Goal: Task Accomplishment & Management: Manage account settings

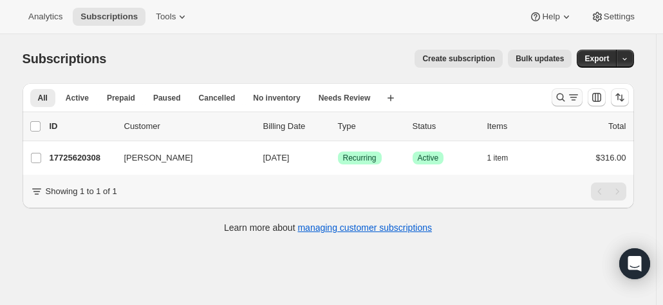
click at [563, 95] on icon "Search and filter results" at bounding box center [560, 97] width 13 height 13
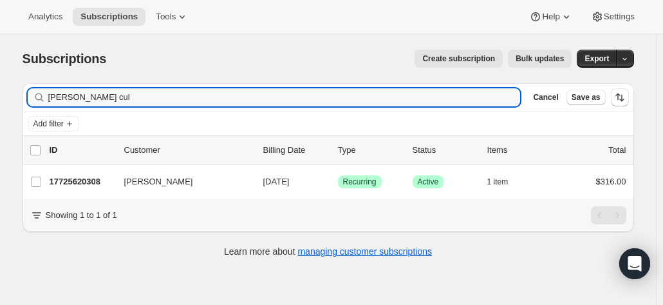
drag, startPoint x: 123, startPoint y: 104, endPoint x: 23, endPoint y: 82, distance: 102.2
click at [23, 88] on div "Filter subscribers libby cul Clear Cancel Save as Add filter 0 selected Update …" at bounding box center [323, 172] width 622 height 198
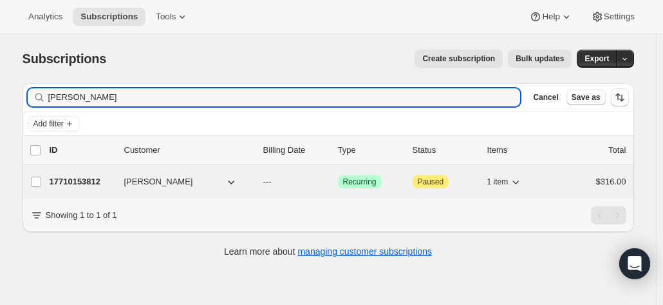
type input "stephen cross"
click at [79, 180] on p "17710153812" at bounding box center [82, 181] width 64 height 13
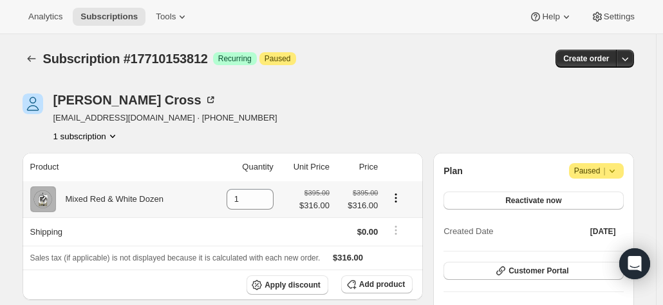
click at [397, 197] on icon "Product actions" at bounding box center [396, 197] width 13 height 13
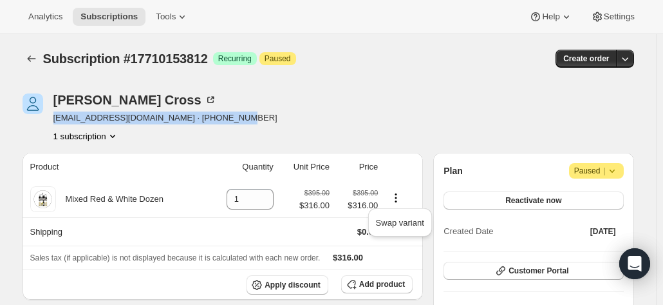
click at [393, 103] on div "Stephen Cross stephencros@bigpond.com.au · +61412776695 1 subscription" at bounding box center [237, 117] width 428 height 49
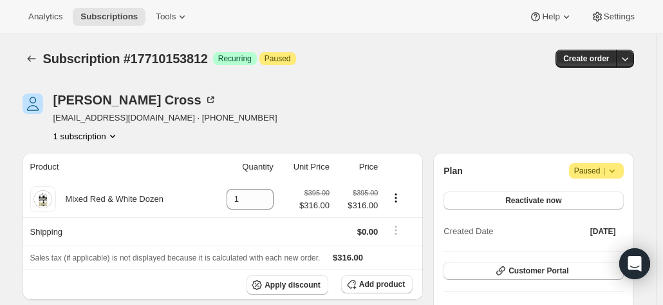
click at [391, 153] on th at bounding box center [402, 167] width 41 height 28
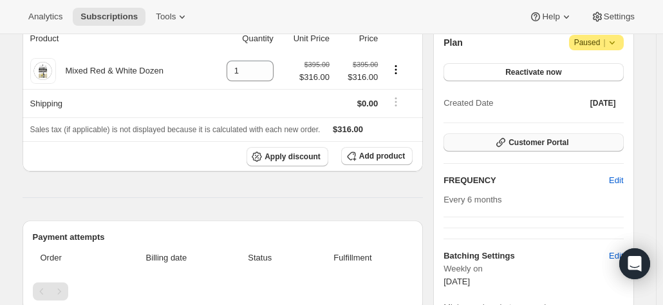
scroll to position [129, 0]
click at [496, 73] on button "Reactivate now" at bounding box center [534, 71] width 180 height 18
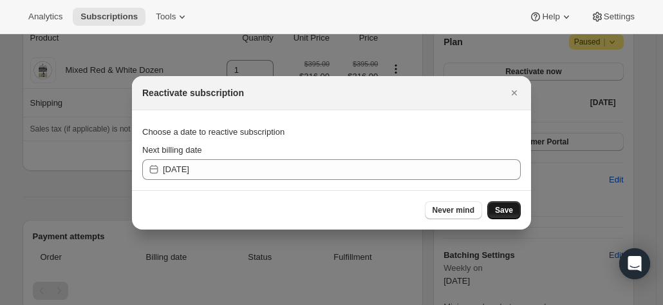
click at [502, 208] on span "Save" at bounding box center [504, 210] width 18 height 10
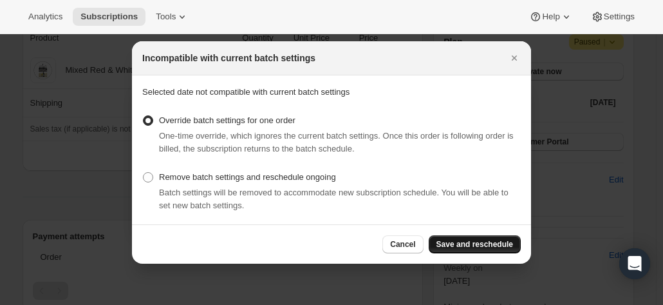
click at [479, 238] on button "Save and reschedule" at bounding box center [475, 244] width 92 height 18
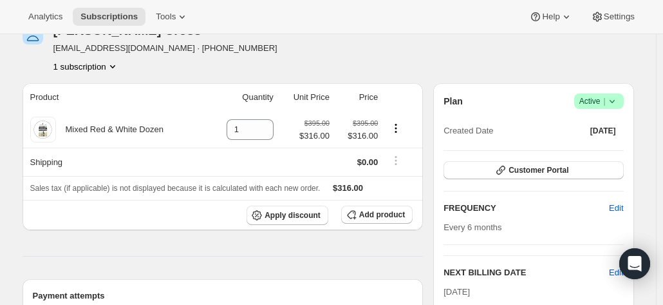
click at [510, 109] on div "Plan Success Active | Created Date Sep 11, 2025" at bounding box center [534, 116] width 180 height 46
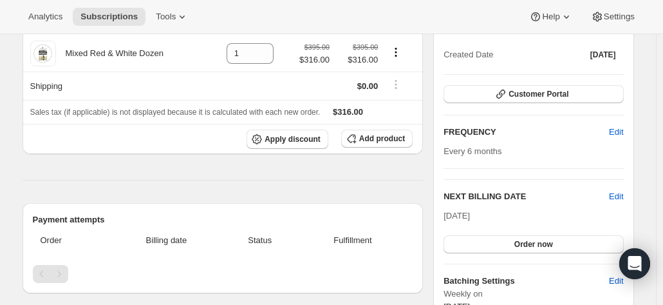
scroll to position [193, 0]
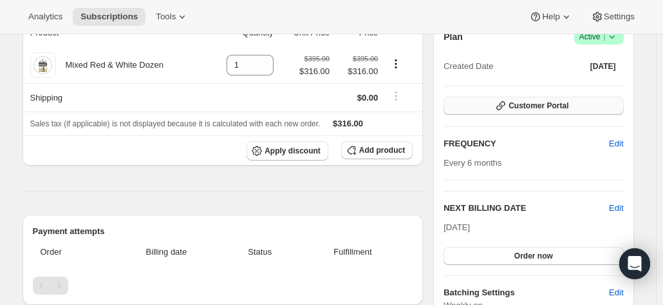
click at [552, 106] on span "Customer Portal" at bounding box center [539, 105] width 60 height 10
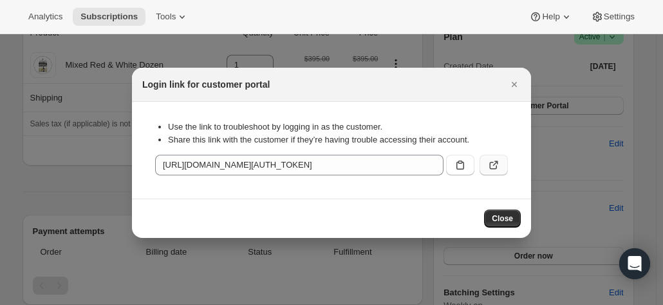
click at [492, 163] on icon ":rhd:" at bounding box center [493, 164] width 13 height 13
click at [511, 80] on icon "Close" at bounding box center [514, 84] width 13 height 13
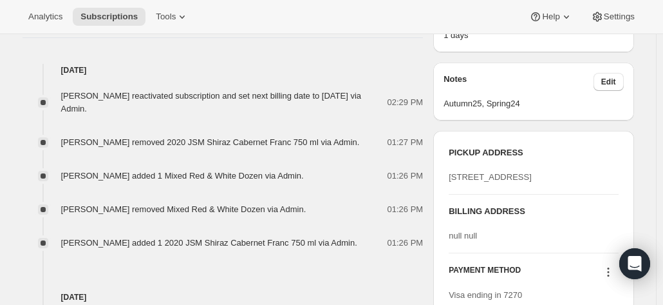
scroll to position [386, 0]
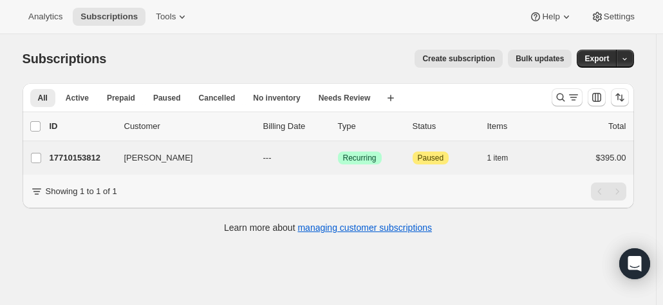
drag, startPoint x: 79, startPoint y: 171, endPoint x: 79, endPoint y: 162, distance: 9.7
click at [79, 171] on div "Stephen Cross 17710153812 Stephen Cross --- Success Recurring Attention Paused …" at bounding box center [329, 157] width 612 height 33
click at [79, 153] on p "17710153812" at bounding box center [82, 157] width 64 height 13
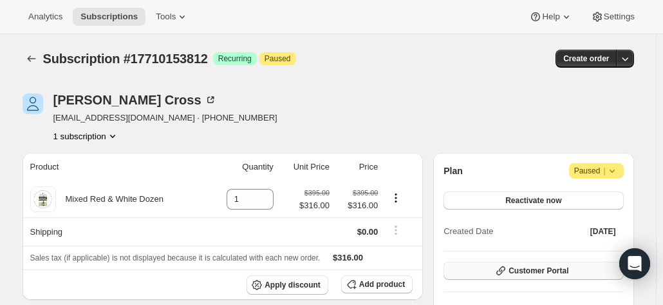
click at [523, 268] on span "Customer Portal" at bounding box center [539, 270] width 60 height 10
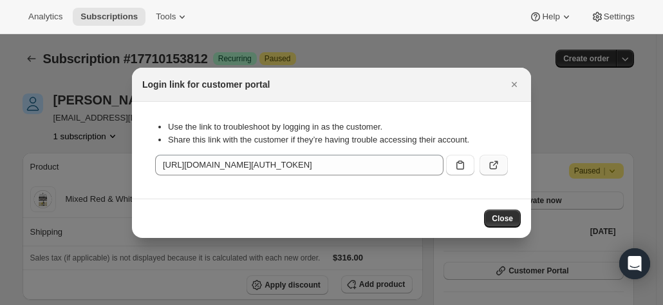
click at [495, 165] on icon ":r2o:" at bounding box center [493, 164] width 13 height 13
click at [509, 82] on icon "Close" at bounding box center [514, 84] width 13 height 13
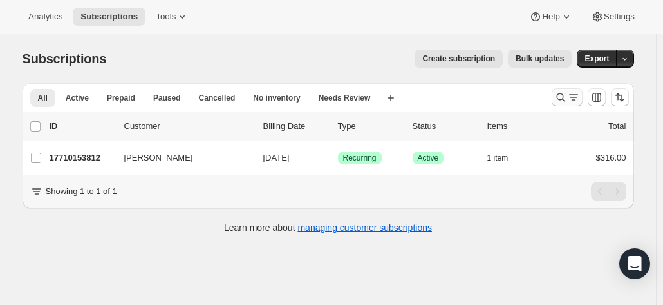
click at [563, 89] on button "Search and filter results" at bounding box center [567, 97] width 31 height 18
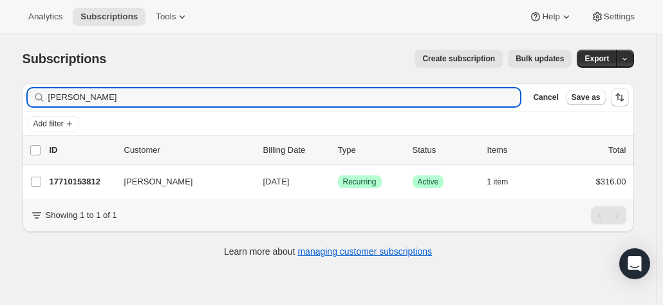
drag, startPoint x: 58, startPoint y: 99, endPoint x: 35, endPoint y: 92, distance: 24.1
click at [36, 99] on div "stephen cross Clear" at bounding box center [274, 97] width 493 height 18
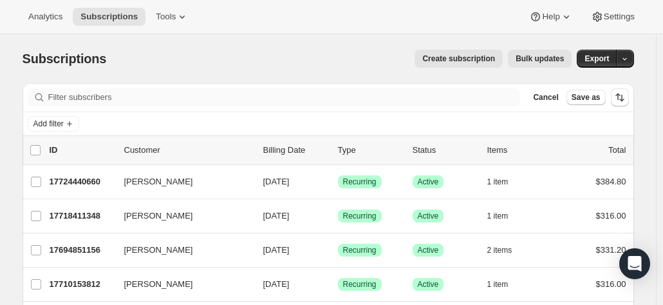
click at [192, 106] on div "Filter subscribers Cancel Save as" at bounding box center [329, 97] width 612 height 28
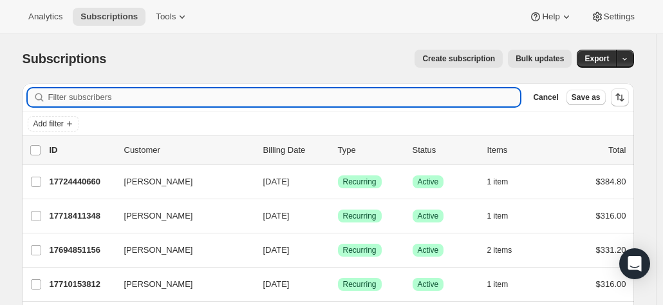
click at [180, 100] on input "Filter subscribers" at bounding box center [284, 97] width 473 height 18
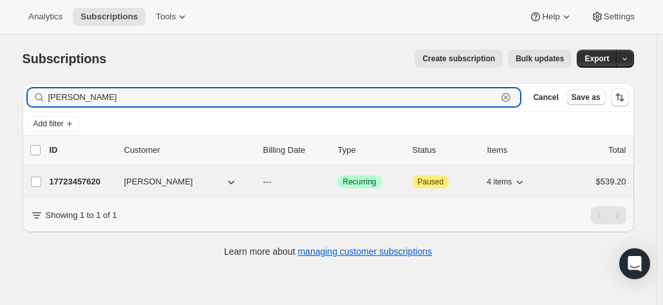
type input "roy sanderson"
click at [106, 178] on p "17723457620" at bounding box center [82, 181] width 64 height 13
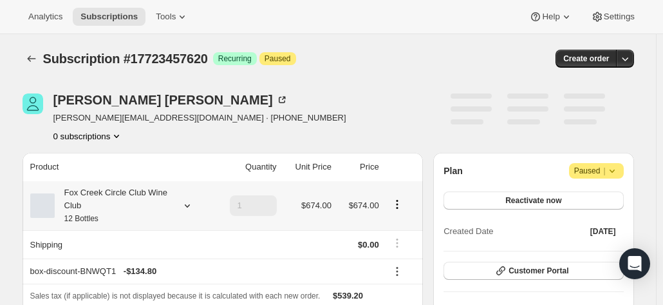
click at [138, 202] on div "Fox Creek Circle Club Wine Club 12 Bottles" at bounding box center [113, 205] width 116 height 39
click at [126, 198] on div "Fox Creek Circle Club Wine Club 12 Bottles" at bounding box center [113, 205] width 116 height 39
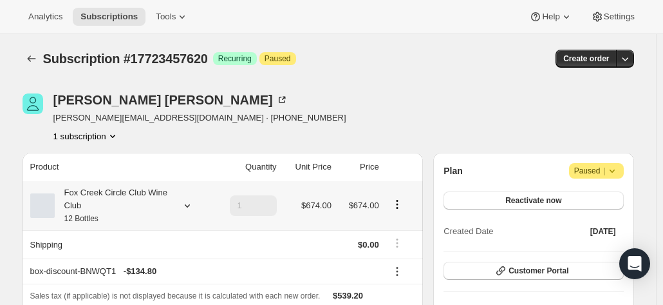
click at [165, 200] on div "Fox Creek Circle Club Wine Club 12 Bottles" at bounding box center [113, 205] width 116 height 39
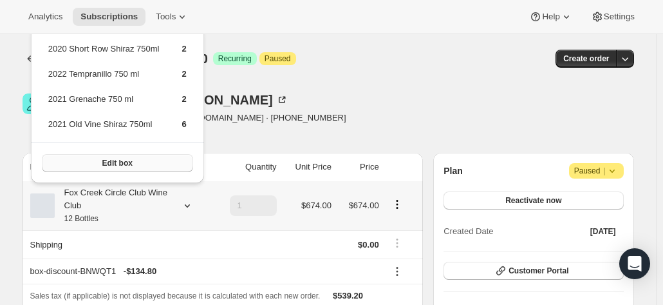
click at [122, 160] on span "Edit box" at bounding box center [117, 163] width 30 height 10
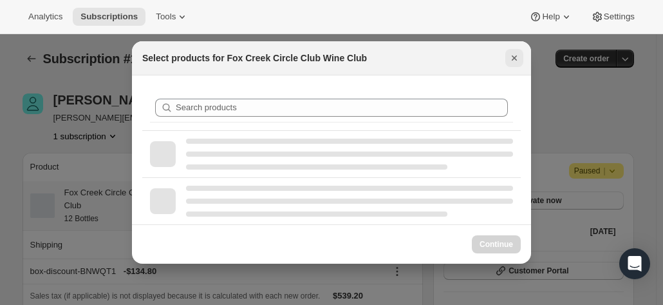
click at [514, 54] on icon "Close" at bounding box center [514, 58] width 13 height 13
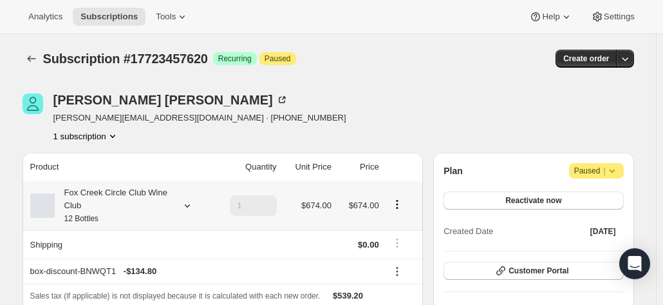
click at [116, 205] on div "Fox Creek Circle Club Wine Club 12 Bottles" at bounding box center [113, 205] width 116 height 39
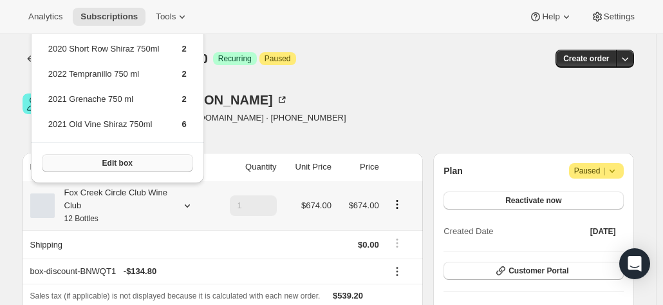
click at [96, 164] on button "Edit box" at bounding box center [117, 163] width 151 height 18
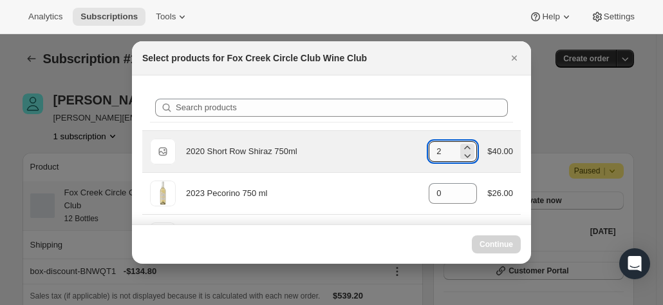
drag, startPoint x: 446, startPoint y: 153, endPoint x: 402, endPoint y: 146, distance: 44.5
click at [404, 147] on div "Default Title 2020 Short Row Shiraz 750ml gid://shopify/ProductVariant/42071335…" at bounding box center [331, 151] width 363 height 26
drag, startPoint x: 446, startPoint y: 151, endPoint x: 428, endPoint y: 158, distance: 18.5
click at [429, 158] on input "2" at bounding box center [443, 151] width 29 height 21
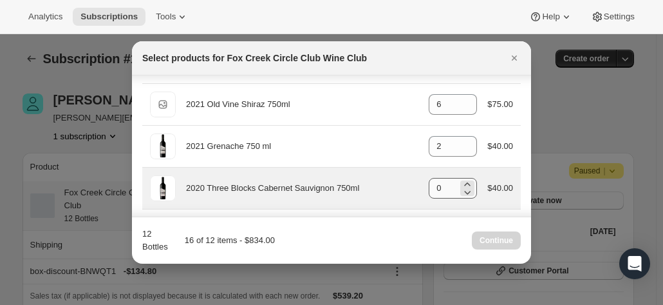
scroll to position [193, 0]
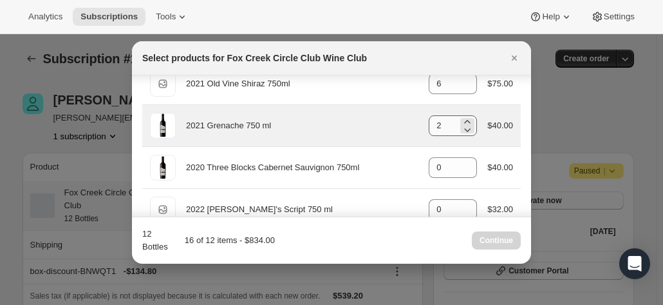
type input "6"
drag, startPoint x: 427, startPoint y: 126, endPoint x: 415, endPoint y: 126, distance: 11.6
click at [429, 126] on input "2" at bounding box center [443, 125] width 29 height 21
type input "0"
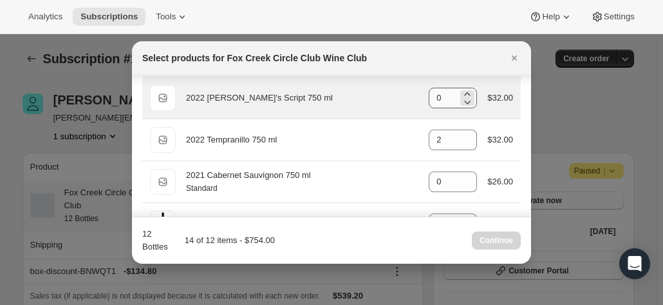
scroll to position [322, 0]
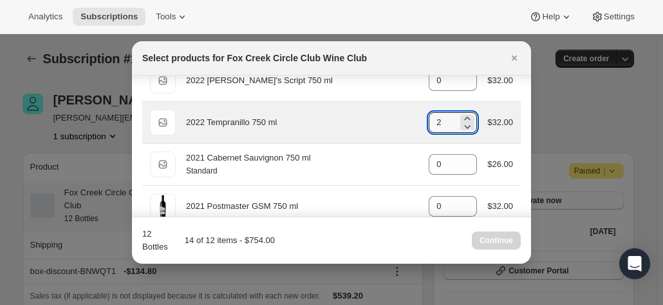
drag, startPoint x: 438, startPoint y: 122, endPoint x: 398, endPoint y: 115, distance: 40.4
click at [402, 122] on div "Default Title 2022 Tempranillo 750 ml gid://shopify/ProductVariant/415949271860…" at bounding box center [331, 122] width 363 height 26
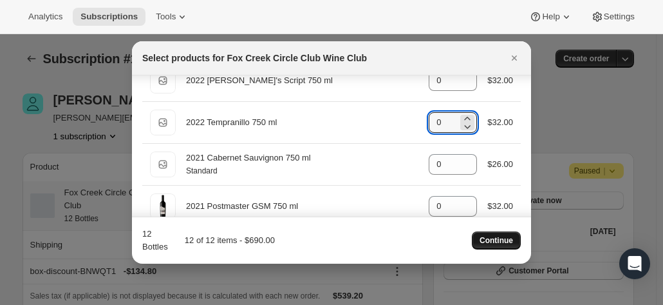
type input "0"
click at [489, 235] on button "Continue" at bounding box center [496, 240] width 49 height 18
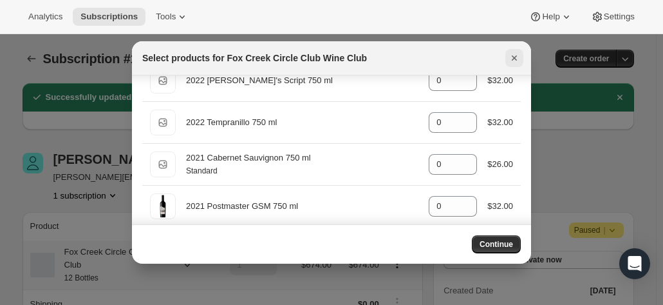
click at [515, 57] on icon "Close" at bounding box center [514, 57] width 5 height 5
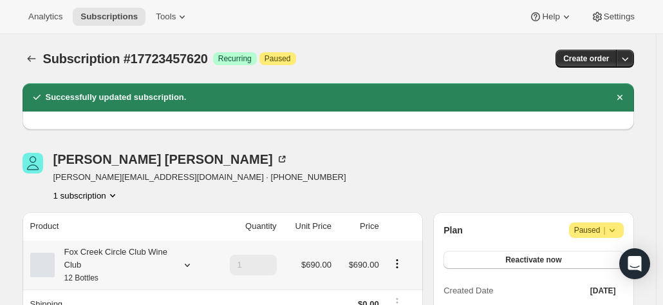
click at [102, 256] on div "Fox Creek Circle Club Wine Club 12 Bottles" at bounding box center [113, 264] width 116 height 39
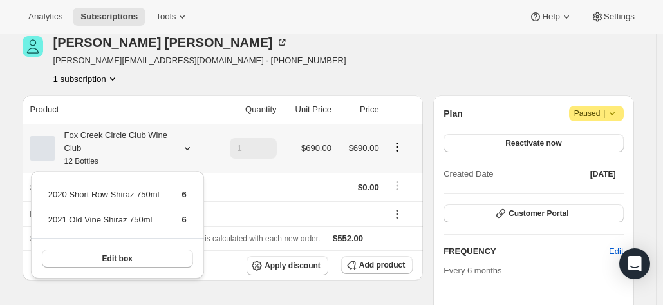
scroll to position [129, 0]
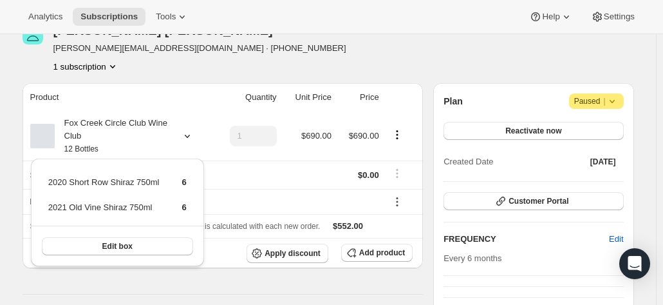
click at [371, 53] on div "Roy Sanderson roy@rjsanderson.com.au · +61402285251 1 subscription" at bounding box center [237, 48] width 428 height 49
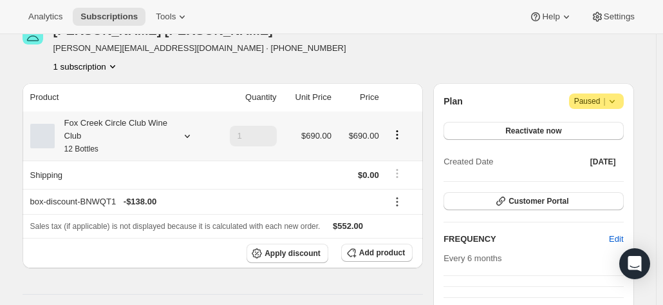
click at [151, 137] on div "Fox Creek Circle Club Wine Club 12 Bottles" at bounding box center [113, 136] width 116 height 39
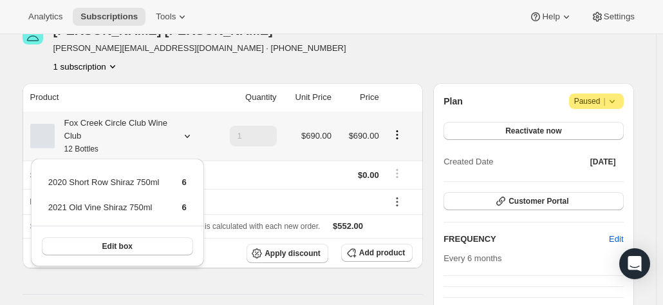
click at [151, 137] on div "Fox Creek Circle Club Wine Club 12 Bottles" at bounding box center [113, 136] width 116 height 39
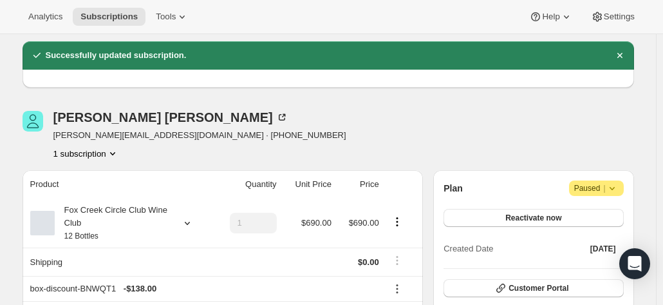
scroll to position [0, 0]
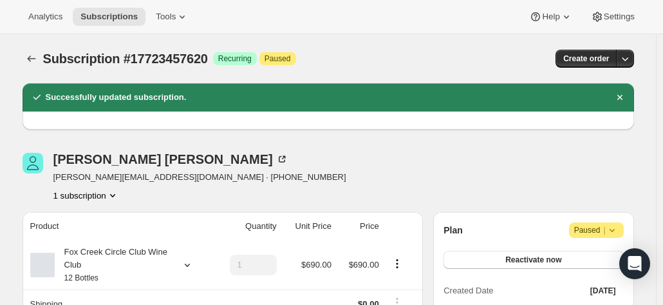
drag, startPoint x: 498, startPoint y: 254, endPoint x: 253, endPoint y: 147, distance: 267.3
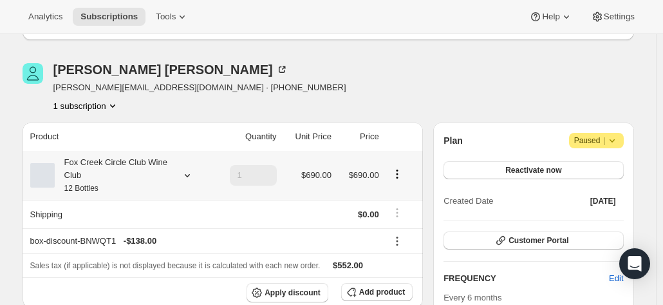
scroll to position [129, 0]
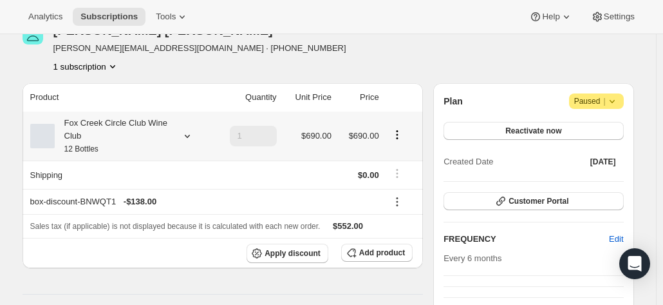
click at [390, 136] on td at bounding box center [403, 135] width 41 height 49
click at [396, 133] on icon "Product actions" at bounding box center [397, 134] width 13 height 13
click at [395, 155] on span "Edit box" at bounding box center [400, 160] width 30 height 10
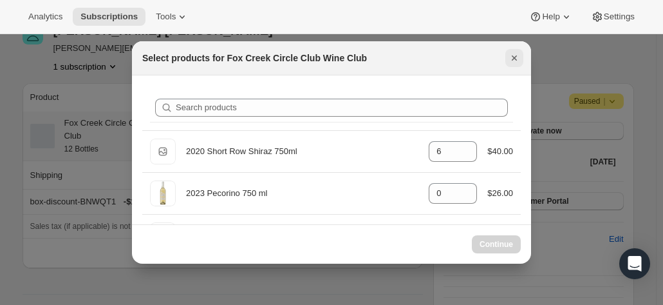
click at [512, 57] on icon "Close" at bounding box center [514, 58] width 13 height 13
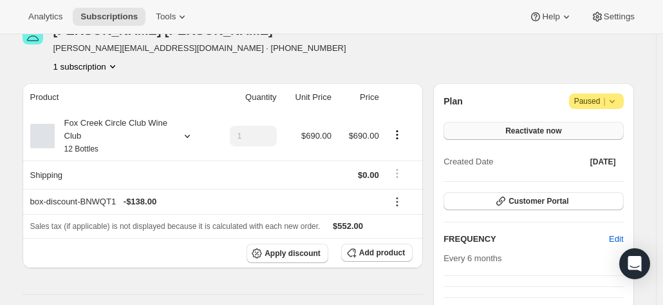
click at [529, 129] on span "Reactivate now" at bounding box center [533, 131] width 56 height 10
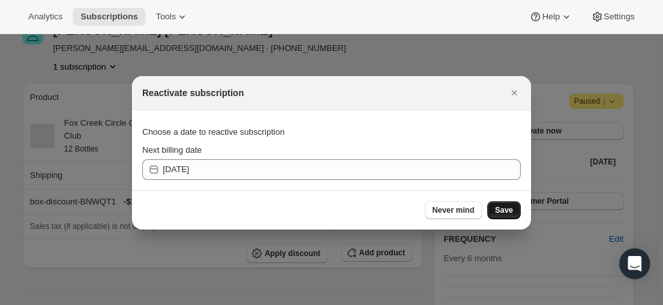
click at [503, 205] on span "Save" at bounding box center [504, 210] width 18 height 10
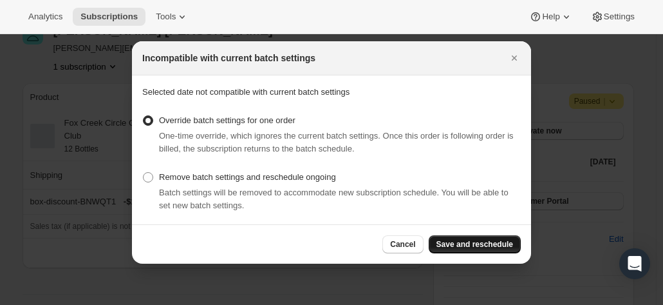
click at [509, 245] on span "Save and reschedule" at bounding box center [475, 244] width 77 height 10
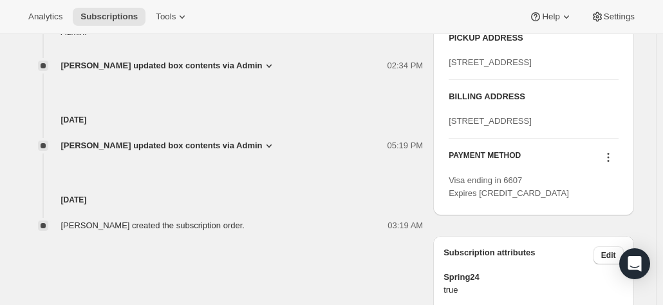
scroll to position [708, 0]
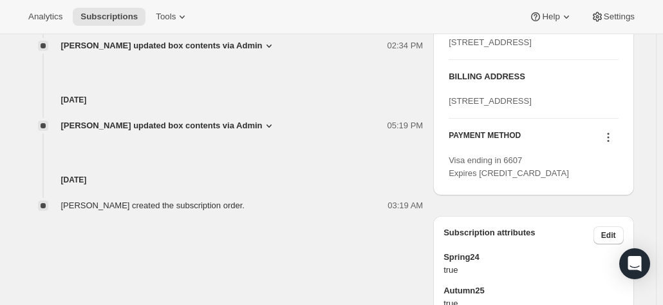
drag, startPoint x: 489, startPoint y: 148, endPoint x: 450, endPoint y: 135, distance: 41.3
click at [450, 135] on div "PICKUP ADDRESS 19 Olivers Road McLaren Vale SA, 5171 Australia BILLING ADDRESS …" at bounding box center [533, 95] width 200 height 199
copy span "25-29 Leemak Crescent BERWICK null 3806"
click at [534, 108] on div "25-29 Leemak Crescent BERWICK null 3806" at bounding box center [533, 101] width 169 height 13
click at [569, 108] on div "25-29 Leemak Crescent BERWICK null 3806" at bounding box center [533, 101] width 169 height 13
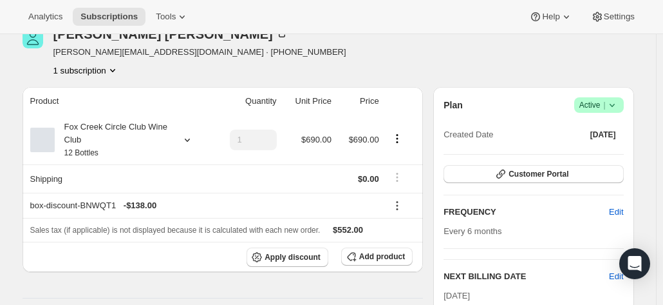
scroll to position [193, 0]
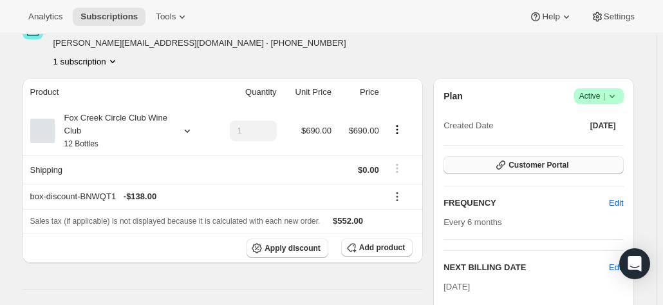
click at [515, 163] on span "Customer Portal" at bounding box center [539, 165] width 60 height 10
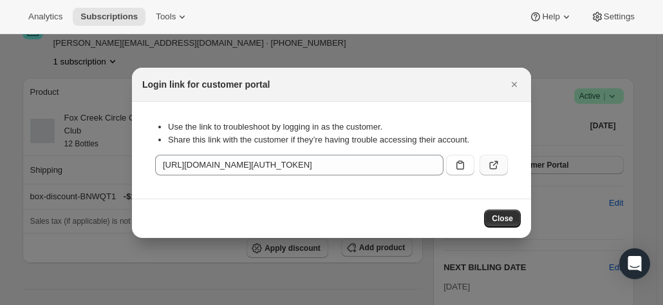
click at [489, 165] on icon ":rp3:" at bounding box center [493, 164] width 13 height 13
drag, startPoint x: 518, startPoint y: 85, endPoint x: 51, endPoint y: 24, distance: 471.4
click at [517, 84] on icon "Close" at bounding box center [514, 84] width 13 height 13
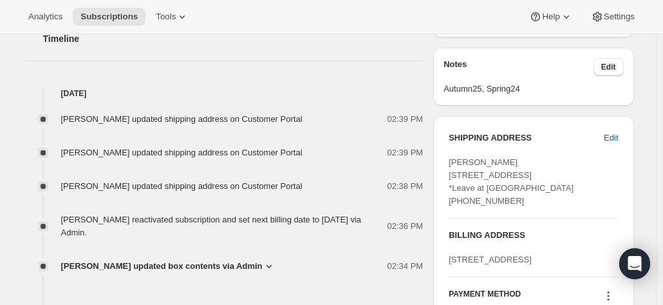
scroll to position [451, 0]
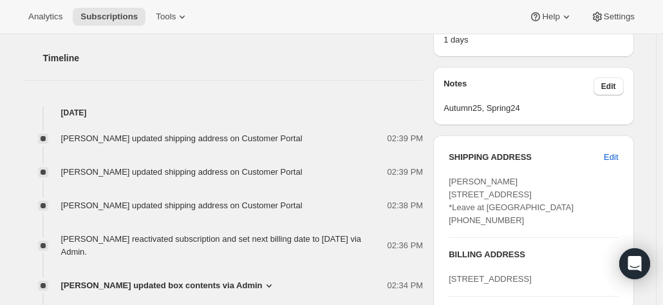
drag, startPoint x: 536, startPoint y: 216, endPoint x: 445, endPoint y: 185, distance: 95.7
click at [445, 185] on div "SHIPPING ADDRESS Edit [PERSON_NAME] [STREET_ADDRESS] *Leave at [GEOGRAPHIC_DATA…" at bounding box center [533, 254] width 200 height 238
click at [523, 227] on div "[PERSON_NAME] [STREET_ADDRESS] *Leave at [GEOGRAPHIC_DATA] [PHONE_NUMBER]" at bounding box center [533, 201] width 169 height 52
drag, startPoint x: 489, startPoint y: 220, endPoint x: 451, endPoint y: 176, distance: 58.4
click at [451, 176] on div "SHIPPING ADDRESS Edit [PERSON_NAME] [STREET_ADDRESS] *Leave at [GEOGRAPHIC_DATA…" at bounding box center [533, 254] width 200 height 238
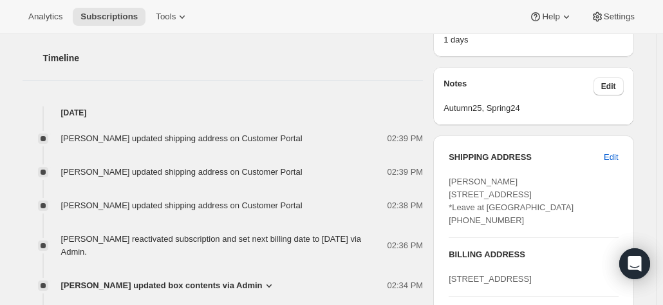
copy span "[PERSON_NAME] [STREET_ADDRESS] *Leave at [GEOGRAPHIC_DATA] [PHONE_NUMBER]"
click at [558, 214] on div "[PERSON_NAME] [STREET_ADDRESS] *Leave at [GEOGRAPHIC_DATA] [PHONE_NUMBER]" at bounding box center [533, 201] width 169 height 52
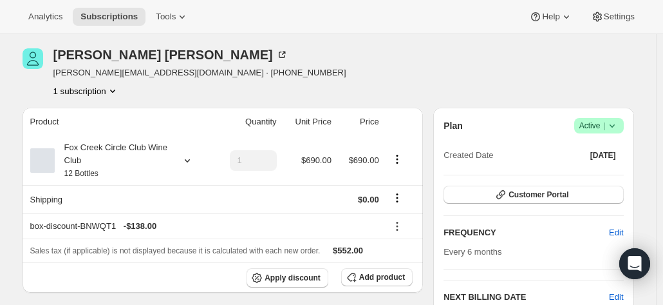
scroll to position [0, 0]
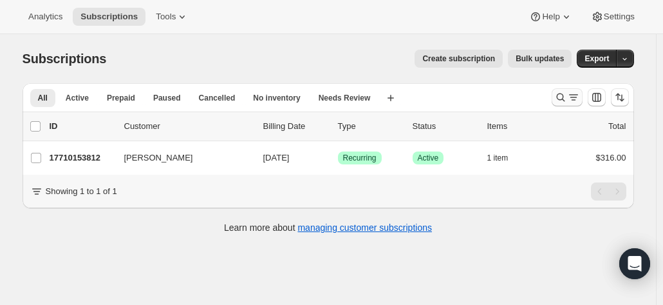
click at [567, 94] on icon "Search and filter results" at bounding box center [560, 97] width 13 height 13
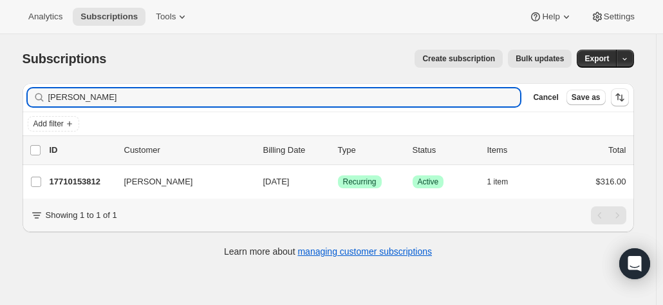
drag, startPoint x: 72, startPoint y: 103, endPoint x: 0, endPoint y: 87, distance: 73.9
click at [0, 88] on div "Subscriptions. This page is ready Subscriptions Create subscription Bulk update…" at bounding box center [328, 186] width 656 height 305
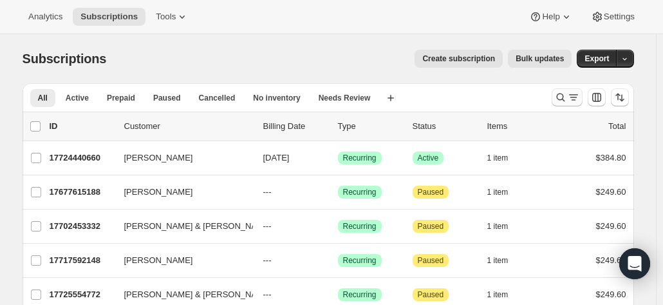
click at [564, 95] on icon "Search and filter results" at bounding box center [560, 97] width 13 height 13
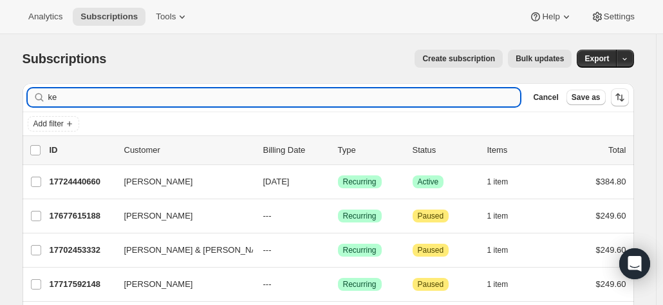
type input "k"
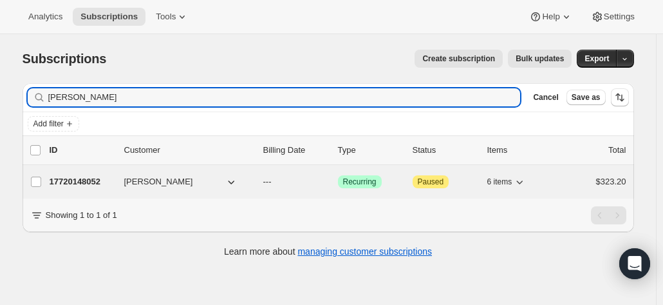
type input "[PERSON_NAME]"
click at [82, 177] on p "17720148052" at bounding box center [82, 181] width 64 height 13
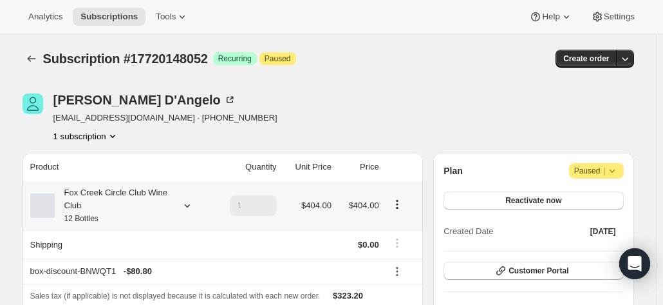
click at [144, 196] on div "Fox Creek Circle Club Wine Club 12 Bottles" at bounding box center [113, 205] width 116 height 39
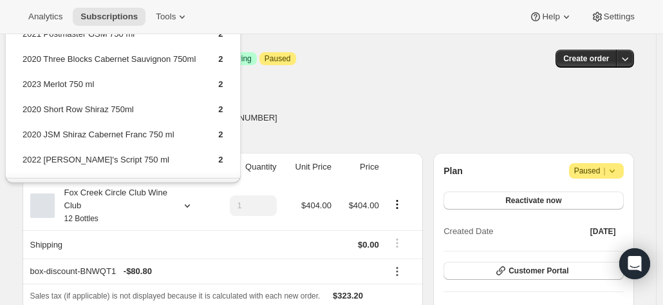
click at [314, 110] on div "Cindy D'Angelo cindydangelo8@gmail.com · +61402211851 1 subscription" at bounding box center [237, 117] width 428 height 49
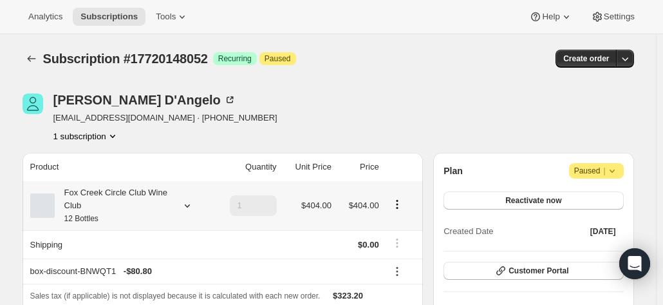
click at [152, 195] on div "Fox Creek Circle Club Wine Club 12 Bottles" at bounding box center [113, 205] width 116 height 39
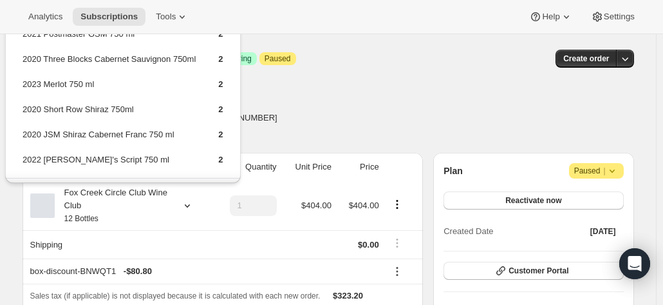
click at [352, 122] on div "Cindy D'Angelo cindydangelo8@gmail.com · +61402211851 1 subscription" at bounding box center [237, 117] width 428 height 49
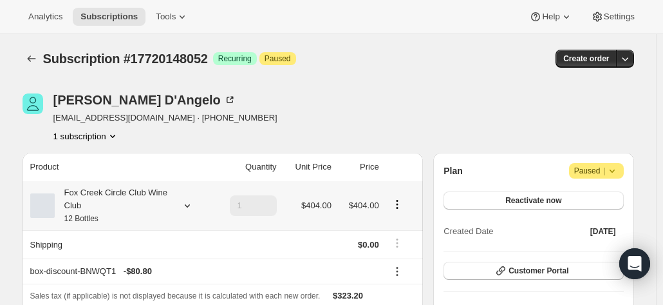
click at [185, 211] on icon at bounding box center [187, 205] width 13 height 13
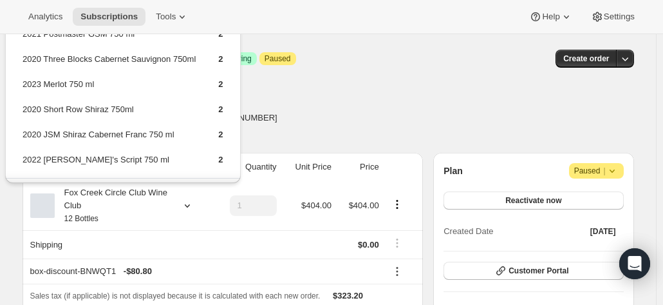
click at [376, 79] on div "Subscription #17720148052. This page is ready Subscription #17720148052 Success…" at bounding box center [329, 58] width 612 height 49
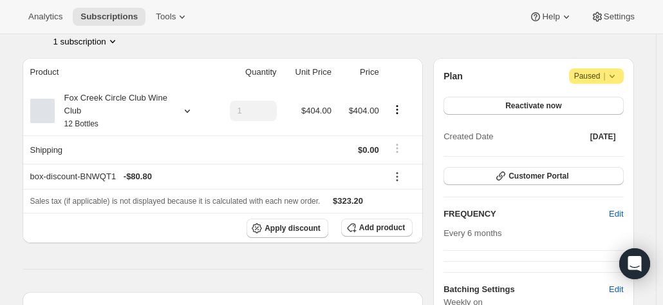
scroll to position [129, 0]
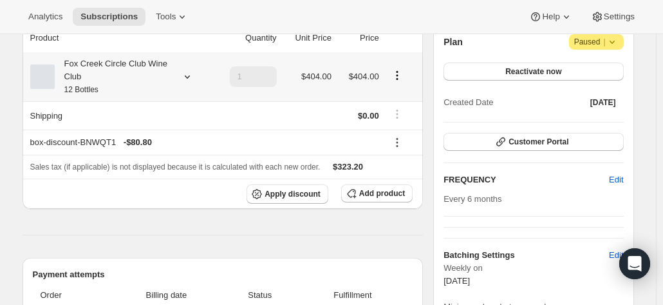
click at [146, 67] on div "Fox Creek Circle Club Wine Club 12 Bottles" at bounding box center [113, 76] width 116 height 39
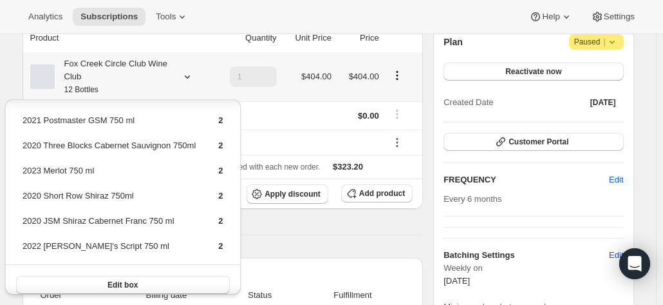
scroll to position [0, 0]
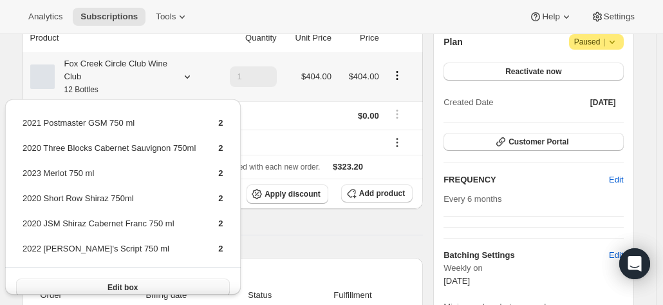
click at [113, 287] on span "Edit box" at bounding box center [123, 287] width 30 height 10
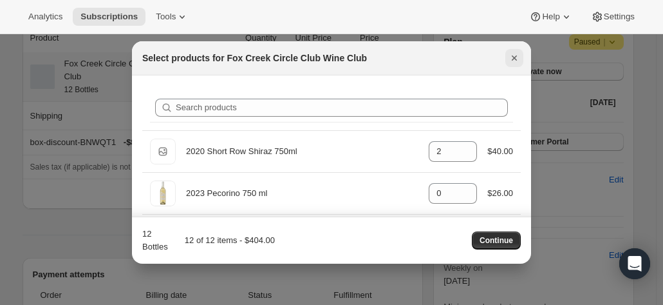
click at [509, 57] on icon "Close" at bounding box center [514, 58] width 13 height 13
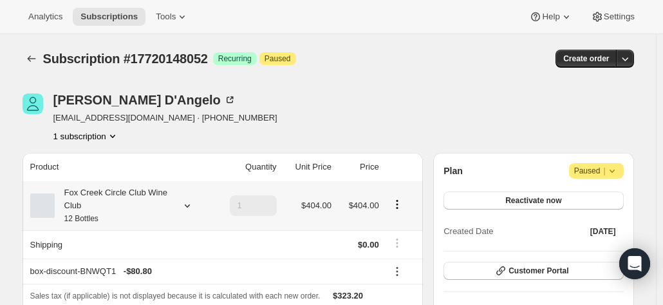
scroll to position [129, 0]
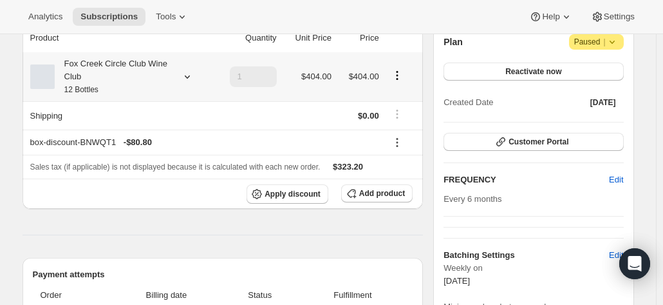
click at [147, 71] on div "Fox Creek Circle Club Wine Club 12 Bottles" at bounding box center [113, 76] width 116 height 39
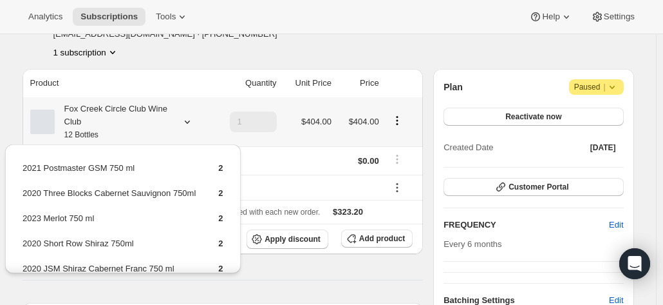
scroll to position [0, 0]
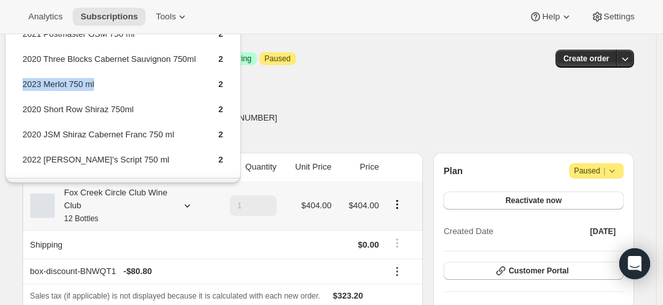
drag, startPoint x: 112, startPoint y: 82, endPoint x: 24, endPoint y: 83, distance: 88.2
click at [24, 83] on td "2023 Merlot 750 ml" at bounding box center [109, 89] width 174 height 24
click at [293, 123] on div "Cindy D'Angelo cindydangelo8@gmail.com · +61402211851 1 subscription" at bounding box center [237, 117] width 428 height 49
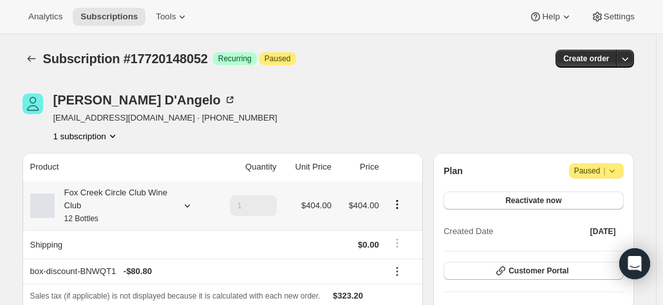
click at [187, 203] on icon at bounding box center [187, 205] width 13 height 13
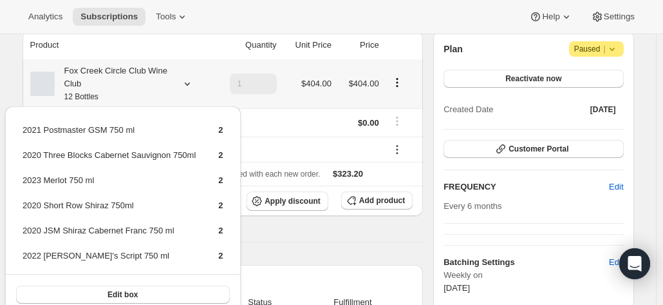
scroll to position [193, 0]
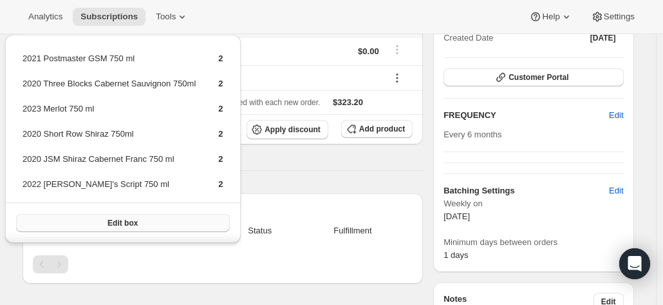
click at [105, 218] on button "Edit box" at bounding box center [123, 223] width 214 height 18
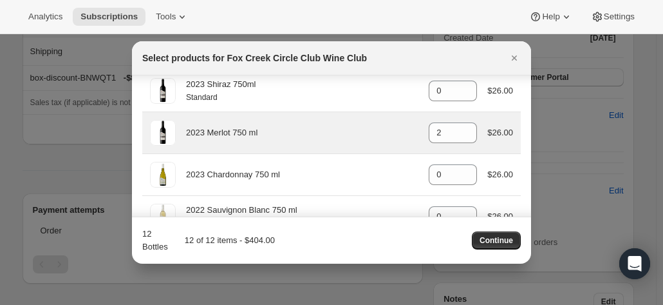
scroll to position [708, 0]
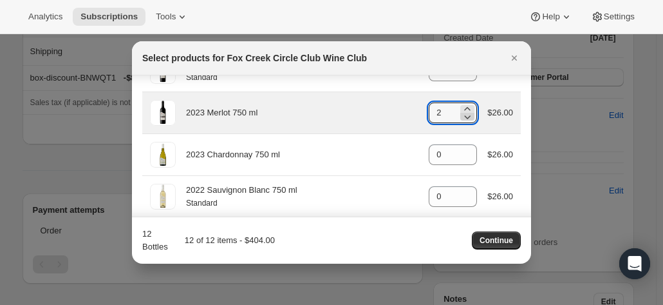
click at [465, 115] on icon ":r7a:" at bounding box center [468, 117] width 6 height 4
type input "1"
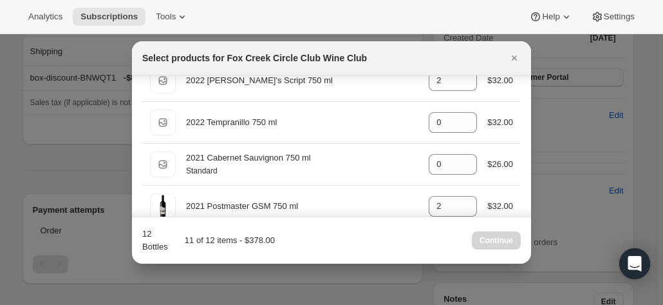
scroll to position [386, 0]
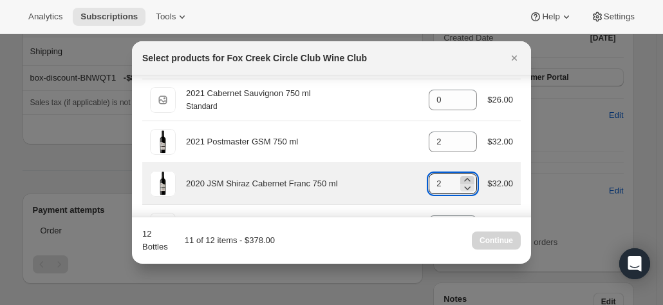
click at [462, 174] on icon ":r7a:" at bounding box center [467, 179] width 13 height 13
type input "3"
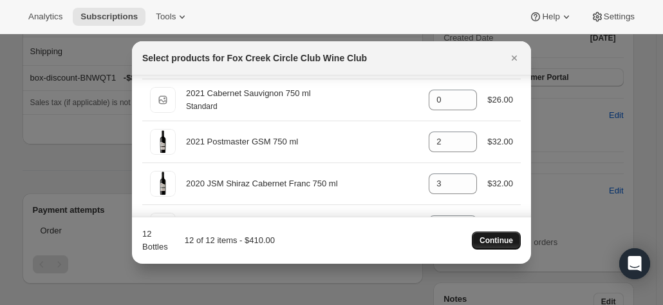
click at [491, 240] on span "Continue" at bounding box center [496, 240] width 33 height 10
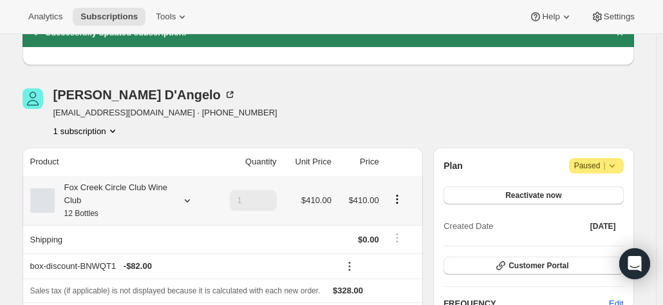
scroll to position [129, 0]
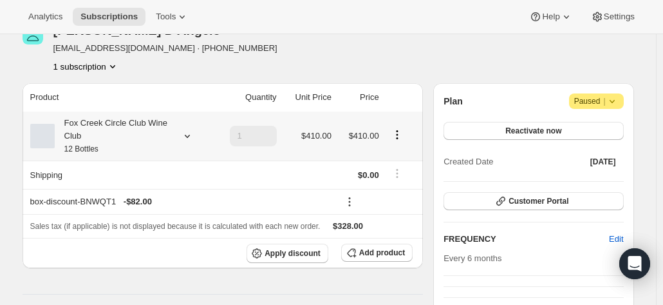
click at [155, 139] on div "Fox Creek Circle Club Wine Club 12 Bottles" at bounding box center [113, 136] width 116 height 39
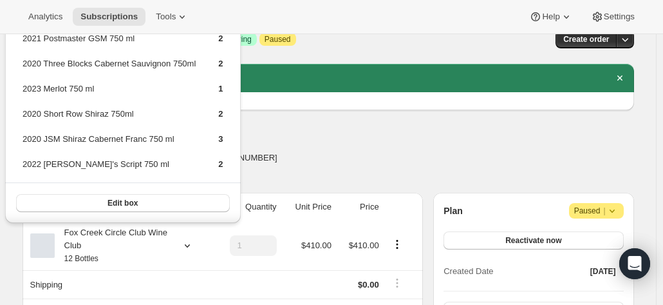
scroll to position [0, 0]
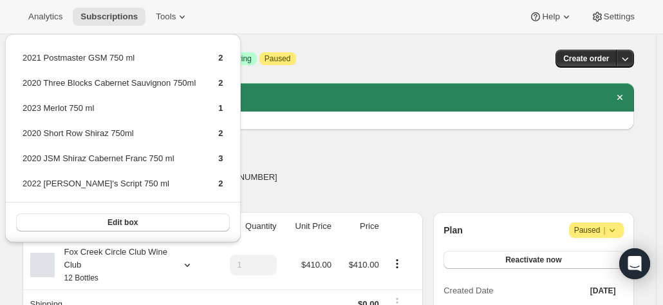
click at [314, 155] on div "Cindy D'Angelo cindydangelo8@gmail.com · +61402211851 1 subscription" at bounding box center [237, 177] width 428 height 49
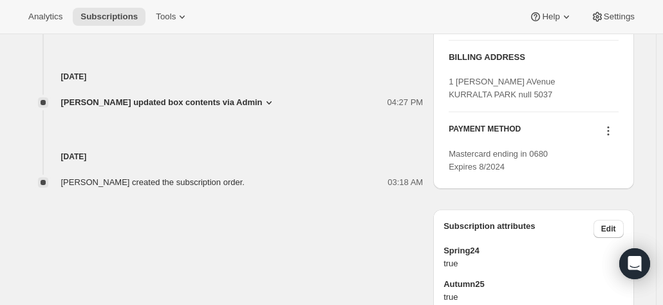
scroll to position [644, 0]
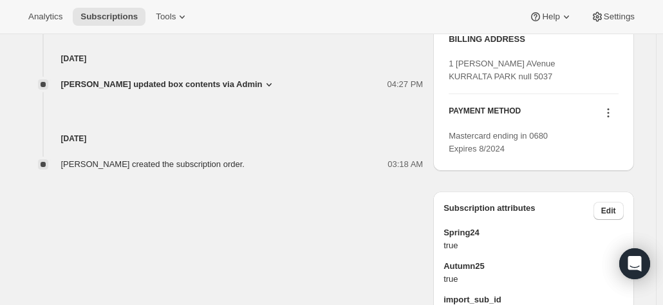
click at [612, 119] on icon at bounding box center [608, 112] width 13 height 13
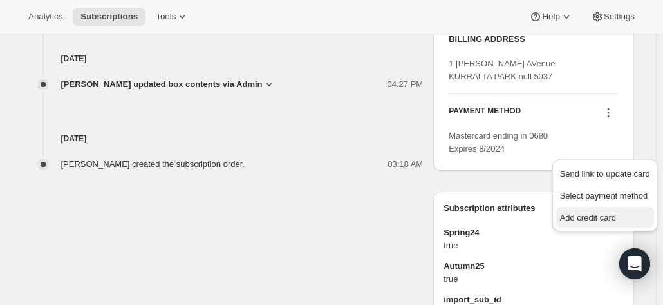
click at [573, 214] on span "Add credit card" at bounding box center [588, 217] width 56 height 10
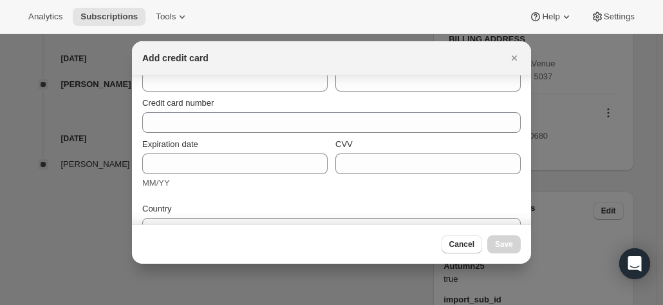
scroll to position [0, 0]
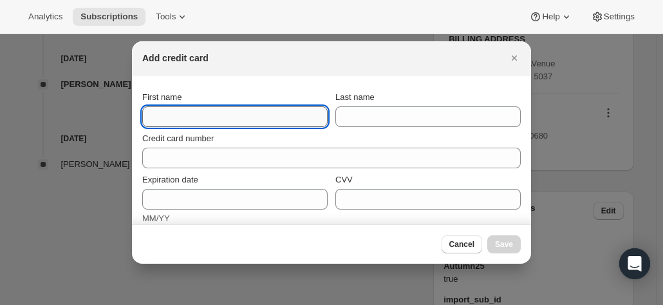
click at [194, 124] on input "First name" at bounding box center [234, 116] width 185 height 21
click at [511, 55] on icon "Close" at bounding box center [514, 58] width 13 height 13
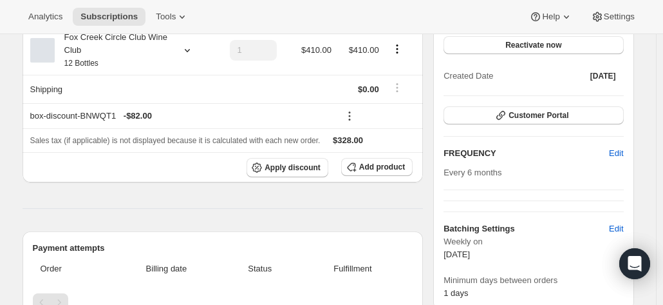
scroll to position [98, 0]
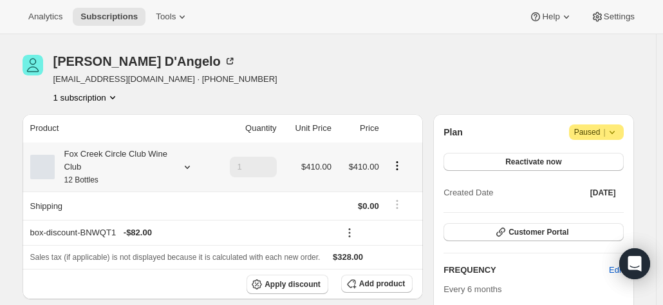
click at [144, 166] on div "Fox Creek Circle Club Wine Club 12 Bottles" at bounding box center [113, 166] width 116 height 39
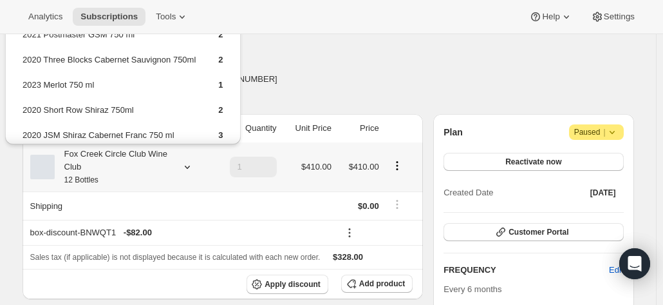
click at [397, 164] on icon "Product actions" at bounding box center [397, 165] width 13 height 13
click at [183, 203] on th "Shipping" at bounding box center [118, 205] width 190 height 28
click at [393, 84] on div "Cindy D'Angelo cindydangelo8@gmail.com · +61402211851 1 subscription" at bounding box center [237, 79] width 428 height 49
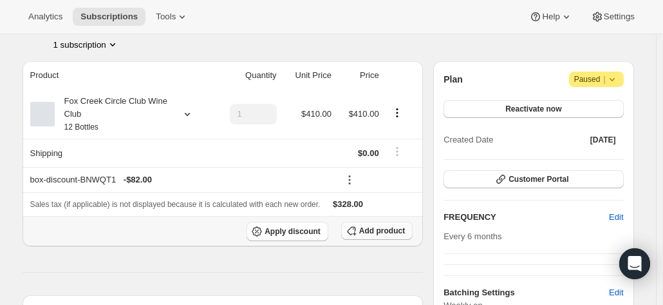
scroll to position [162, 0]
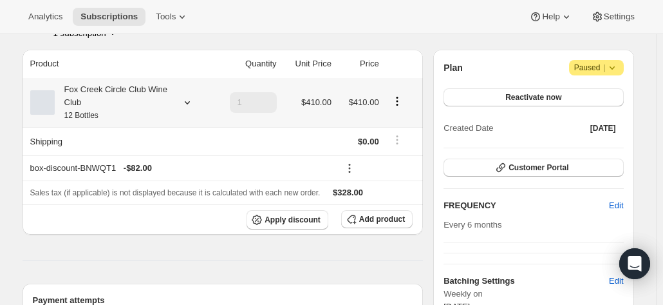
click at [142, 109] on div "Fox Creek Circle Club Wine Club 12 Bottles" at bounding box center [113, 102] width 116 height 39
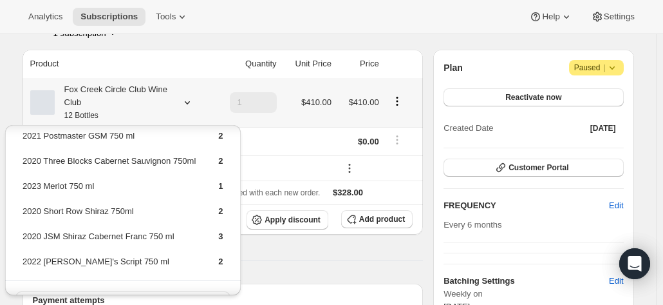
scroll to position [0, 0]
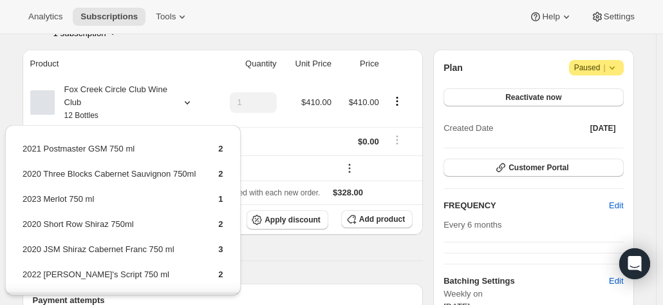
click at [340, 19] on div "Analytics Subscriptions Tools Help Settings" at bounding box center [331, 17] width 663 height 34
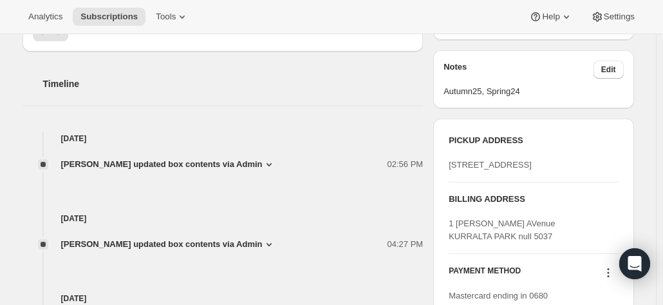
scroll to position [613, 0]
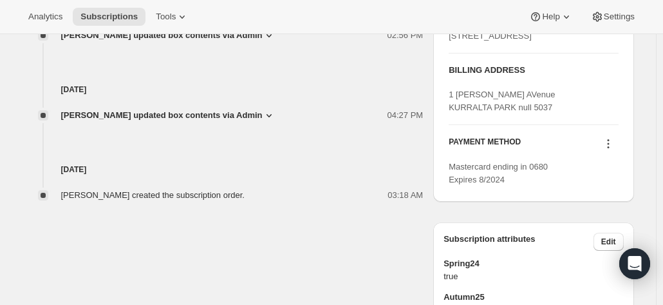
click at [612, 150] on icon at bounding box center [608, 143] width 13 height 13
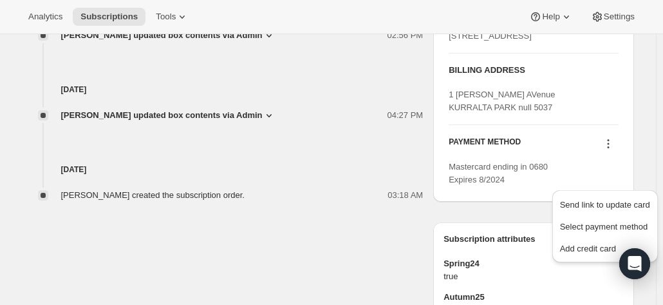
scroll to position [549, 0]
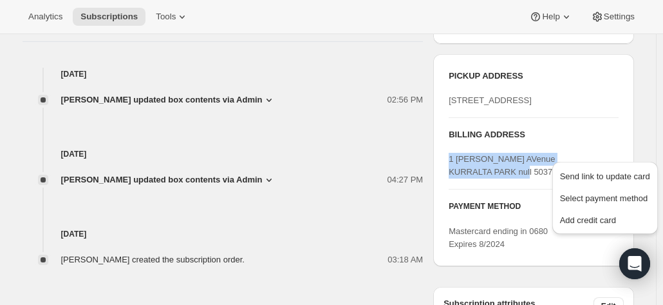
drag, startPoint x: 545, startPoint y: 208, endPoint x: 440, endPoint y: 199, distance: 105.3
click at [440, 199] on div "PICKUP ADDRESS 19 Olivers Road McLaren Vale SA, 5171 Australia BILLING ADDRESS …" at bounding box center [533, 160] width 200 height 212
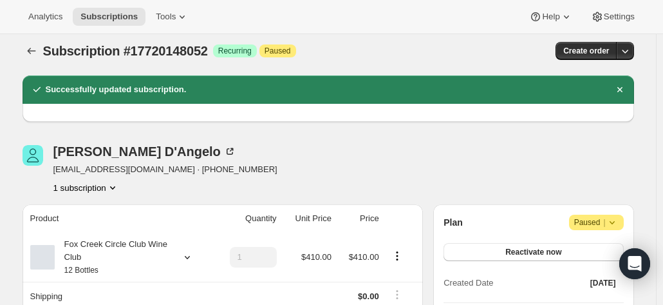
scroll to position [0, 0]
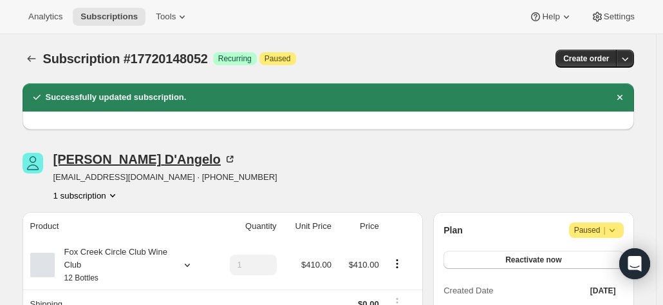
click at [223, 157] on icon at bounding box center [229, 159] width 13 height 13
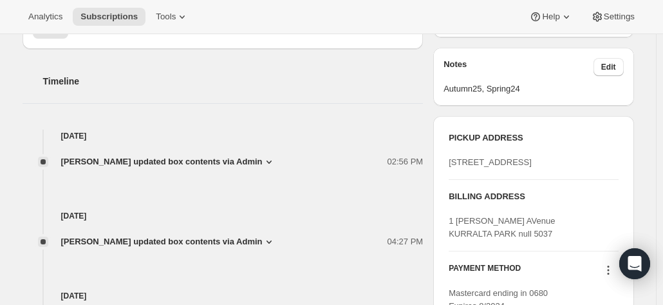
scroll to position [515, 0]
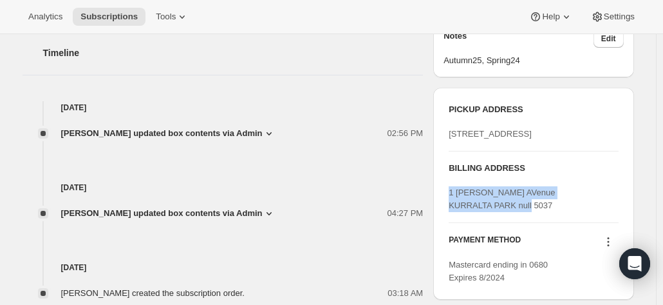
drag, startPoint x: 559, startPoint y: 245, endPoint x: 453, endPoint y: 234, distance: 106.2
click at [453, 212] on div "1 Clifford AVenue KURRALTA PARK null 5037" at bounding box center [533, 199] width 169 height 26
copy span "1 Clifford AVenue KURRALTA PARK null 5037"
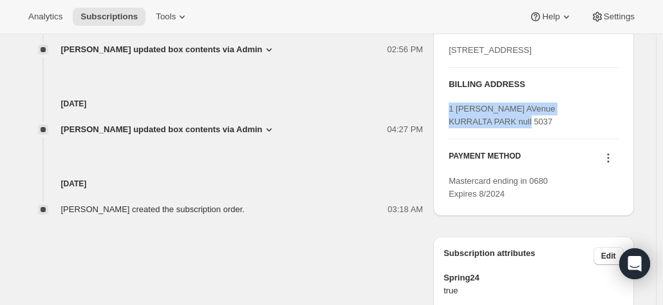
scroll to position [644, 0]
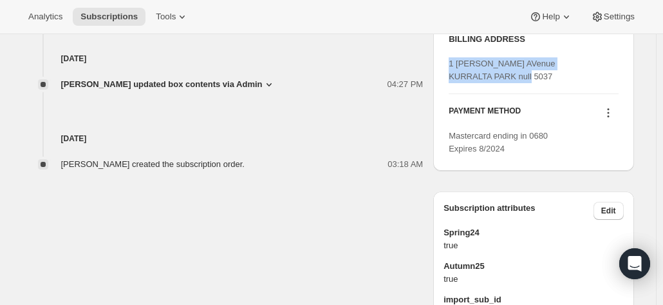
click at [614, 119] on icon at bounding box center [608, 112] width 13 height 13
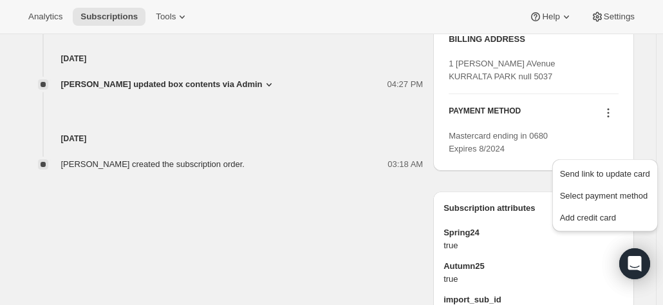
click at [603, 46] on h3 "BILLING ADDRESS" at bounding box center [533, 39] width 169 height 13
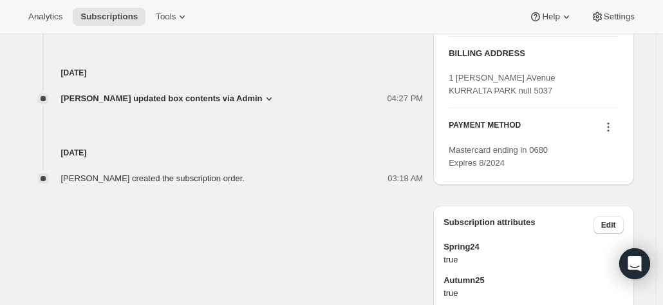
scroll to position [708, 0]
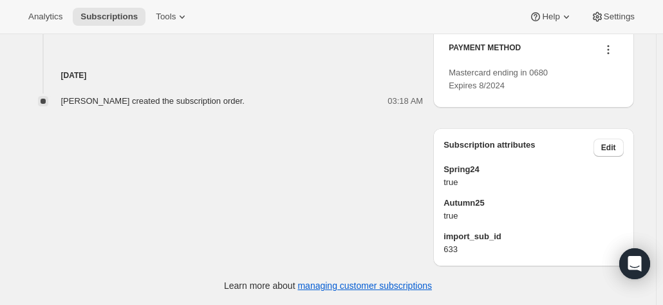
click at [609, 54] on icon at bounding box center [608, 53] width 2 height 2
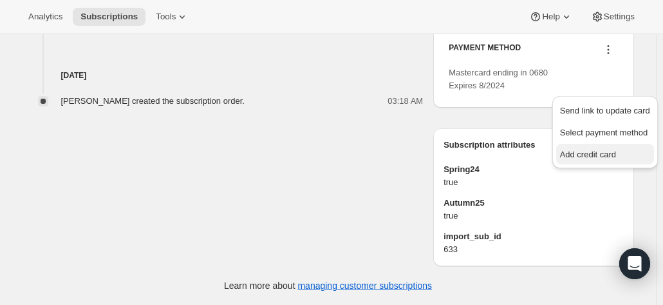
click at [576, 149] on span "Add credit card" at bounding box center [588, 154] width 56 height 10
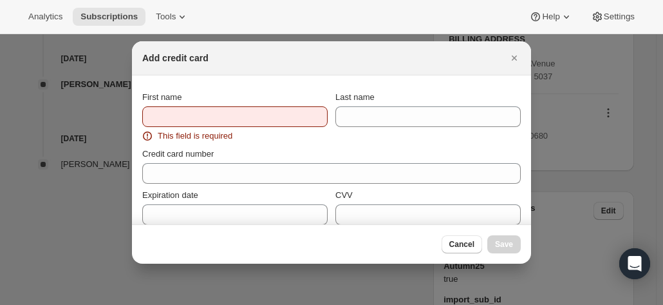
scroll to position [0, 0]
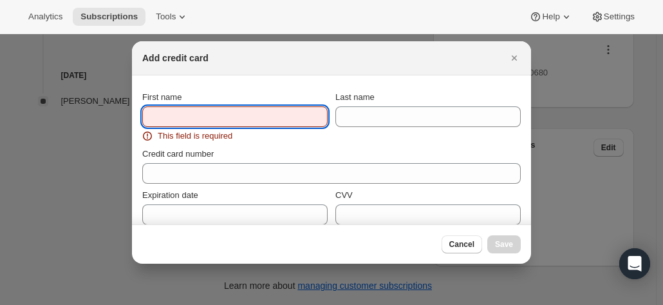
click at [213, 120] on input "First name" at bounding box center [234, 116] width 185 height 21
paste input "Cindy D'Angelo 1 Clifford Avenue Kurralta Park South Australia 5037 Australia +…"
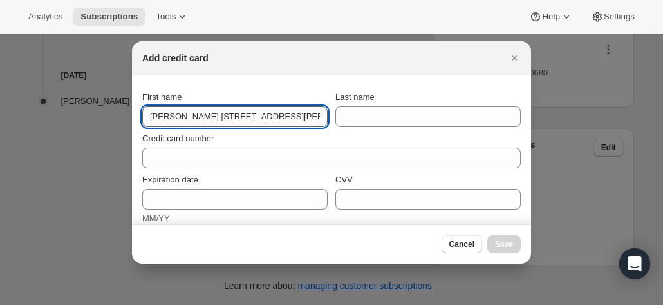
drag, startPoint x: 318, startPoint y: 118, endPoint x: 174, endPoint y: 120, distance: 144.2
click at [174, 120] on input "Cindy D'Angelo 1 Clifford Avenue Kurralta Park South Australia 5037 Australia +…" at bounding box center [234, 116] width 185 height 21
type input "Cindy"
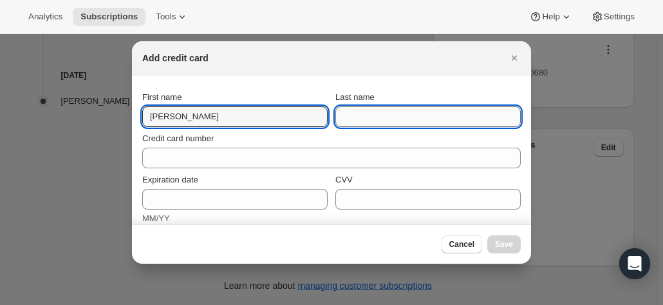
click at [363, 106] on input "Last name" at bounding box center [427, 116] width 185 height 21
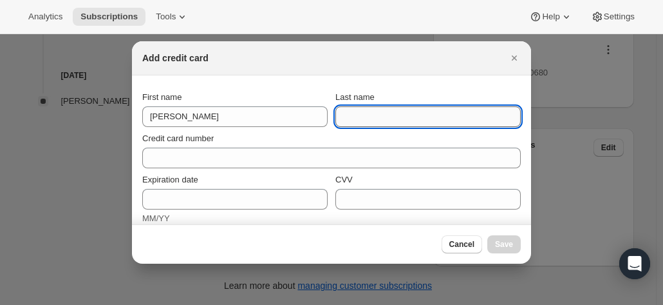
paste input "Cindy D'Angelo 1 Clifford Avenue Kurralta Park South Australia 5037 Australia +…"
drag, startPoint x: 352, startPoint y: 114, endPoint x: 669, endPoint y: 115, distance: 317.4
click at [662, 115] on html "Analytics Subscriptions Tools Help Settings Skip to content Subscription #17720…" at bounding box center [331, 152] width 663 height 305
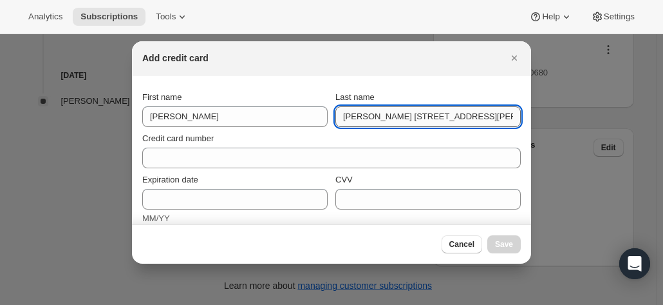
drag, startPoint x: 512, startPoint y: 115, endPoint x: 399, endPoint y: 116, distance: 114.0
click at [399, 116] on input "Cindy D'Angelo 1 Clifford Avenue Kurralta Park South" at bounding box center [427, 116] width 185 height 21
drag, startPoint x: 361, startPoint y: 117, endPoint x: 306, endPoint y: 115, distance: 54.8
click at [312, 118] on div "First name Cindy Last name Cindy D'Angelo" at bounding box center [331, 109] width 379 height 36
click at [344, 118] on input "D'Angelo" at bounding box center [427, 116] width 185 height 21
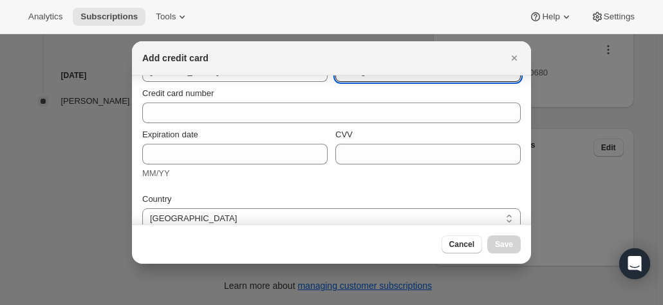
scroll to position [64, 0]
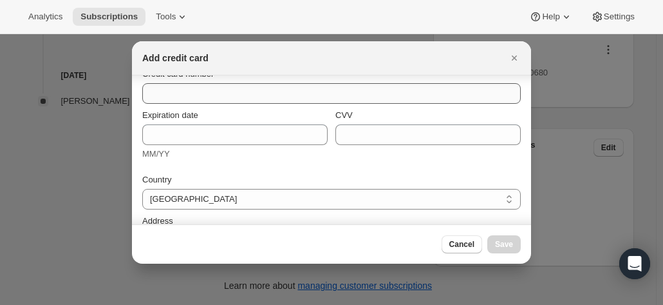
type input "D'Angelo"
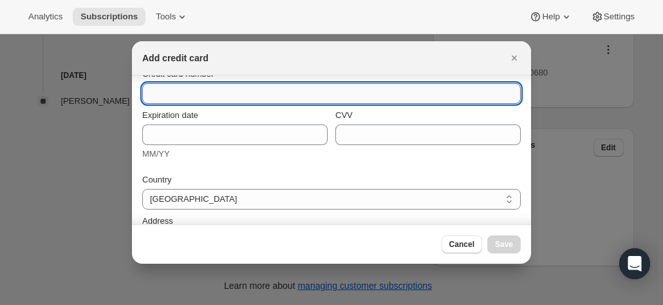
click at [151, 89] on input "Credit card number" at bounding box center [326, 93] width 368 height 21
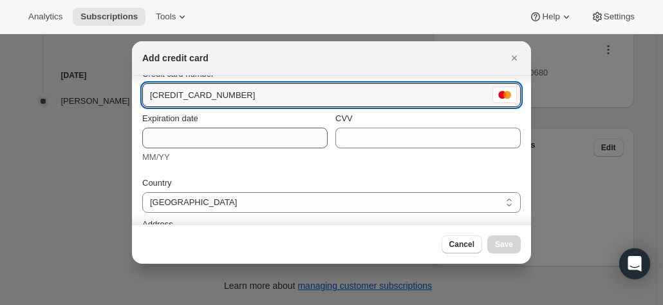
type input "5353 1652 9553 0680"
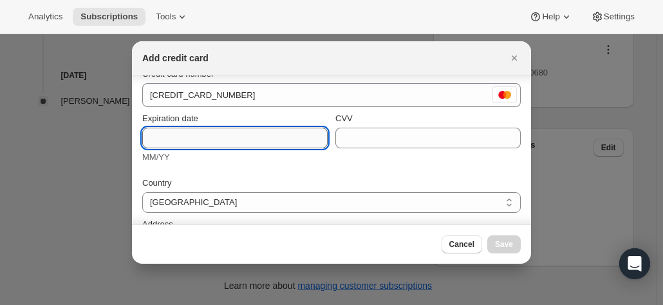
click at [182, 139] on input "Expiration date" at bounding box center [234, 137] width 185 height 21
type input "08/27"
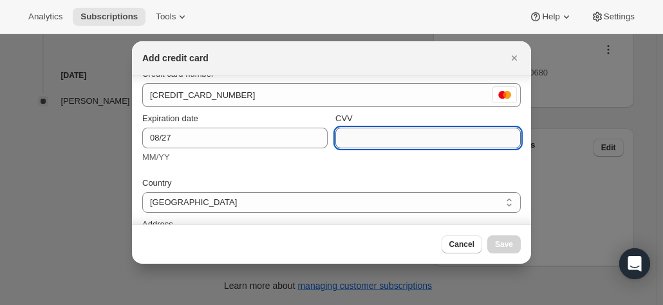
click at [430, 140] on input "CVV" at bounding box center [427, 137] width 185 height 21
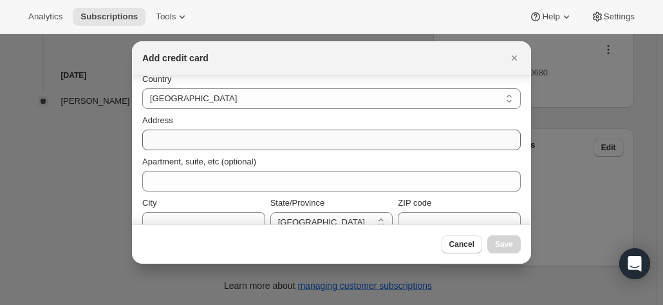
scroll to position [162, 0]
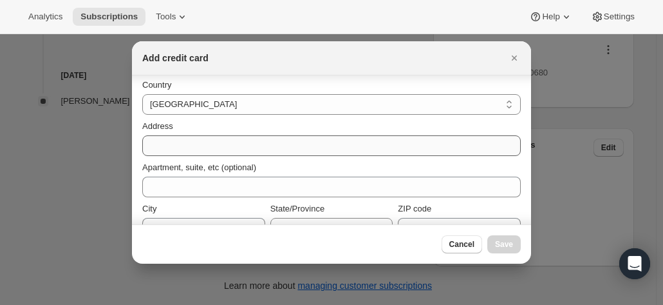
type input "668"
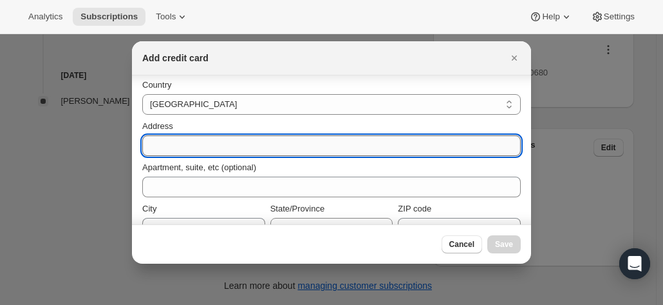
click at [191, 140] on input "Address" at bounding box center [331, 145] width 379 height 21
paste input "Cindy D'Angelo 1 Clifford Avenue Kurralta Park South Australia 5037 Australia +…"
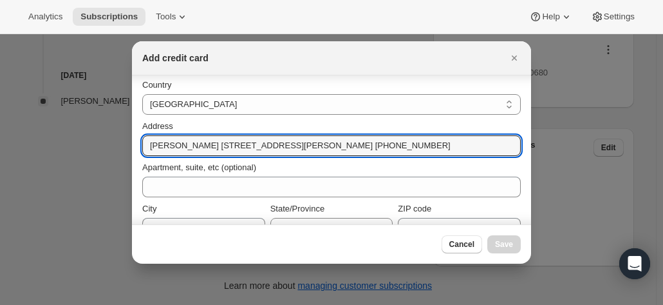
drag, startPoint x: 212, startPoint y: 146, endPoint x: 120, endPoint y: 151, distance: 91.6
click at [125, 304] on div "Add credit card First name Cindy Last name D'Angelo Credit card number 5353 165…" at bounding box center [331, 305] width 663 height 0
drag, startPoint x: 237, startPoint y: 143, endPoint x: 449, endPoint y: 140, distance: 212.5
click at [449, 140] on input "1 Clifford Avenue Kurralta Park South Australia 5037 Australia +61 402 211 851" at bounding box center [331, 145] width 379 height 21
drag, startPoint x: 276, startPoint y: 150, endPoint x: 240, endPoint y: 142, distance: 36.9
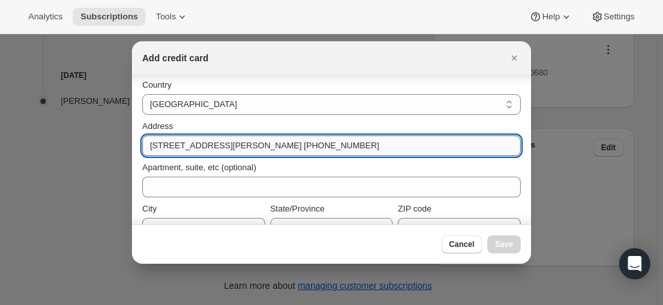
click at [275, 150] on input "1 Clifford Avenue Kurralta Park South Australia 5037 Australia +61 402 211 851" at bounding box center [331, 145] width 379 height 21
click at [223, 145] on input "1 Clifford Avenue Kurralta Park South Australia 5037 Australia +61 402 211 851" at bounding box center [331, 145] width 379 height 21
drag, startPoint x: 218, startPoint y: 146, endPoint x: 489, endPoint y: 151, distance: 271.7
click at [489, 151] on input "1 Clifford Avenue Kurralta Park South Australia 5037 Australia +61 402 211 851" at bounding box center [331, 145] width 379 height 21
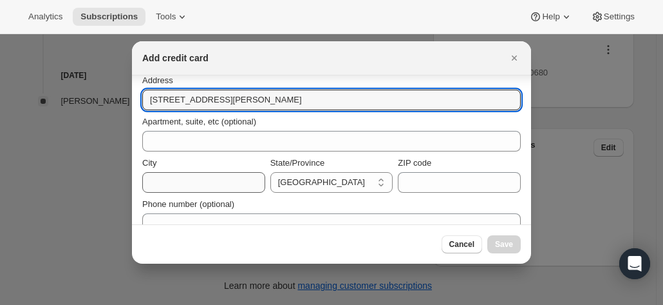
scroll to position [227, 0]
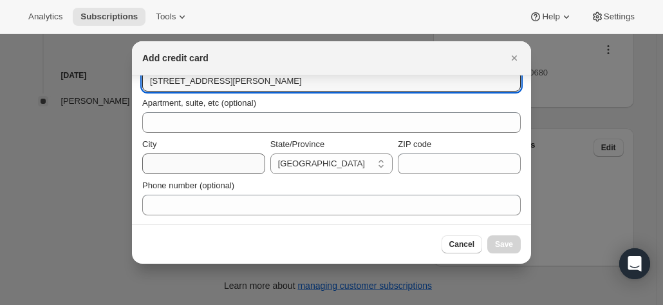
type input "1 Clifford Avenue"
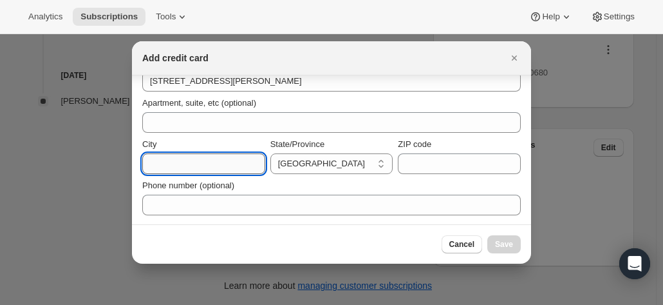
click at [180, 165] on input "City" at bounding box center [203, 163] width 123 height 21
paste input "Kurralta Park South Australia 5037 Australia +61 402 211 851"
drag, startPoint x: 170, startPoint y: 162, endPoint x: 141, endPoint y: 146, distance: 33.5
click at [17, 304] on div "Add credit card First name Cindy Last name D'Angelo Credit card number 5353 165…" at bounding box center [331, 305] width 663 height 0
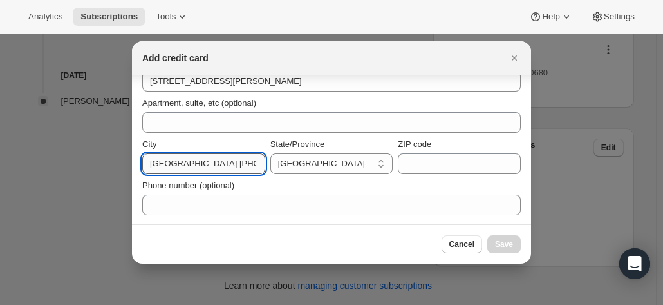
click at [210, 170] on input "Kurralta Park South Australia 5037 Australia +61 402 211 851" at bounding box center [203, 163] width 123 height 21
drag, startPoint x: 199, startPoint y: 165, endPoint x: 302, endPoint y: 176, distance: 103.6
click at [302, 176] on div "Country Australia Austria Belgium Canada Czech Republic Denmark Finland France …" at bounding box center [331, 110] width 379 height 209
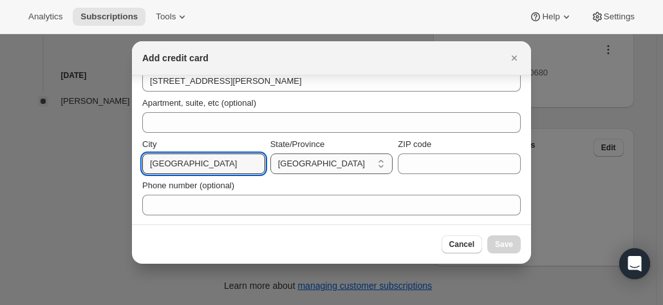
type input "Kurralta Park"
click at [326, 160] on select "Australian Capital Territory New South Wales Northern Territory Queensland Sout…" at bounding box center [331, 163] width 123 height 21
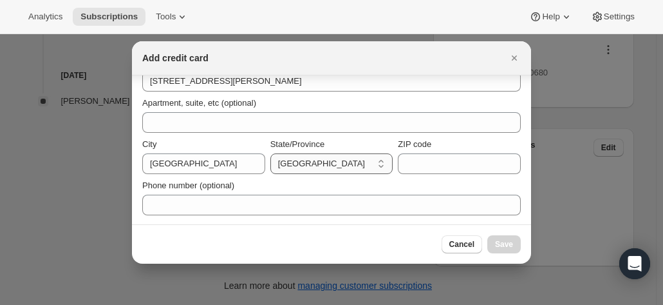
select select "SA"
click at [270, 153] on select "Australian Capital Territory New South Wales Northern Territory Queensland Sout…" at bounding box center [331, 163] width 123 height 21
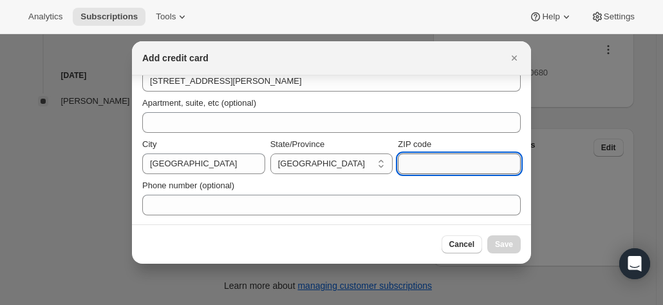
click at [431, 167] on input "ZIP code" at bounding box center [459, 163] width 123 height 21
paste input "Kurralta Park South Australia 5037 Australia +61 402 211 851"
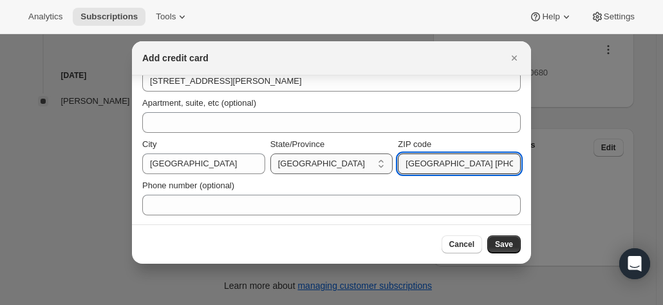
drag, startPoint x: 473, startPoint y: 165, endPoint x: 338, endPoint y: 160, distance: 135.3
click at [338, 160] on div "City Kurralta Park State/Province Australian Capital Territory New South Wales …" at bounding box center [331, 156] width 379 height 36
click at [467, 163] on input "Kurralta Park South Australia 5037 Australia +61 402 211 851" at bounding box center [459, 163] width 123 height 21
drag, startPoint x: 473, startPoint y: 162, endPoint x: 306, endPoint y: 155, distance: 166.9
click at [312, 156] on div "City Kurralta Park State/Province Australian Capital Territory New South Wales …" at bounding box center [331, 156] width 379 height 36
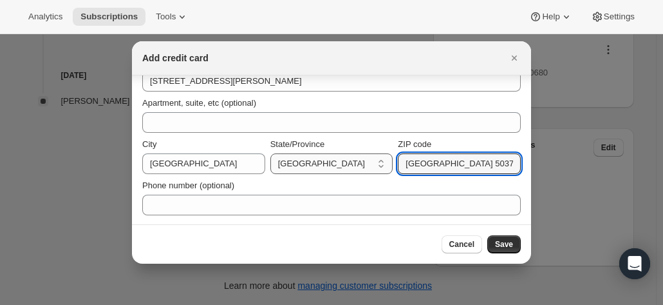
drag, startPoint x: 440, startPoint y: 164, endPoint x: 351, endPoint y: 159, distance: 89.6
click at [352, 161] on div "City Kurralta Park State/Province Australian Capital Territory New South Wales …" at bounding box center [331, 156] width 379 height 36
drag, startPoint x: 421, startPoint y: 164, endPoint x: 531, endPoint y: 171, distance: 109.7
click at [531, 171] on div "First name Cindy Last name D'Angelo Credit card number 5353 1652 9553 0680 Expi…" at bounding box center [331, 149] width 399 height 149
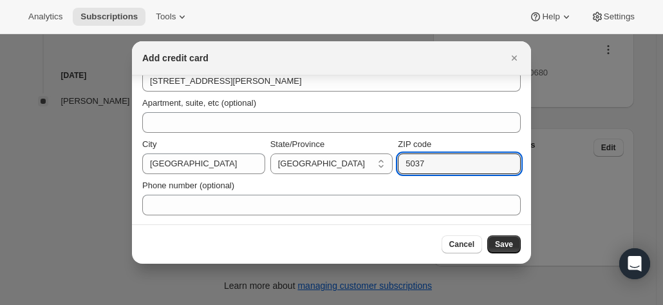
scroll to position [0, 0]
type input "5037"
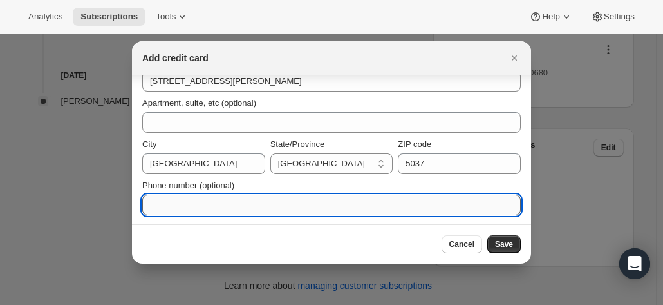
click at [239, 202] on input "Phone number (optional)" at bounding box center [331, 204] width 379 height 21
paste input "Kurralta Park South Australia 5037 Australia +61 402 211 851"
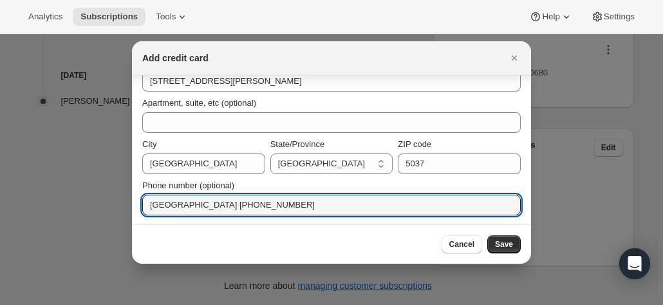
drag, startPoint x: 312, startPoint y: 204, endPoint x: -37, endPoint y: 193, distance: 349.8
click at [0, 193] on html "Analytics Subscriptions Tools Help Settings Skip to content Subscription #17720…" at bounding box center [331, 152] width 663 height 305
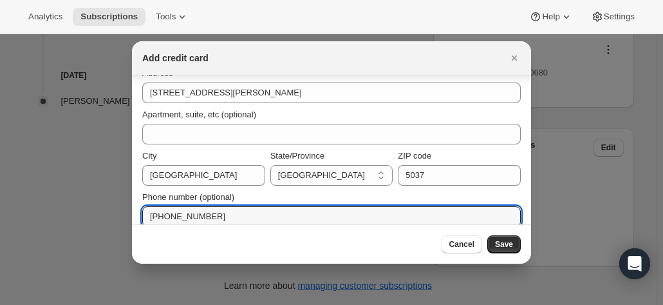
scroll to position [227, 0]
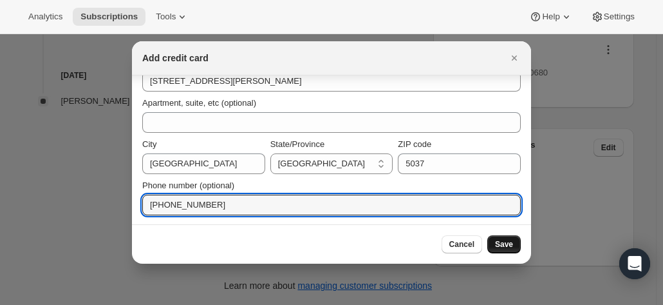
type input "+61 402 211 851"
click at [505, 243] on span "Save" at bounding box center [504, 244] width 18 height 10
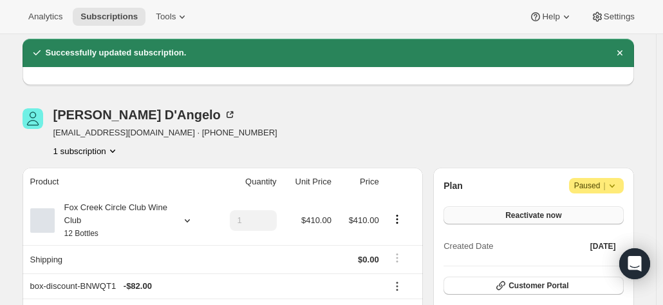
scroll to position [64, 0]
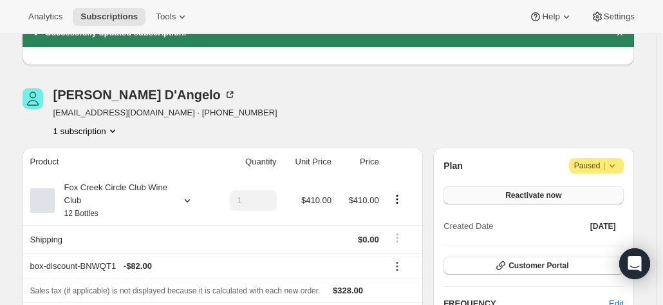
click at [549, 196] on span "Reactivate now" at bounding box center [533, 195] width 56 height 10
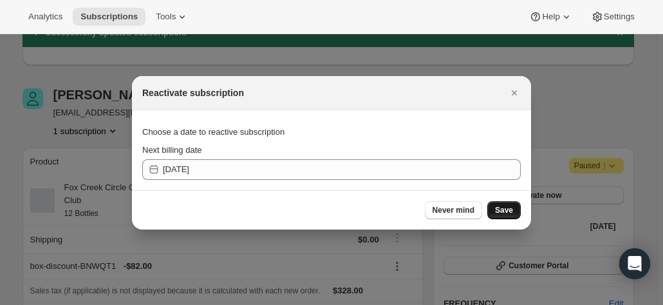
click at [511, 209] on span "Save" at bounding box center [504, 210] width 18 height 10
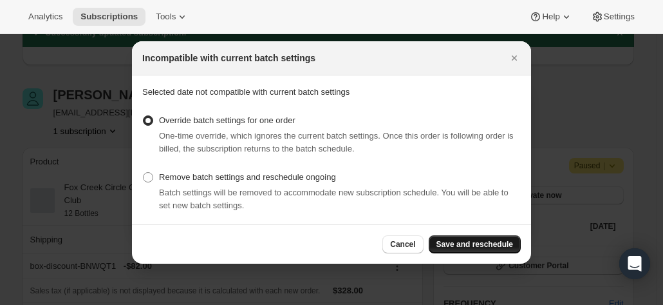
click at [446, 240] on span "Save and reschedule" at bounding box center [475, 244] width 77 height 10
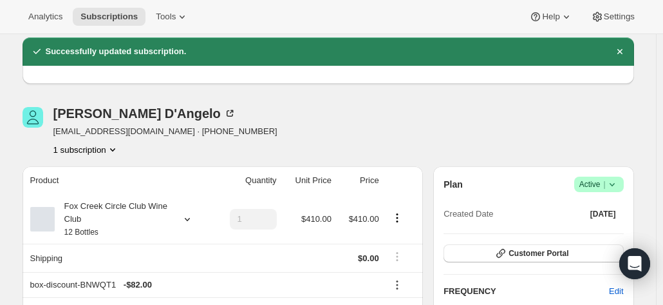
scroll to position [148, 0]
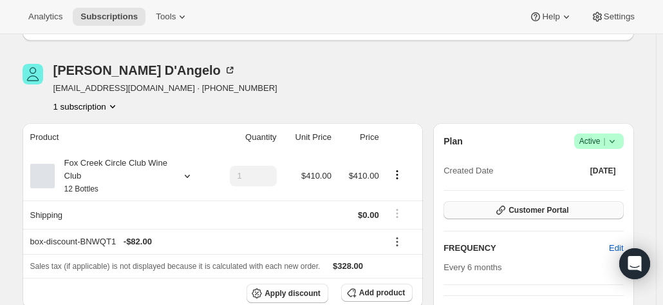
click at [558, 209] on span "Customer Portal" at bounding box center [539, 210] width 60 height 10
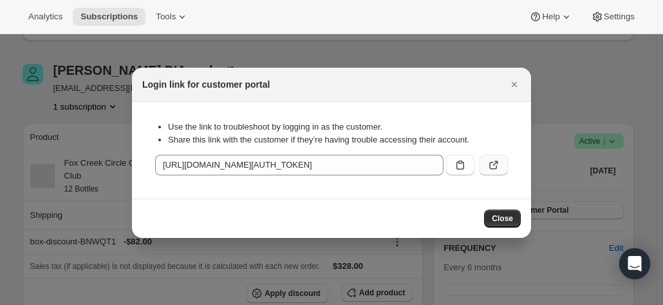
click at [493, 162] on icon ":rig:" at bounding box center [493, 164] width 13 height 13
drag, startPoint x: 512, startPoint y: 87, endPoint x: 388, endPoint y: 109, distance: 125.5
click at [511, 86] on icon "Close" at bounding box center [514, 84] width 13 height 13
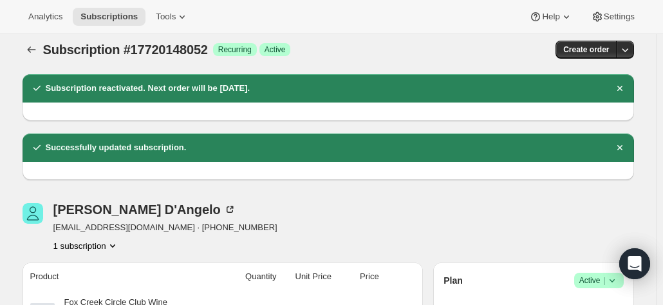
scroll to position [0, 0]
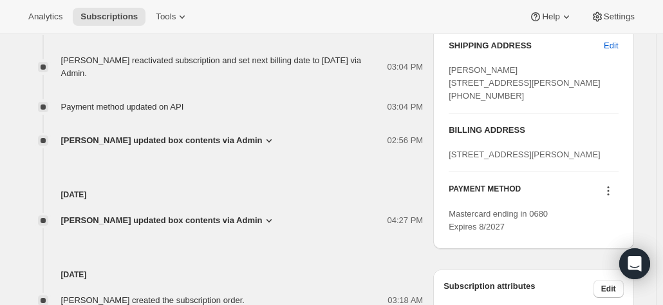
scroll to position [579, 0]
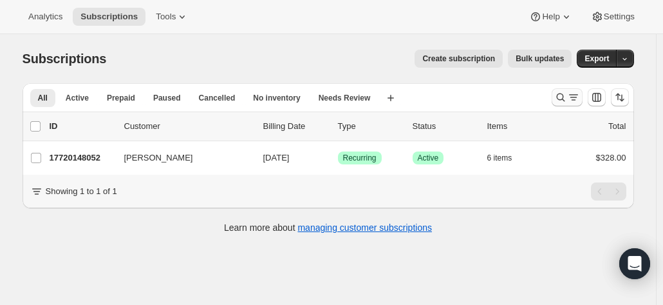
click at [559, 95] on icon "Search and filter results" at bounding box center [560, 97] width 13 height 13
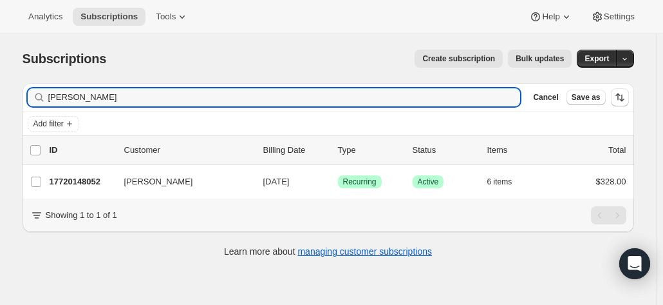
drag, startPoint x: 102, startPoint y: 97, endPoint x: 6, endPoint y: 95, distance: 95.9
click at [8, 94] on div "Subscriptions. This page is ready Subscriptions Create subscription Bulk update…" at bounding box center [328, 186] width 656 height 305
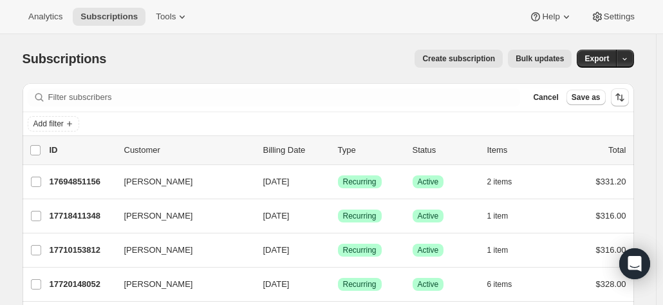
click at [147, 117] on div "Add filter" at bounding box center [328, 123] width 601 height 15
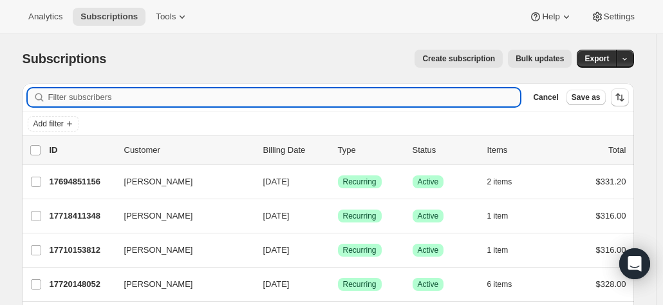
drag, startPoint x: 205, startPoint y: 93, endPoint x: 187, endPoint y: 97, distance: 19.2
click at [205, 93] on input "Filter subscribers" at bounding box center [284, 97] width 473 height 18
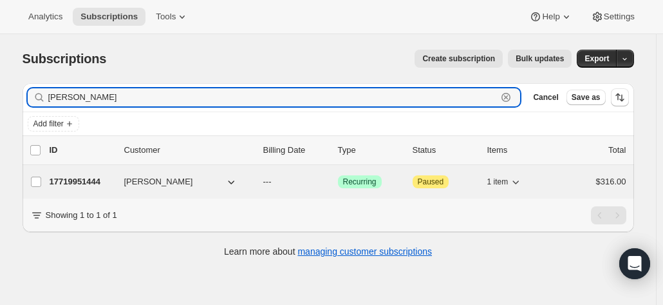
type input "[PERSON_NAME]"
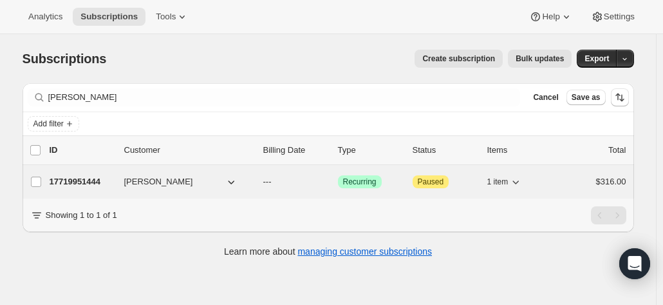
click at [99, 175] on p "17719951444" at bounding box center [82, 181] width 64 height 13
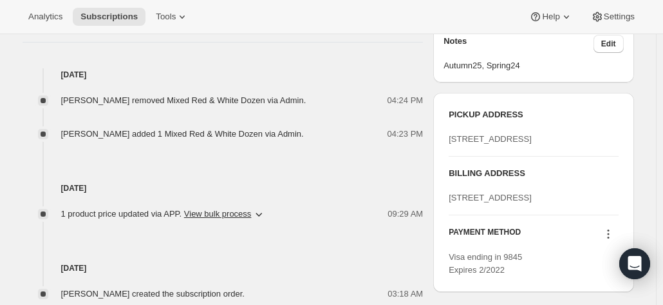
scroll to position [579, 0]
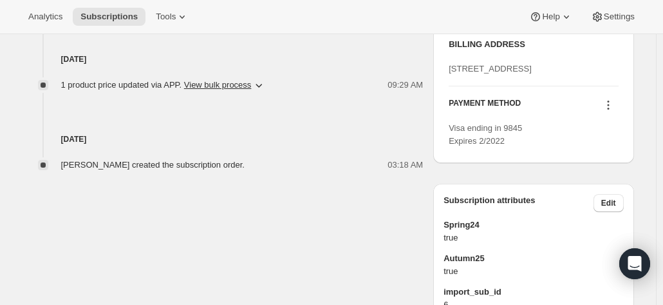
click at [608, 111] on icon at bounding box center [608, 105] width 13 height 13
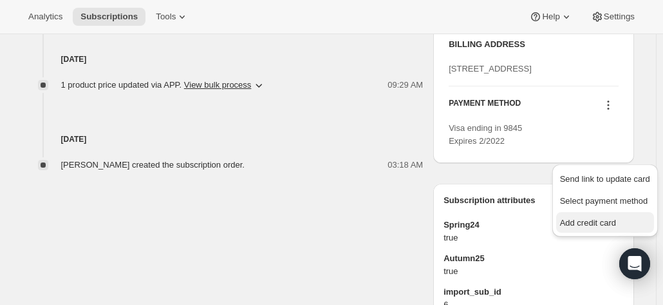
click at [579, 218] on span "Add credit card" at bounding box center [588, 223] width 56 height 10
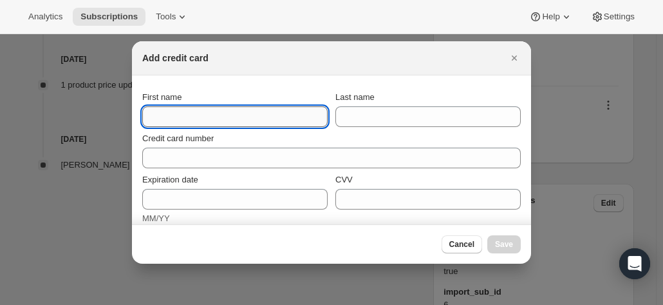
click at [237, 124] on input "First name" at bounding box center [234, 116] width 185 height 21
paste input "[PERSON_NAME] [STREET_ADDRESS] *Ok to leave at [GEOGRAPHIC_DATA] [GEOGRAPHIC_DA…"
drag, startPoint x: 187, startPoint y: 115, endPoint x: -50, endPoint y: 83, distance: 239.7
click at [0, 83] on html "Analytics Subscriptions Tools Help Settings Skip to content Subscription #17719…" at bounding box center [331, 152] width 663 height 305
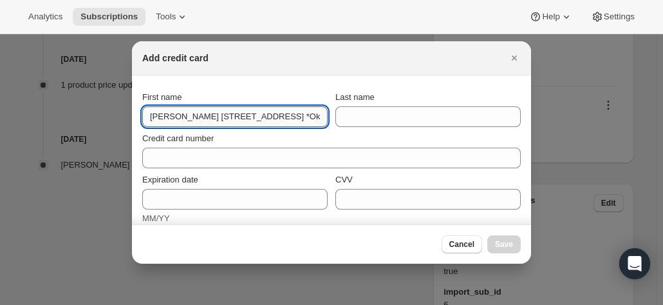
click at [215, 118] on input "Stephen Tattersall 121 Annandale Street *Ok to leave at RHS of house Annandale …" at bounding box center [234, 116] width 185 height 21
click at [218, 117] on input "Stephen Tattersall 121 Annandale Street *Ok to leave at RHS of house Annandale …" at bounding box center [234, 116] width 185 height 21
click at [192, 119] on input "Stephen Tattersall 121 Annandale Street *Ok to leave at RHS of house Annandale …" at bounding box center [234, 116] width 185 height 21
drag, startPoint x: 183, startPoint y: 118, endPoint x: 401, endPoint y: 120, distance: 218.3
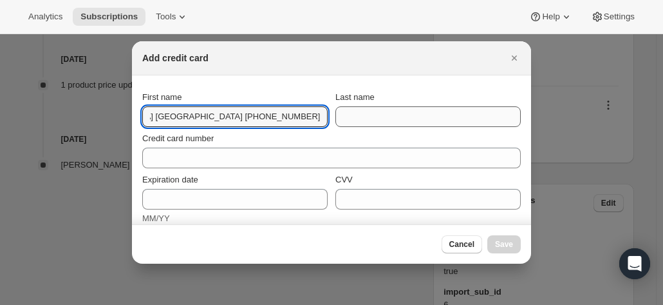
click at [401, 120] on div "First name Stephen Tattersall 121 Annandale Street *Ok to leave at RHS of house…" at bounding box center [331, 109] width 379 height 36
type input "Stephen"
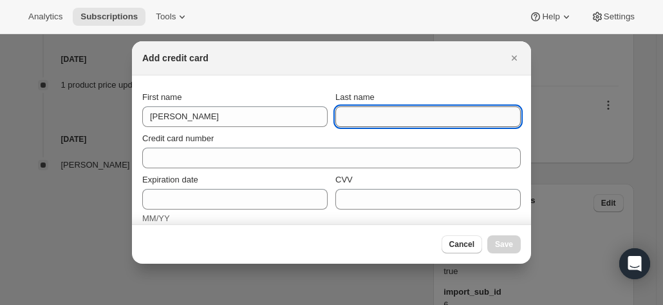
click at [399, 118] on input "Last name" at bounding box center [427, 116] width 185 height 21
paste input "Tattersall 121 Annandale Street *Ok to leave at RHS of house Annandale New Sout…"
drag, startPoint x: 518, startPoint y: 117, endPoint x: 669, endPoint y: 129, distance: 151.2
click at [662, 129] on html "Analytics Subscriptions Tools Help Settings Skip to content Subscription #17719…" at bounding box center [331, 152] width 663 height 305
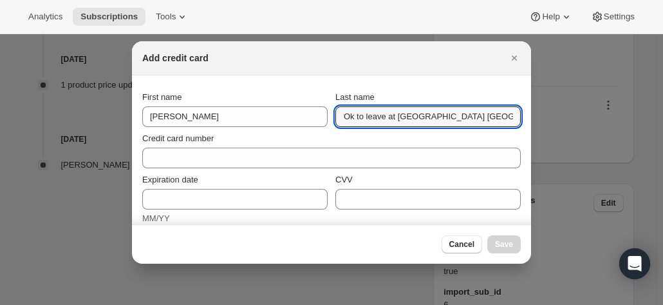
scroll to position [0, 0]
drag, startPoint x: 509, startPoint y: 117, endPoint x: 371, endPoint y: 119, distance: 137.8
click at [371, 119] on input "Tattersall 121 Annandale Street *Ok to leave at RHS of house Annandale New S" at bounding box center [427, 116] width 185 height 21
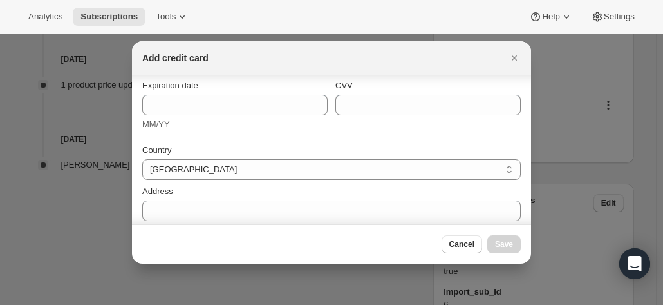
scroll to position [129, 0]
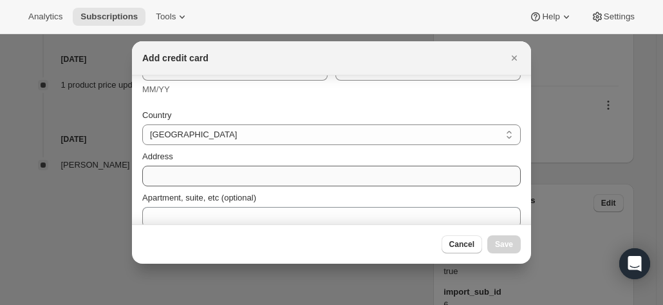
type input "Tattersall"
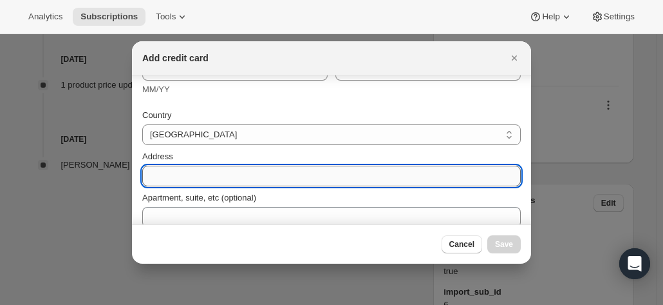
click at [164, 173] on input "Address" at bounding box center [331, 175] width 379 height 21
paste input "Tattersall 121 Annandale Street *Ok to leave at RHS of house Annandale New Sout…"
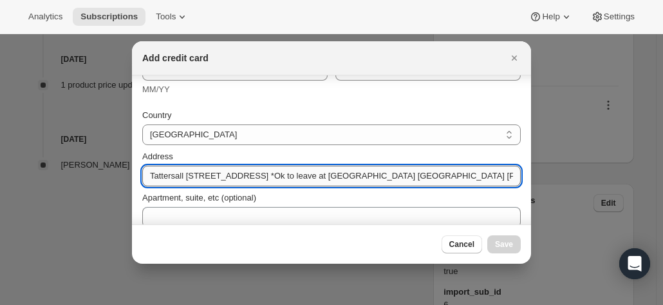
scroll to position [0, 94]
drag, startPoint x: 171, startPoint y: 175, endPoint x: 281, endPoint y: 187, distance: 110.1
click at [281, 187] on div "Country Australia Austria Belgium Canada Czech Republic Denmark Finland France …" at bounding box center [331, 205] width 379 height 209
drag, startPoint x: 202, startPoint y: 176, endPoint x: 49, endPoint y: 159, distance: 153.5
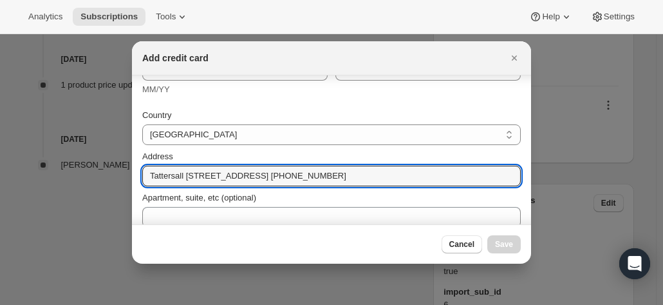
click at [183, 176] on input "Tattersall 121 Annandale Street Annandale New South Wales 2038 Australia +61 41…" at bounding box center [331, 175] width 379 height 21
drag, startPoint x: 185, startPoint y: 176, endPoint x: 79, endPoint y: 155, distance: 108.2
drag, startPoint x: 232, startPoint y: 172, endPoint x: 484, endPoint y: 181, distance: 251.3
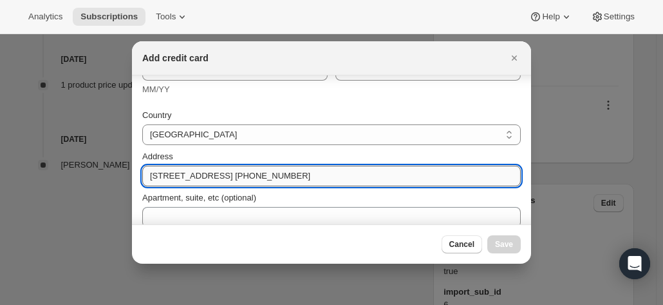
click at [484, 181] on input "121 Annandale Street Annandale New South Wales 2038 Australia +61 411 126 498" at bounding box center [331, 175] width 379 height 21
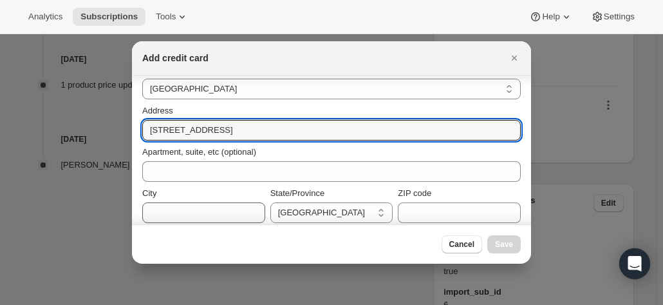
scroll to position [224, 0]
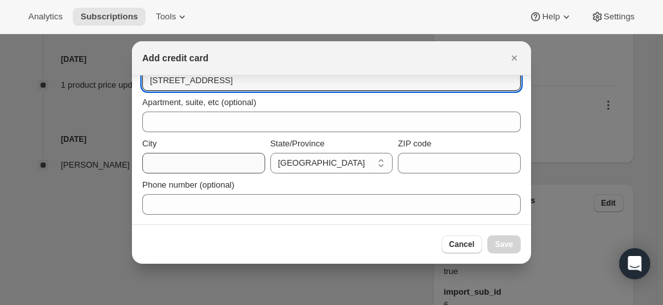
type input "121 Annandale Street"
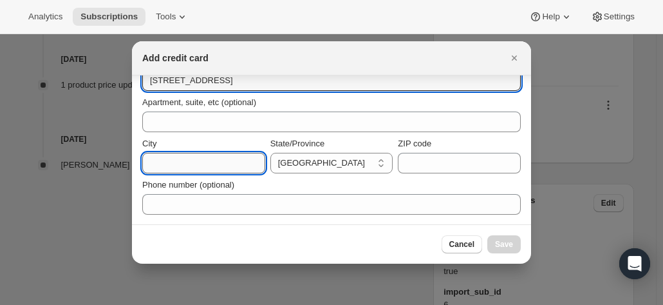
click at [173, 159] on input "City" at bounding box center [203, 163] width 123 height 21
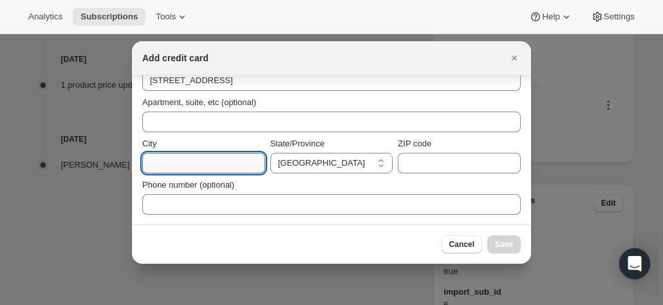
paste input "Annandale New South Wales 2038 Australia +61 411 126 498"
drag, startPoint x: 184, startPoint y: 164, endPoint x: 48, endPoint y: 155, distance: 136.8
click at [189, 169] on input "Annandale New South Wales 2038 Australia +61 411 126 498" at bounding box center [203, 163] width 123 height 21
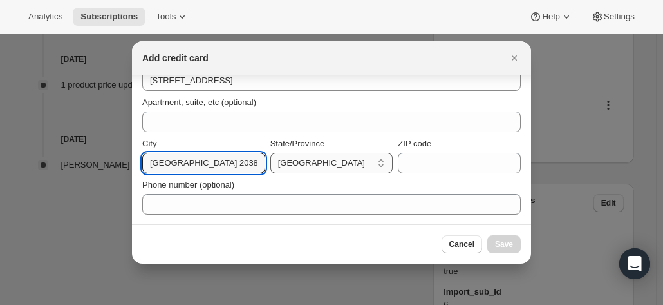
scroll to position [0, 120]
drag, startPoint x: 193, startPoint y: 164, endPoint x: 279, endPoint y: 168, distance: 86.4
click at [279, 168] on div "City Annandale New South Wales 2038 Australia +61 411 126 498 State/Province Au…" at bounding box center [331, 155] width 379 height 36
type input "Annandale"
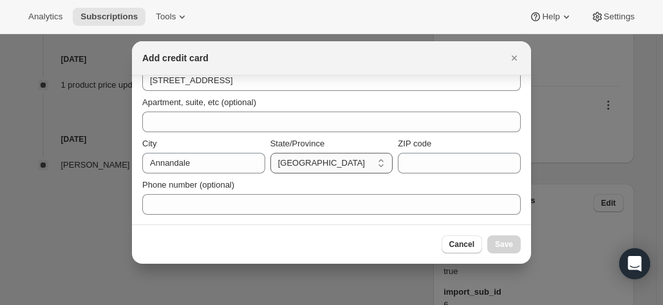
click at [281, 168] on select "Australian Capital Territory New South Wales Northern Territory Queensland Sout…" at bounding box center [331, 163] width 123 height 21
select select "NSW"
click at [270, 153] on select "Australian Capital Territory New South Wales Northern Territory Queensland Sout…" at bounding box center [331, 163] width 123 height 21
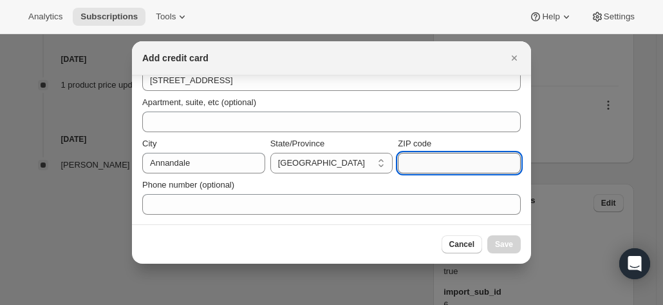
click at [409, 162] on input "ZIP code" at bounding box center [459, 163] width 123 height 21
paste input "Annandale New South Wales 2038 Australia +61 411 126 498"
drag, startPoint x: 504, startPoint y: 162, endPoint x: 445, endPoint y: 169, distance: 59.7
click at [445, 169] on input "Annandale New South Wales 2038 Australia +61 411 126 498" at bounding box center [459, 163] width 123 height 21
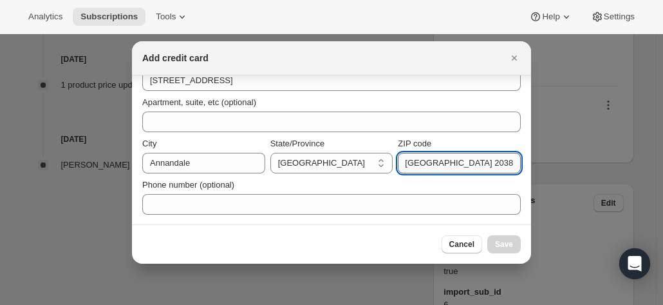
scroll to position [0, 21]
click at [487, 162] on input "Annandale New South Wales 2038" at bounding box center [459, 163] width 123 height 21
click at [472, 158] on input "Annandale New South Wales 2038" at bounding box center [459, 163] width 123 height 21
drag, startPoint x: 485, startPoint y: 162, endPoint x: 295, endPoint y: 147, distance: 191.1
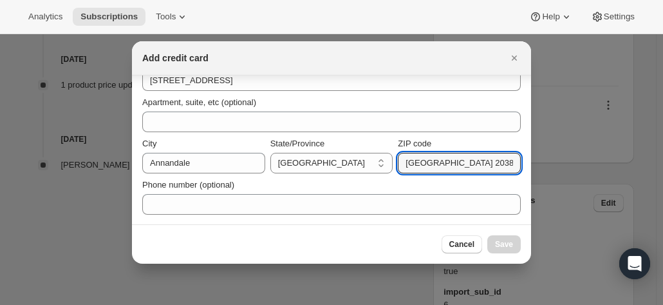
click at [295, 147] on div "City Annandale State/Province Australian Capital Territory New South Wales Nort…" at bounding box center [331, 155] width 379 height 36
type input "2038"
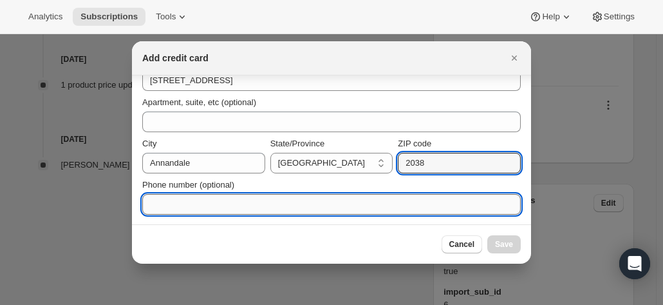
click at [187, 204] on input "Phone number (optional)" at bounding box center [331, 204] width 379 height 21
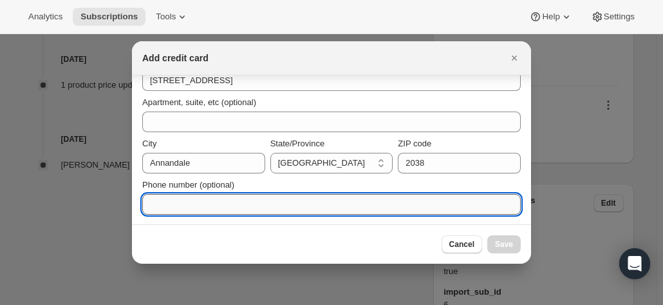
paste input "[GEOGRAPHIC_DATA] 2038 [GEOGRAPHIC_DATA] [PHONE_NUMBER]"
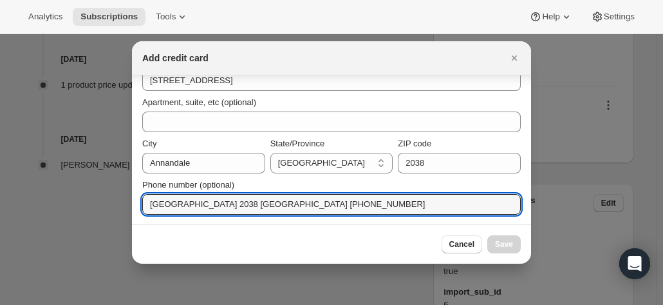
drag, startPoint x: 241, startPoint y: 194, endPoint x: 66, endPoint y: 167, distance: 177.2
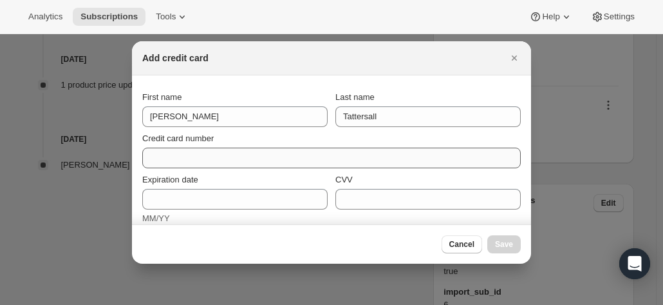
type input "[PHONE_NUMBER]"
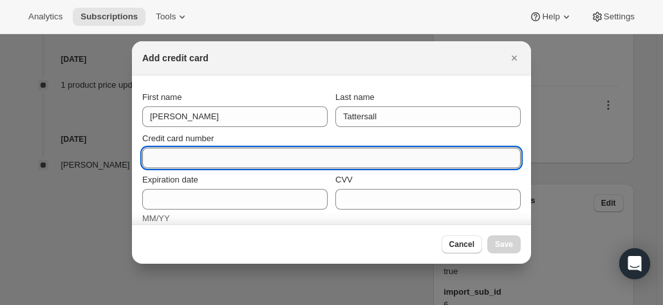
click at [185, 156] on input "Credit card number" at bounding box center [326, 157] width 368 height 21
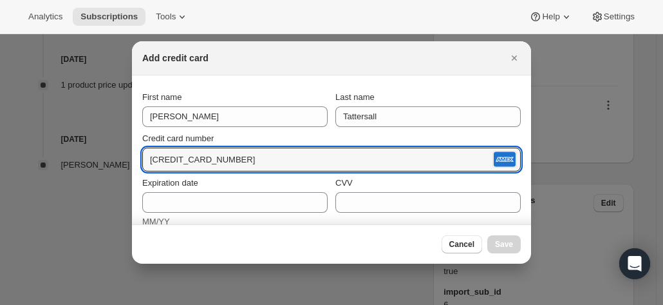
type input "[CREDIT_CARD_NUMBER]"
click at [287, 139] on div "Credit card number" at bounding box center [331, 138] width 379 height 13
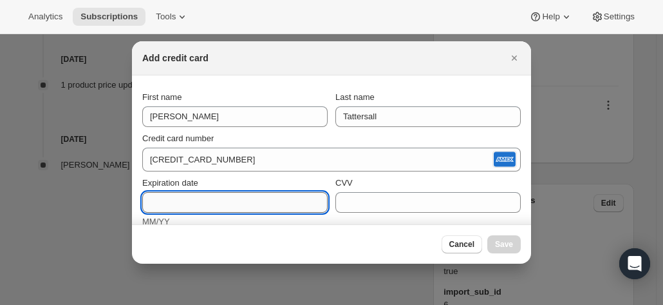
click at [184, 202] on input "Expiration date" at bounding box center [234, 202] width 185 height 21
type input "01/29"
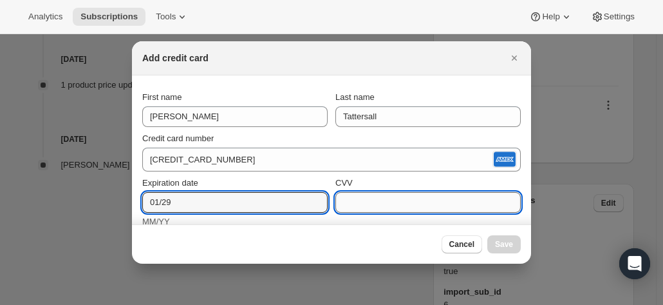
click at [398, 204] on input "CVV" at bounding box center [427, 202] width 185 height 21
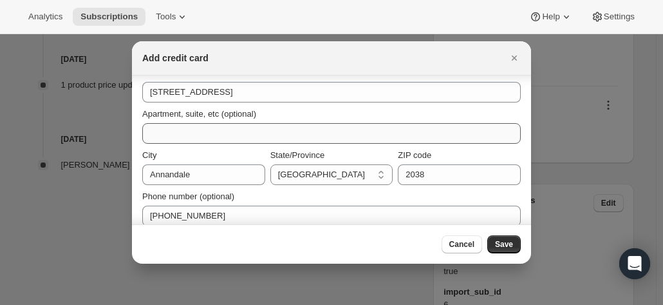
scroll to position [227, 0]
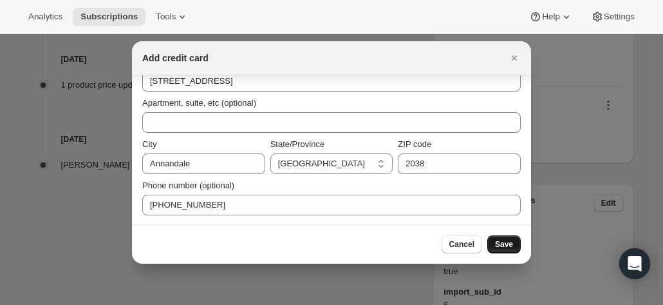
type input "2285"
click at [504, 244] on span "Save" at bounding box center [504, 244] width 18 height 10
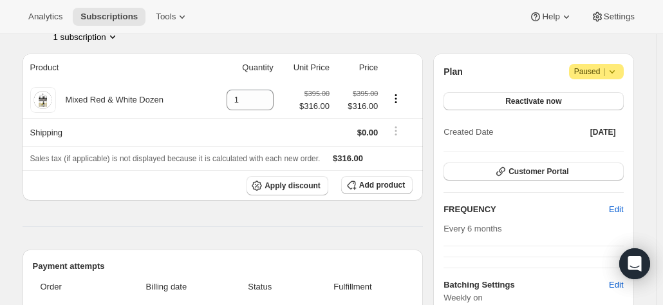
scroll to position [0, 0]
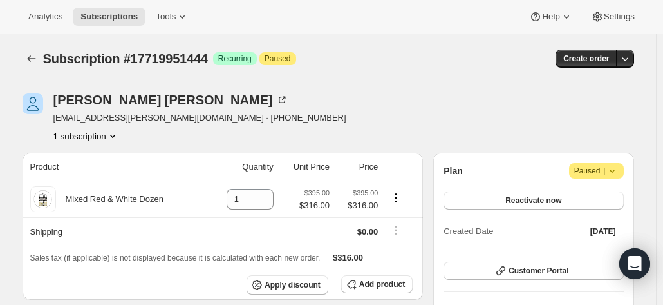
click at [318, 122] on div "Stella Adams stella.adams@optusnet.com.au · +61423773831 1 subscription" at bounding box center [237, 117] width 428 height 49
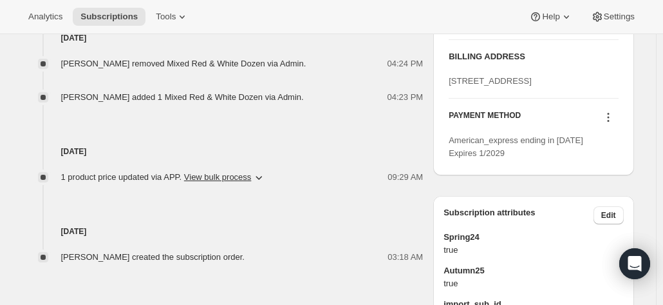
scroll to position [579, 0]
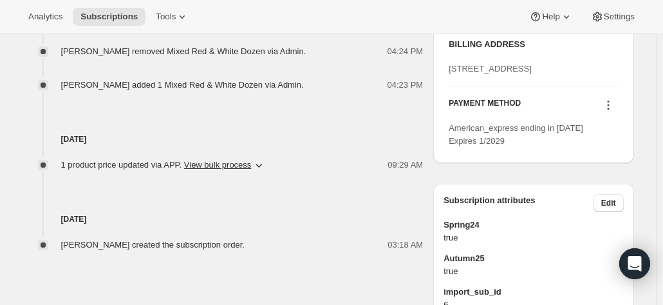
click at [608, 111] on icon at bounding box center [608, 105] width 13 height 13
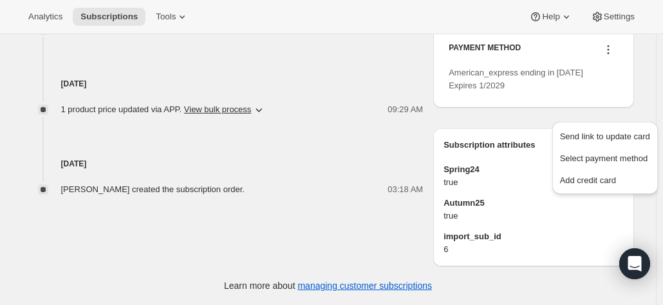
scroll to position [695, 0]
click at [608, 46] on icon at bounding box center [608, 49] width 13 height 13
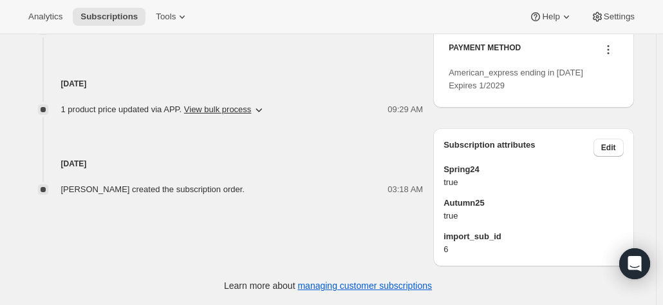
click at [609, 46] on icon at bounding box center [608, 49] width 13 height 13
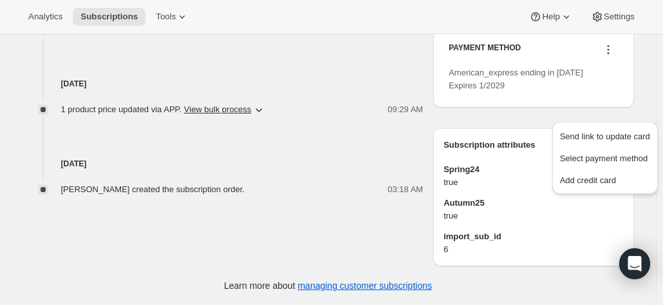
click at [494, 90] on span "American_express ending in [DATE] Expires 1/2029" at bounding box center [516, 79] width 135 height 23
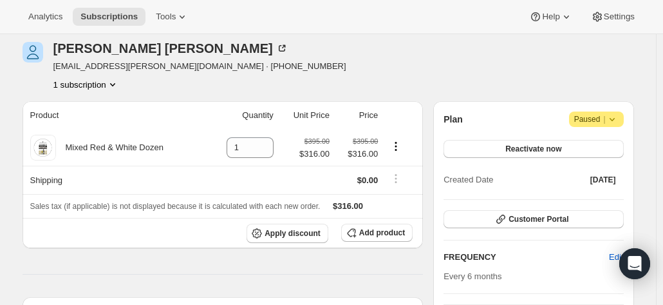
scroll to position [0, 0]
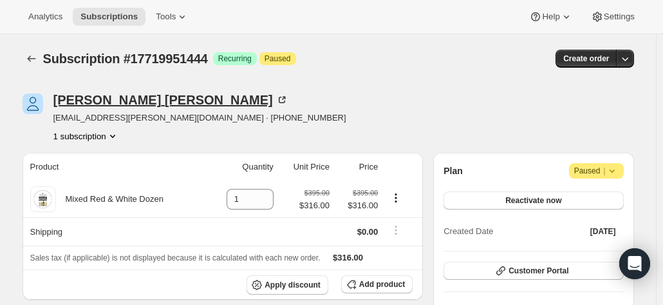
click at [276, 98] on icon at bounding box center [282, 99] width 13 height 13
click at [106, 97] on div "Stella Adams" at bounding box center [170, 99] width 235 height 13
click at [507, 270] on icon "button" at bounding box center [500, 270] width 13 height 13
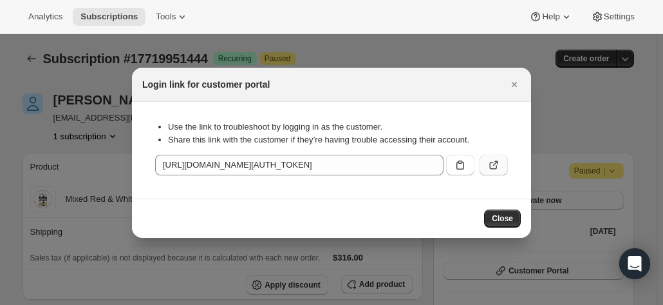
click at [491, 166] on icon ":ri6:" at bounding box center [494, 166] width 8 height 8
click at [505, 82] on button "Close" at bounding box center [514, 84] width 18 height 18
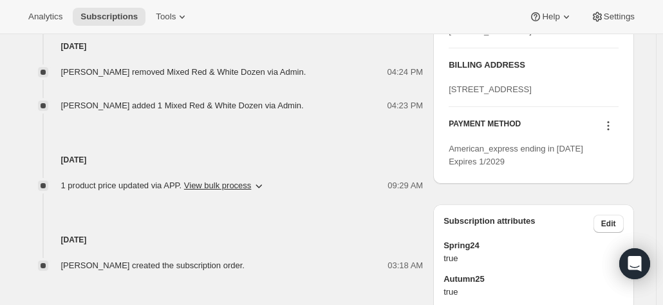
scroll to position [579, 0]
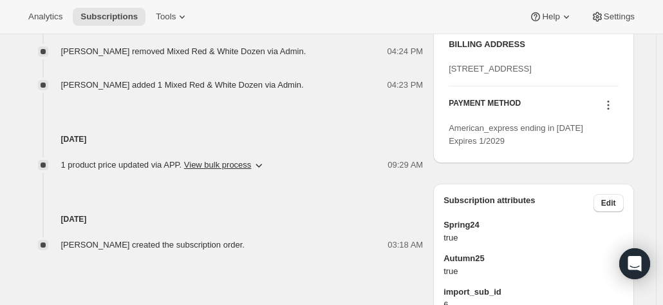
click at [610, 111] on icon at bounding box center [608, 105] width 13 height 13
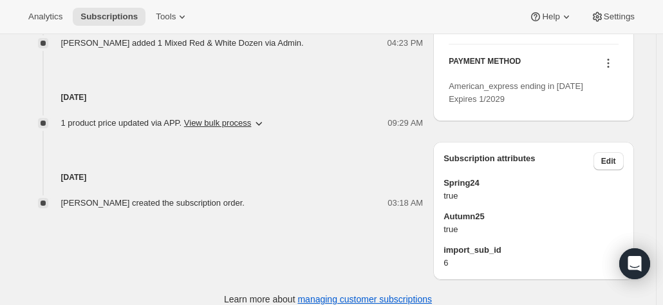
scroll to position [695, 0]
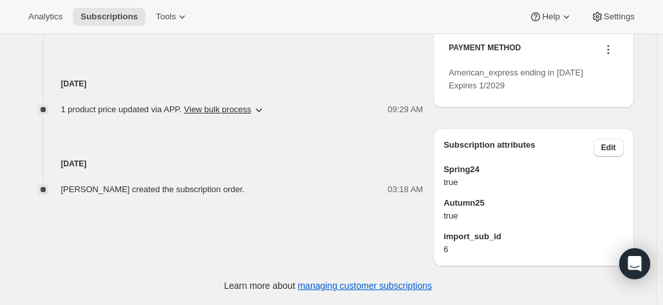
click at [610, 52] on icon at bounding box center [608, 49] width 13 height 13
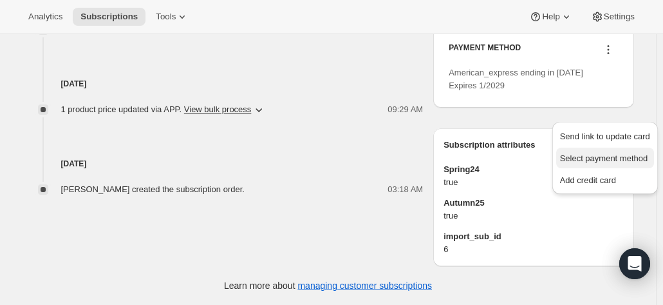
click at [587, 153] on span "Select payment method" at bounding box center [604, 158] width 88 height 10
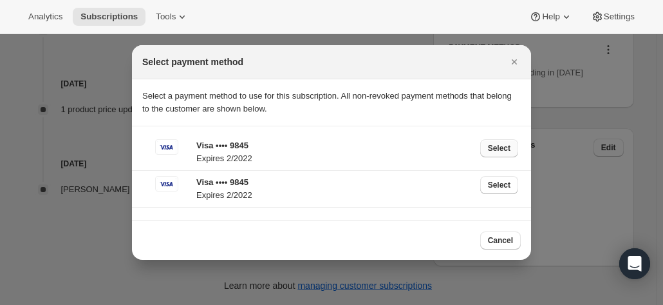
click at [489, 150] on span "Select" at bounding box center [499, 148] width 23 height 10
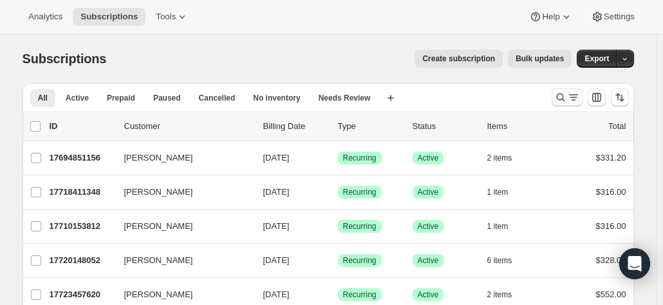
click at [565, 99] on icon "Search and filter results" at bounding box center [560, 97] width 8 height 8
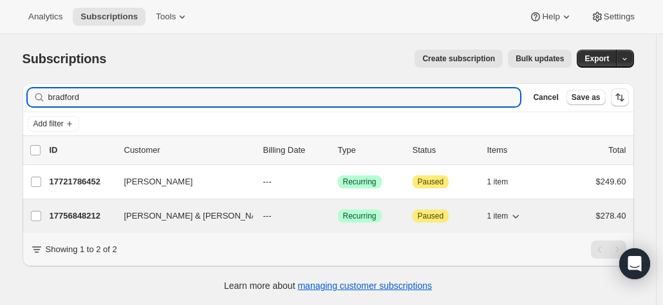
type input "bradford"
click at [86, 216] on p "17756848212" at bounding box center [82, 215] width 64 height 13
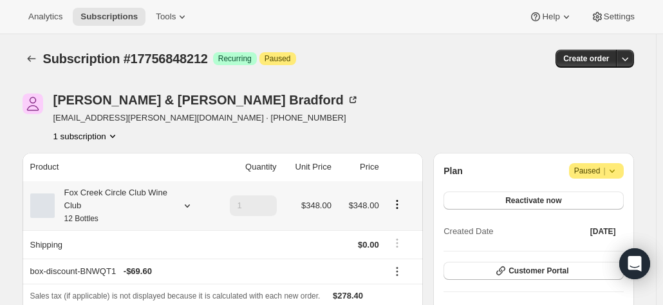
click at [149, 201] on div "Fox Creek Circle Club Wine Club 12 Bottles" at bounding box center [113, 205] width 116 height 39
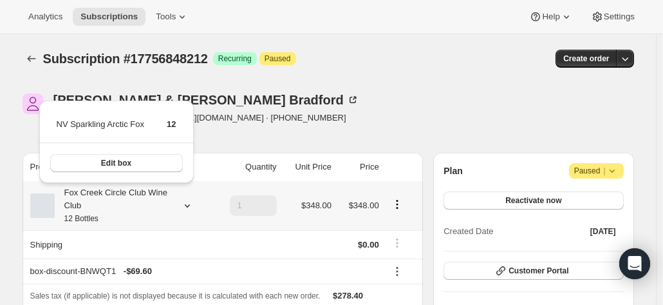
click at [149, 201] on div "Fox Creek Circle Club Wine Club 12 Bottles" at bounding box center [113, 205] width 116 height 39
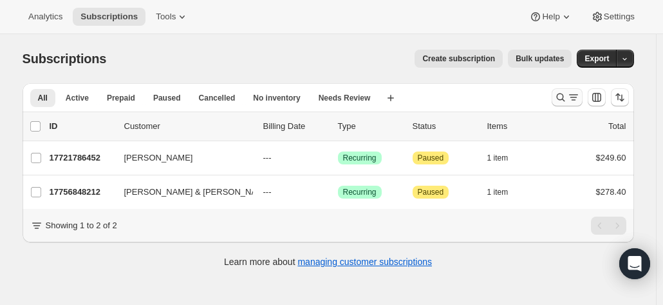
click at [563, 93] on icon "Search and filter results" at bounding box center [560, 97] width 13 height 13
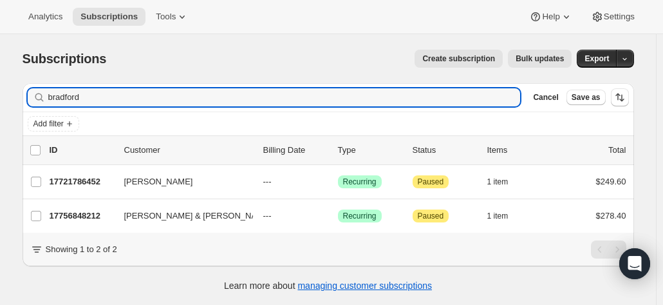
drag, startPoint x: 95, startPoint y: 100, endPoint x: 42, endPoint y: 95, distance: 53.0
click at [42, 95] on div "bradford Clear" at bounding box center [274, 97] width 493 height 18
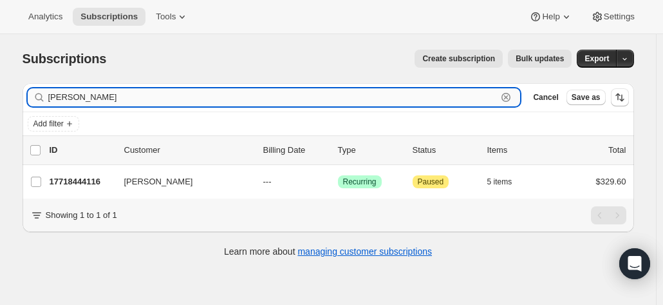
drag, startPoint x: 219, startPoint y: 95, endPoint x: 252, endPoint y: 93, distance: 33.5
click at [213, 95] on input "david bill" at bounding box center [272, 97] width 449 height 18
drag, startPoint x: 198, startPoint y: 104, endPoint x: -32, endPoint y: 80, distance: 231.7
click at [0, 80] on html "Analytics Subscriptions Tools Help Settings Skip to content Subscriptions. This…" at bounding box center [331, 152] width 663 height 305
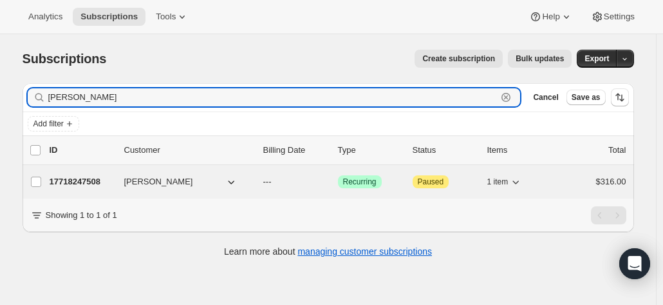
type input "jennifer han"
click at [220, 185] on button "Jennifer Hannigan" at bounding box center [181, 181] width 129 height 21
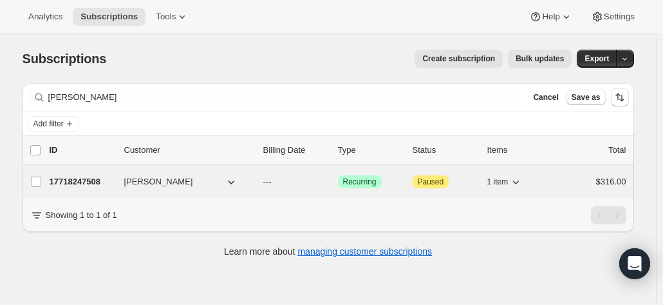
click at [151, 182] on span "Jennifer Hannigan" at bounding box center [158, 181] width 69 height 13
click at [77, 173] on div "17718247508 Jennifer Hannigan --- Success Recurring Attention Paused 1 item $31…" at bounding box center [338, 182] width 577 height 18
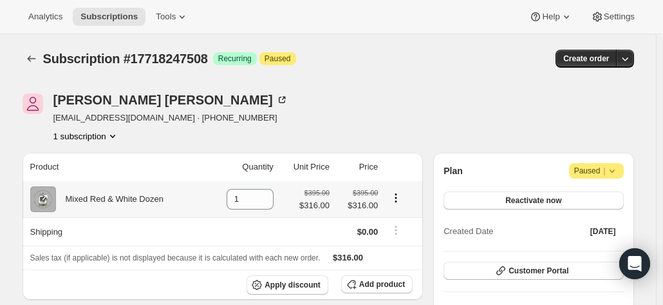
click at [397, 195] on icon "Product actions" at bounding box center [396, 197] width 13 height 13
drag, startPoint x: 402, startPoint y: 92, endPoint x: 424, endPoint y: 296, distance: 205.3
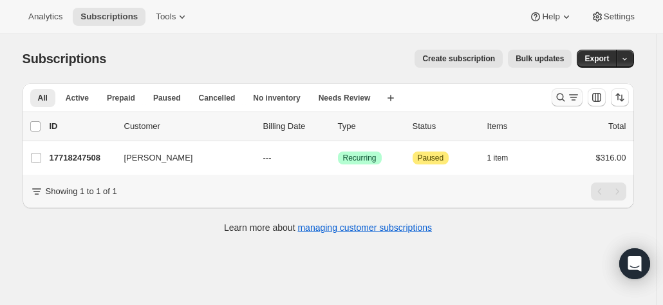
click at [567, 97] on icon "Search and filter results" at bounding box center [560, 97] width 13 height 13
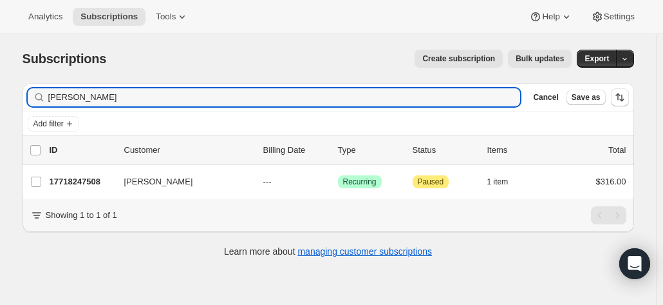
drag, startPoint x: 114, startPoint y: 101, endPoint x: 32, endPoint y: 89, distance: 82.6
click at [32, 89] on div "jennifer han Clear" at bounding box center [274, 97] width 493 height 18
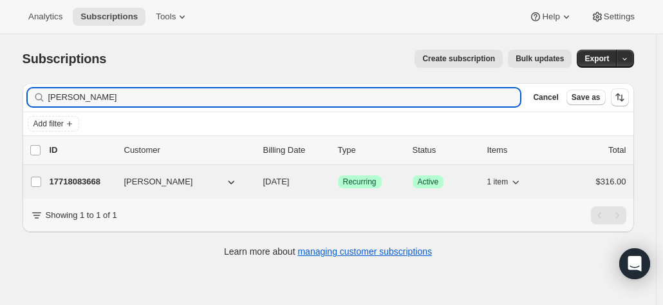
type input "chris jam"
click at [89, 176] on p "17718083668" at bounding box center [82, 181] width 64 height 13
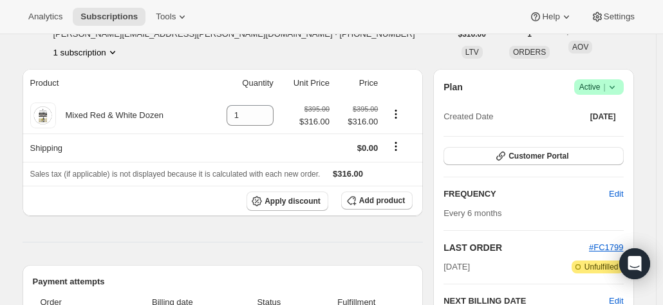
scroll to position [64, 0]
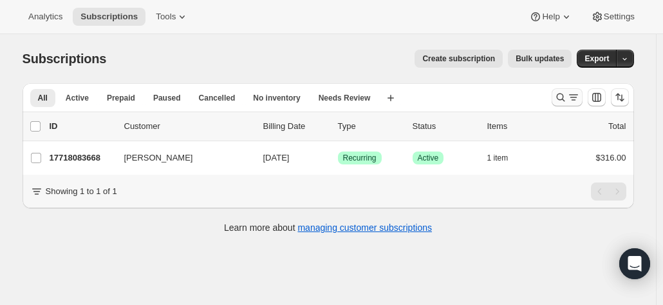
click at [560, 95] on icon "Search and filter results" at bounding box center [560, 97] width 8 height 8
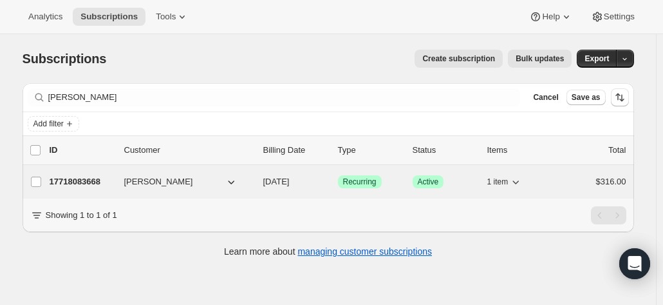
click at [117, 178] on div "17718083668 [PERSON_NAME] [DATE] Success Recurring Success Active 1 item $316.00" at bounding box center [338, 182] width 577 height 18
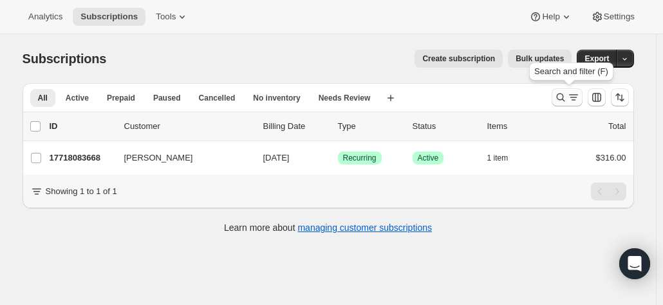
click at [567, 95] on icon "Search and filter results" at bounding box center [560, 97] width 13 height 13
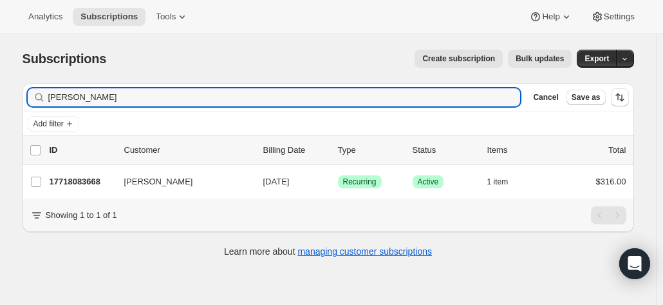
drag, startPoint x: 109, startPoint y: 102, endPoint x: 57, endPoint y: 80, distance: 57.2
click at [0, 83] on html "Analytics Subscriptions Tools Help Settings Skip to content Subscriptions. This…" at bounding box center [331, 152] width 663 height 305
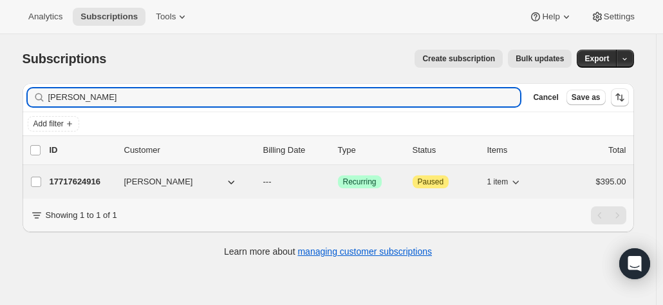
type input "[PERSON_NAME]"
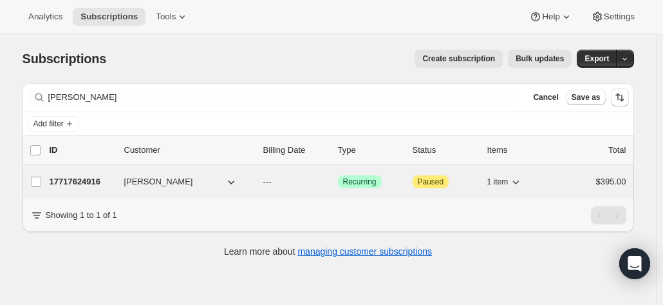
click at [112, 178] on p "17717624916" at bounding box center [82, 181] width 64 height 13
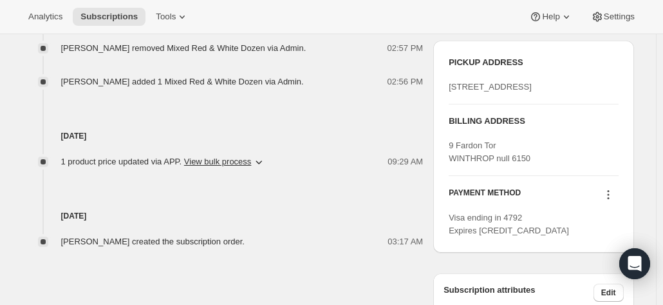
scroll to position [515, 0]
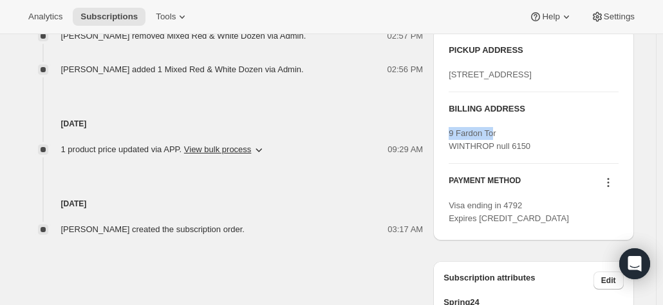
drag, startPoint x: 495, startPoint y: 169, endPoint x: 450, endPoint y: 174, distance: 45.4
click at [450, 174] on div "PICKUP ADDRESS [STREET_ADDRESS] BILLING ADDRESS [STREET_ADDRESS] null 6150 PAYM…" at bounding box center [533, 134] width 200 height 212
click at [505, 153] on div "9 Fardon Tor WINTHROP null 6150" at bounding box center [533, 140] width 169 height 26
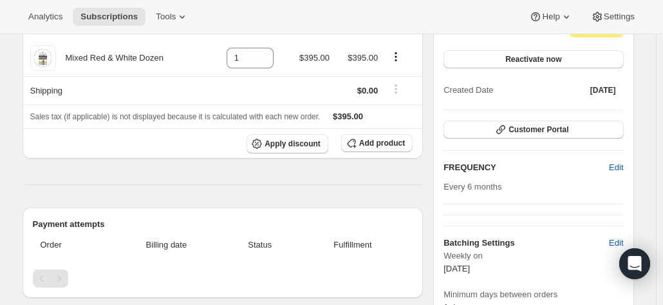
scroll to position [0, 0]
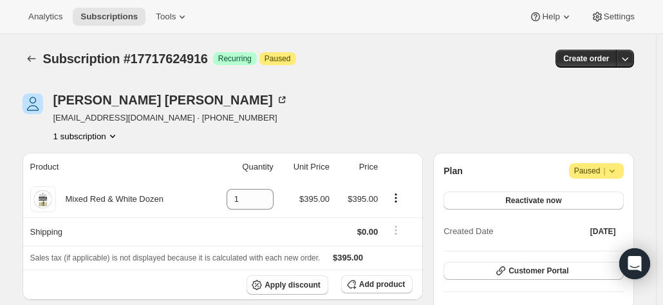
click at [592, 177] on span "Attention Paused |" at bounding box center [596, 170] width 55 height 15
click at [276, 97] on icon at bounding box center [282, 99] width 13 height 13
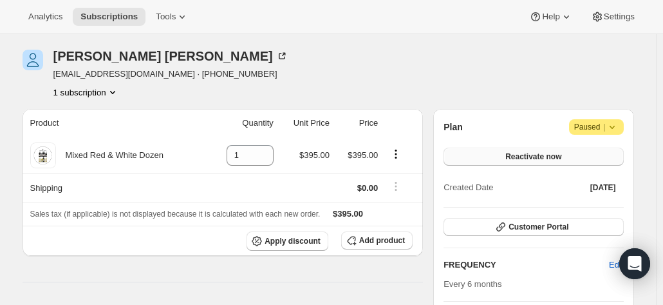
scroll to position [64, 0]
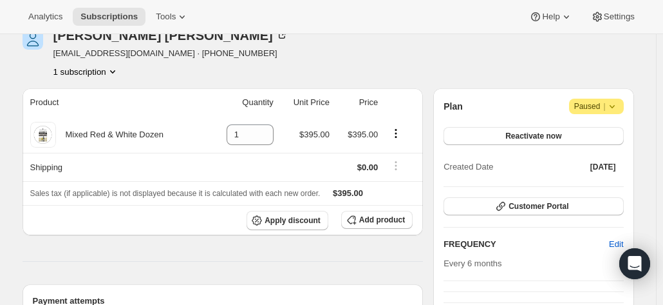
click at [594, 105] on span "Paused |" at bounding box center [596, 106] width 44 height 13
click at [582, 132] on span "Cancel subscription" at bounding box center [601, 131] width 73 height 10
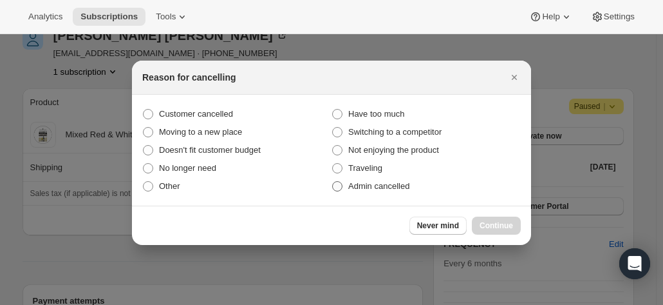
click at [345, 187] on label "Admin cancelled" at bounding box center [426, 186] width 189 height 18
click at [333, 182] on input "Admin cancelled" at bounding box center [332, 181] width 1 height 1
radio input "true"
click at [494, 225] on span "Continue" at bounding box center [496, 225] width 33 height 10
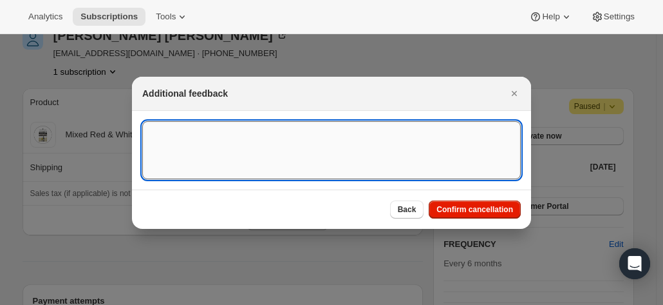
click at [216, 153] on textarea ":r2o:" at bounding box center [331, 150] width 379 height 58
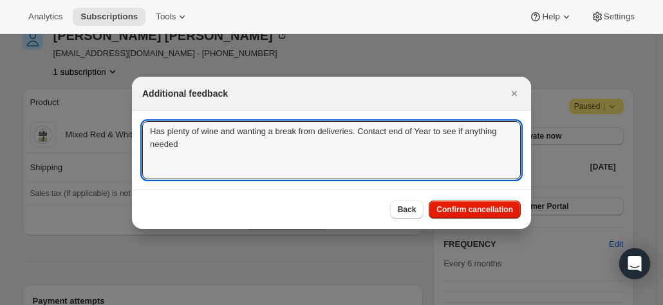
drag, startPoint x: 431, startPoint y: 131, endPoint x: 451, endPoint y: 111, distance: 28.2
click at [431, 132] on textarea "Has plenty of wine and wanting a break from deliveries. Contact end of Year to …" at bounding box center [331, 150] width 379 height 58
click at [242, 151] on textarea "Has plenty of wine and wanting a break from deliveries. Contact end of Year [DA…" at bounding box center [331, 150] width 379 height 58
type textarea "Has plenty of wine and wanting a break from deliveries. Contact end of Year [DA…"
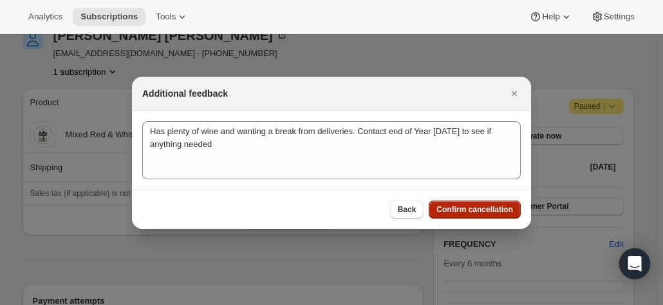
click at [449, 202] on button "Confirm cancellation" at bounding box center [475, 209] width 92 height 18
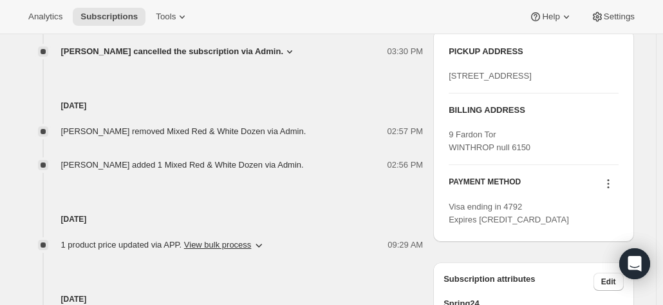
scroll to position [579, 0]
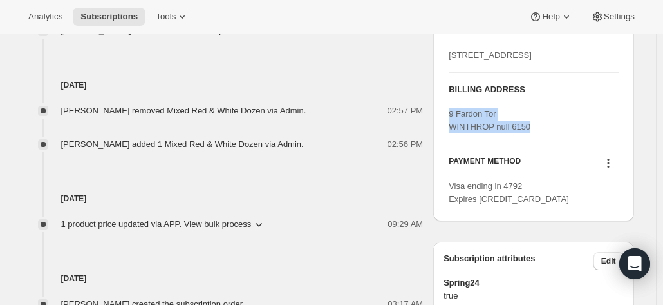
drag, startPoint x: 538, startPoint y: 167, endPoint x: 447, endPoint y: 147, distance: 93.6
click at [447, 147] on div "PICKUP ADDRESS [STREET_ADDRESS] BILLING ADDRESS [STREET_ADDRESS] null 6150 PAYM…" at bounding box center [533, 115] width 200 height 212
copy span "9 Fardon Tor WINTHROP null 6150"
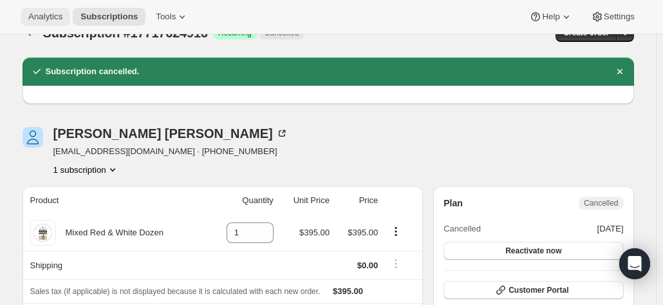
scroll to position [0, 0]
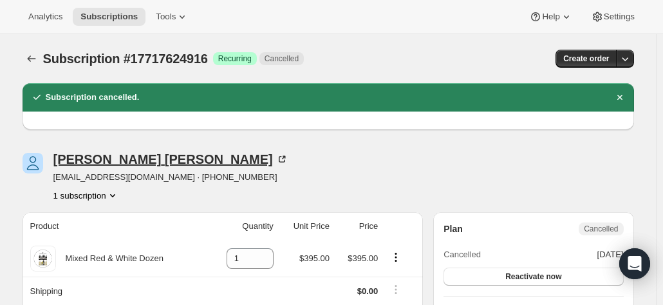
click at [120, 160] on div "[PERSON_NAME]" at bounding box center [170, 159] width 235 height 13
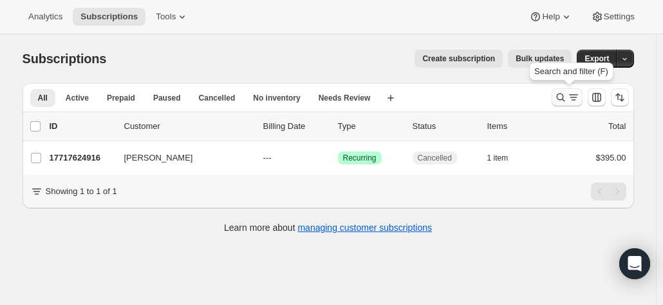
click at [561, 95] on icon "Search and filter results" at bounding box center [560, 97] width 8 height 8
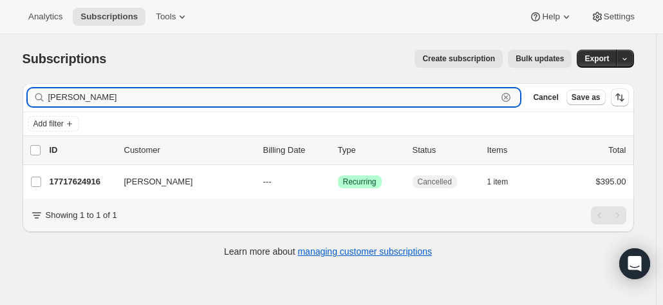
click at [104, 105] on input "[PERSON_NAME]" at bounding box center [272, 97] width 449 height 18
drag, startPoint x: 100, startPoint y: 100, endPoint x: -6, endPoint y: 89, distance: 107.4
click at [0, 89] on html "Analytics Subscriptions Tools Help Settings Skip to content Subscriptions. This…" at bounding box center [331, 152] width 663 height 305
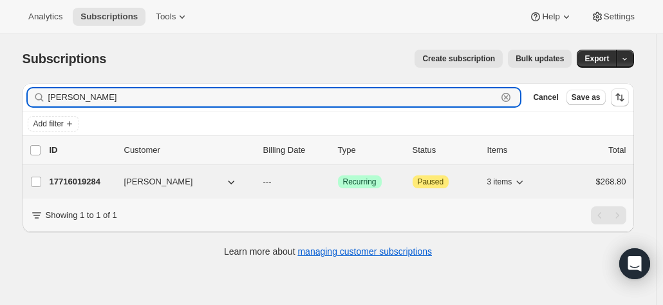
type input "[PERSON_NAME]"
click at [164, 180] on span "[PERSON_NAME]" at bounding box center [158, 181] width 69 height 13
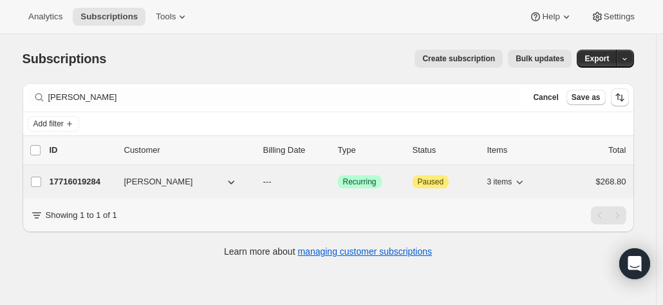
click at [90, 176] on p "17716019284" at bounding box center [82, 181] width 64 height 13
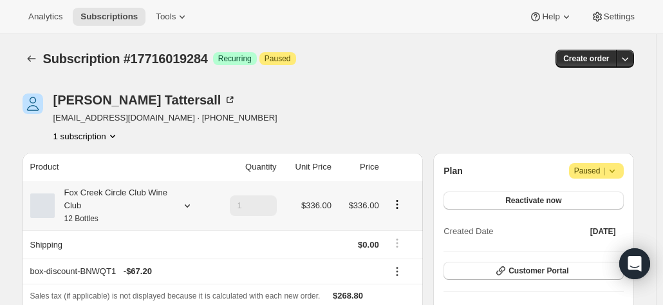
click at [138, 206] on div "Fox Creek Circle Club Wine Club 12 Bottles" at bounding box center [113, 205] width 116 height 39
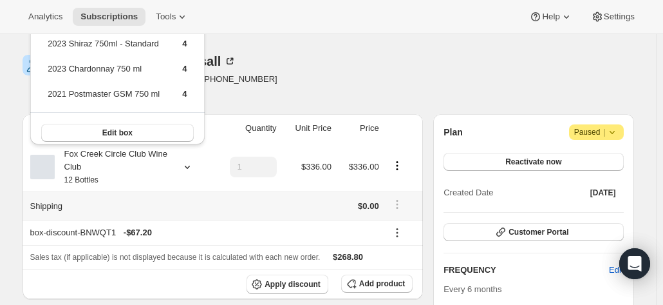
scroll to position [64, 0]
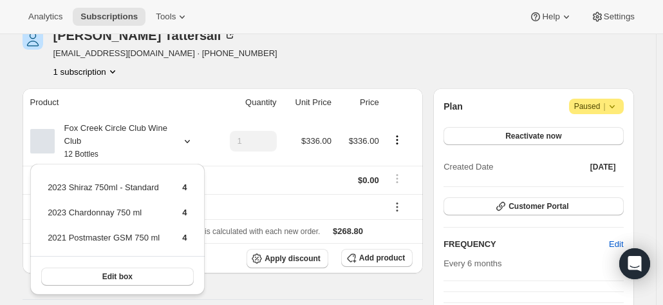
click at [337, 56] on div "[PERSON_NAME] [EMAIL_ADDRESS][DOMAIN_NAME] · [PHONE_NUMBER] 1 subscription" at bounding box center [237, 53] width 428 height 49
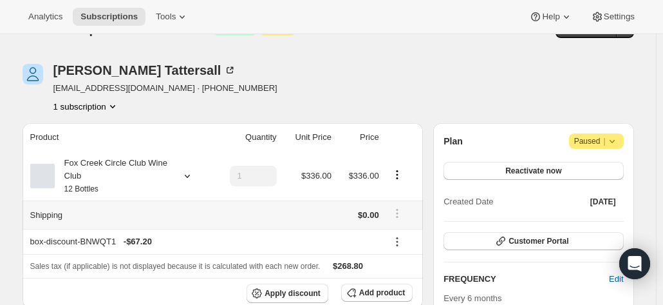
scroll to position [0, 0]
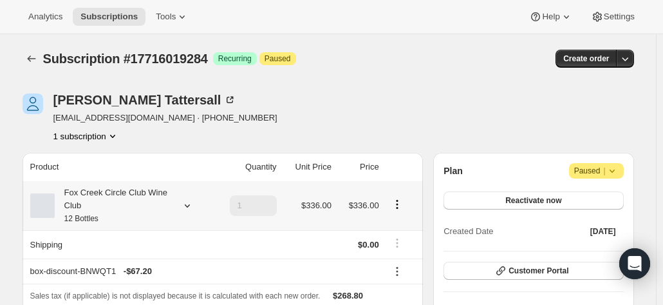
click at [134, 208] on div "Fox Creek Circle Club Wine Club 12 Bottles" at bounding box center [113, 205] width 116 height 39
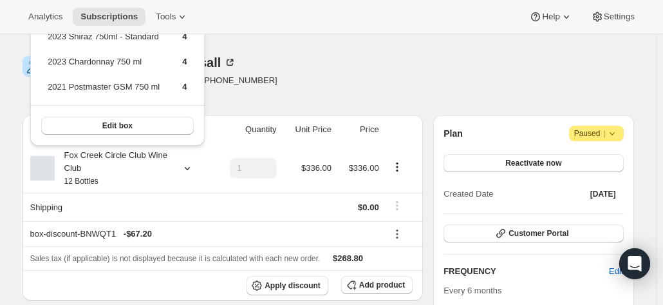
scroll to position [64, 0]
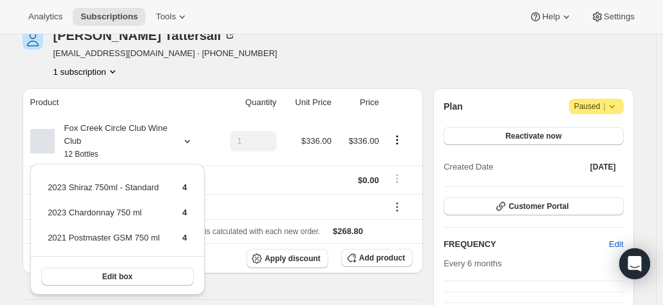
click at [367, 57] on div "[PERSON_NAME] [EMAIL_ADDRESS][DOMAIN_NAME] · [PHONE_NUMBER] 1 subscription" at bounding box center [237, 53] width 428 height 49
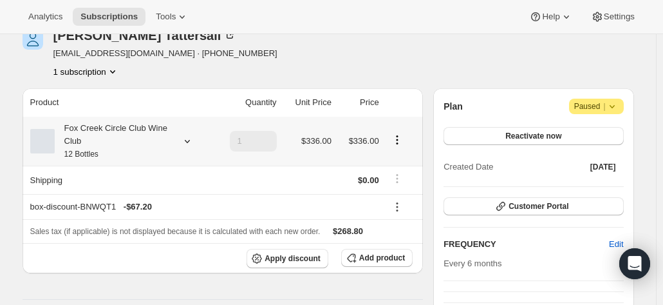
click at [142, 144] on div "Fox Creek Circle Club Wine Club 12 Bottles" at bounding box center [113, 141] width 116 height 39
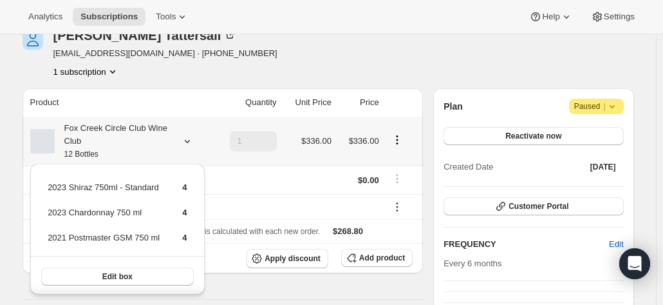
click at [142, 144] on div "Fox Creek Circle Club Wine Club 12 Bottles" at bounding box center [113, 141] width 116 height 39
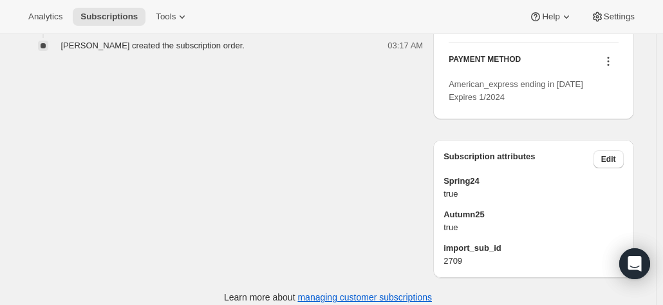
scroll to position [644, 0]
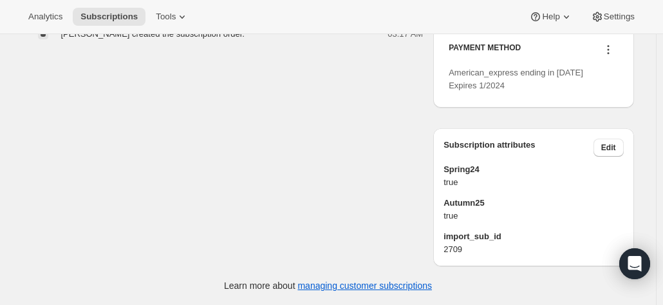
click at [610, 56] on icon at bounding box center [608, 49] width 13 height 13
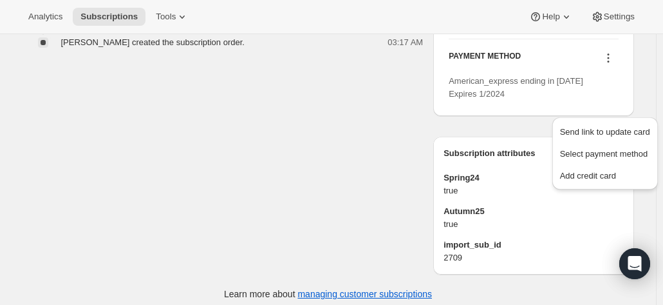
scroll to position [579, 0]
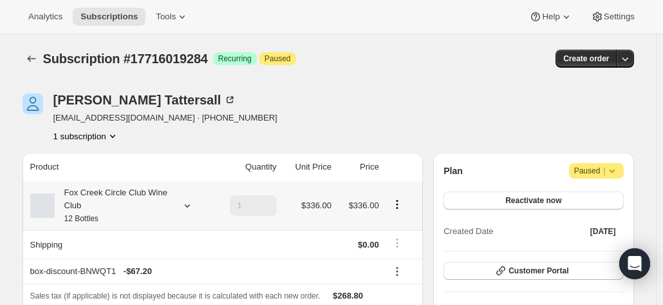
scroll to position [64, 0]
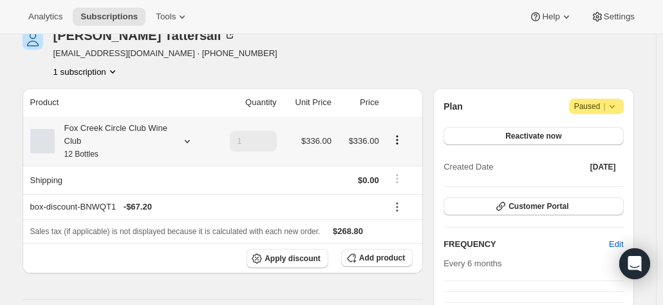
click at [153, 136] on div "Fox Creek Circle Club Wine Club 12 Bottles" at bounding box center [113, 141] width 116 height 39
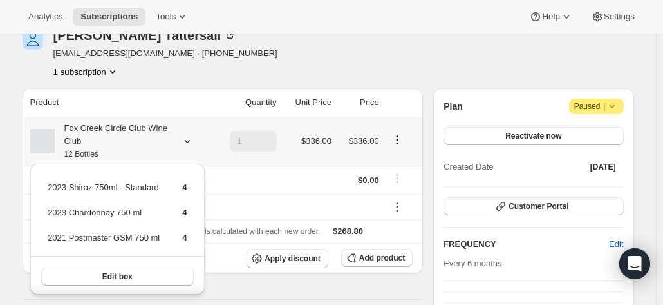
click at [153, 136] on div "Fox Creek Circle Club Wine Club 12 Bottles" at bounding box center [113, 141] width 116 height 39
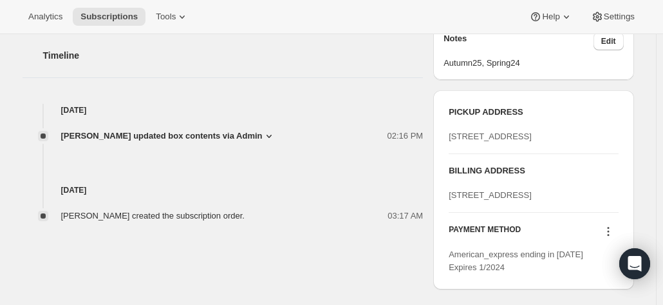
scroll to position [515, 0]
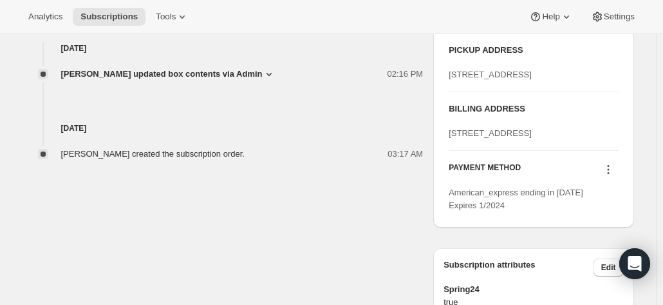
click at [610, 176] on icon at bounding box center [608, 169] width 13 height 13
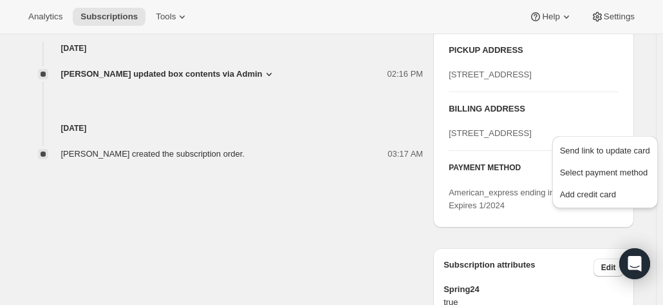
drag, startPoint x: 574, startPoint y: 193, endPoint x: 304, endPoint y: 207, distance: 270.1
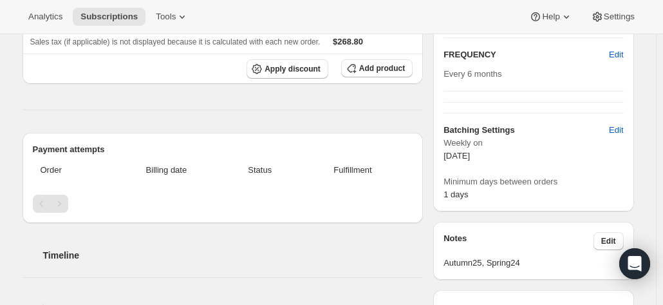
scroll to position [0, 0]
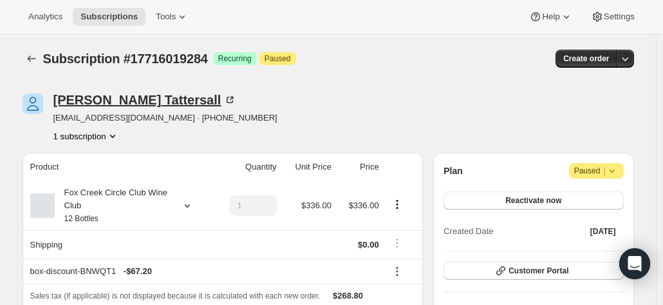
click at [223, 100] on icon at bounding box center [229, 99] width 13 height 13
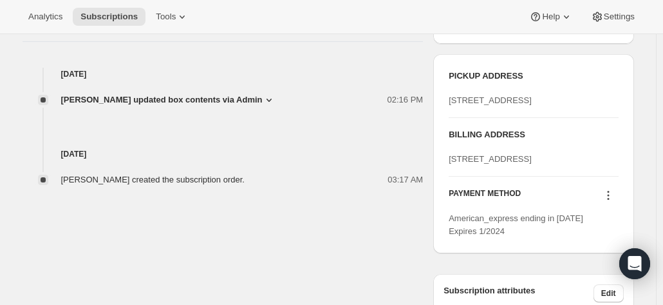
scroll to position [515, 0]
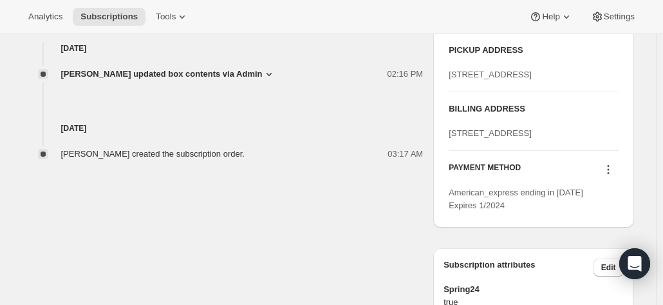
click at [610, 176] on icon at bounding box center [608, 169] width 13 height 13
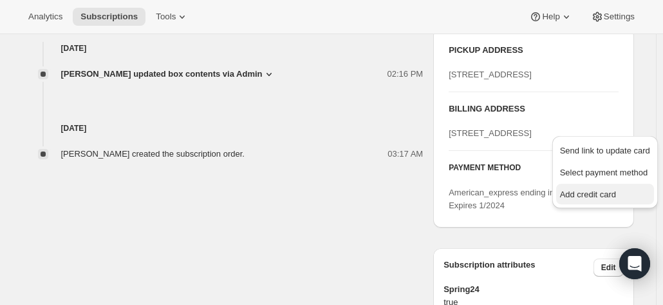
click at [575, 191] on span "Add credit card" at bounding box center [588, 194] width 56 height 10
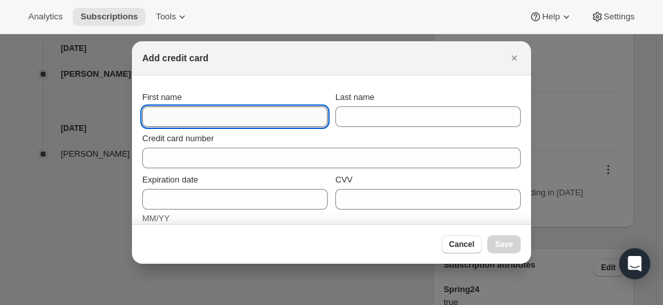
click at [185, 114] on input "First name" at bounding box center [234, 116] width 185 height 21
paste input "Annandale New South Wales 2038 Australia +61 411 126 498"
drag, startPoint x: 165, startPoint y: 115, endPoint x: 375, endPoint y: 120, distance: 209.9
click at [375, 120] on div "First name Annandale New South Wales 2038 Australia +61 411 126 498 Last name" at bounding box center [331, 109] width 379 height 36
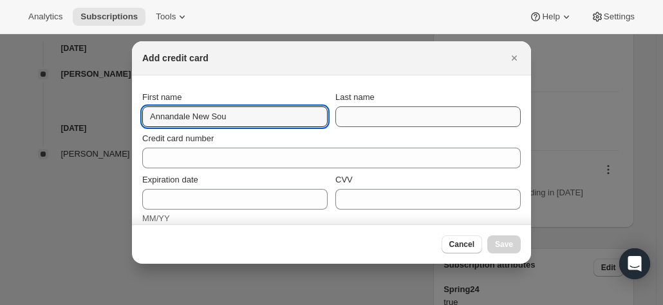
scroll to position [0, 0]
type input "Annandale N"
drag, startPoint x: 225, startPoint y: 115, endPoint x: 42, endPoint y: 106, distance: 182.4
paste input "Annandale New South Wales 2038 Australia +61 411 126 498"
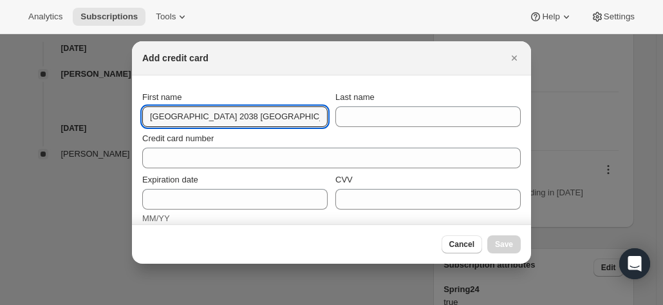
drag, startPoint x: 155, startPoint y: 115, endPoint x: 73, endPoint y: 100, distance: 82.3
type input "Annandale New South Wales 2038 Australia +61 411 126 498"
click at [515, 53] on icon "Close" at bounding box center [514, 58] width 13 height 13
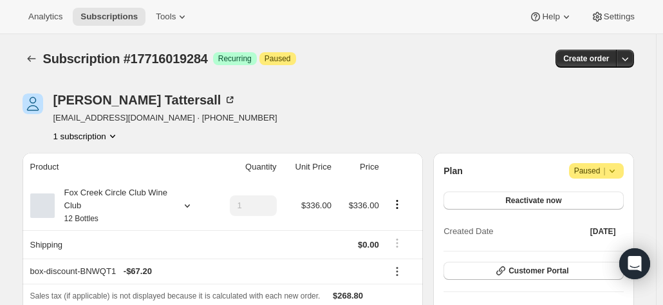
drag, startPoint x: 175, startPoint y: 100, endPoint x: 147, endPoint y: 55, distance: 53.2
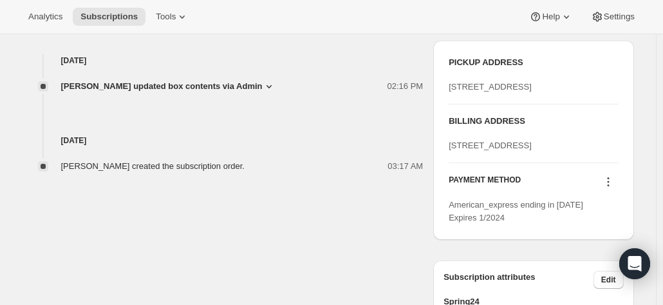
scroll to position [515, 0]
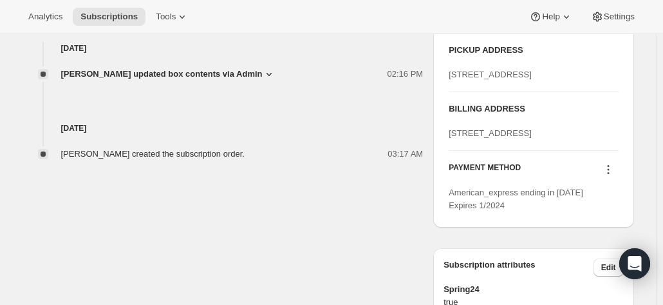
click at [609, 167] on icon at bounding box center [608, 166] width 2 height 2
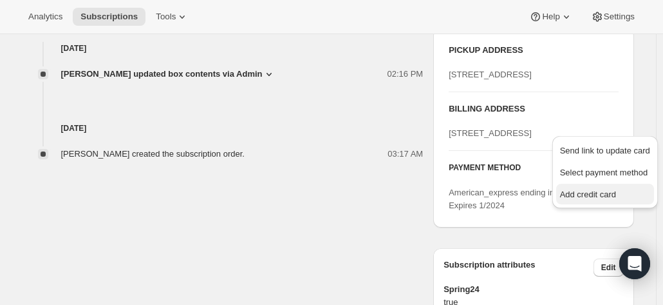
click at [576, 198] on span "Add credit card" at bounding box center [588, 194] width 56 height 10
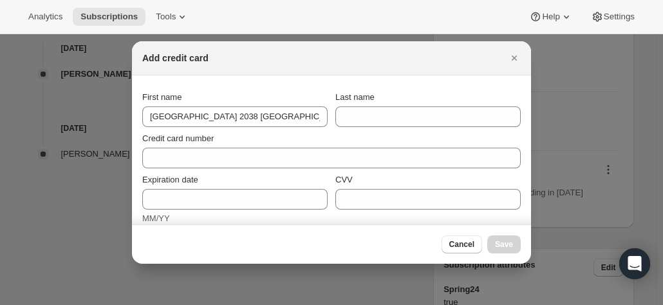
scroll to position [0, 0]
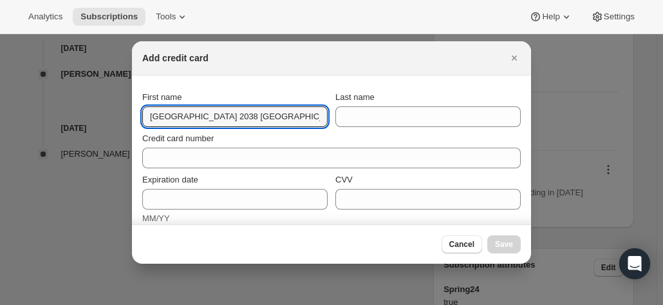
drag, startPoint x: 303, startPoint y: 113, endPoint x: -99, endPoint y: 64, distance: 404.7
click at [0, 64] on html "Analytics Subscriptions Tools Help Settings Skip to content Subscription #17716…" at bounding box center [331, 152] width 663 height 305
drag, startPoint x: 246, startPoint y: 111, endPoint x: 37, endPoint y: 91, distance: 209.6
paste input "Stephen Tattersall 121 Annandale Street *Ok to leave at RHS of house Annandale …"
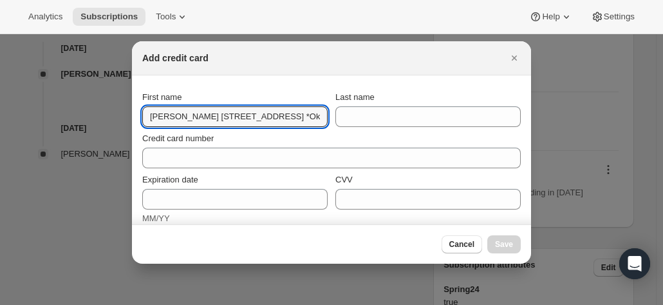
drag, startPoint x: 227, startPoint y: 114, endPoint x: -100, endPoint y: 68, distance: 330.2
click at [0, 68] on html "Analytics Subscriptions Tools Help Settings Skip to content Subscription #17716…" at bounding box center [331, 152] width 663 height 305
click at [179, 117] on input "Stephen Tattersall 121 Annandale Street *Ok to leave at RHS of house Annandale …" at bounding box center [234, 116] width 185 height 21
drag, startPoint x: 309, startPoint y: 115, endPoint x: 492, endPoint y: 120, distance: 182.9
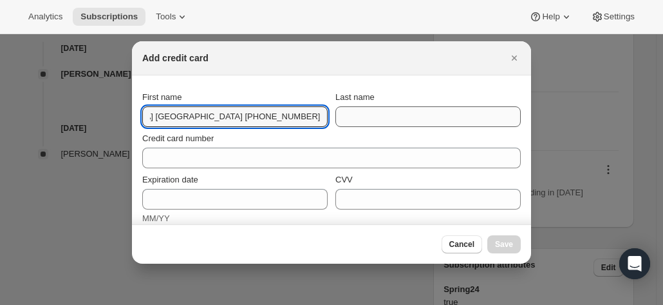
click at [491, 124] on div "First name Stephen Tattersall 121 Annandale Street *Ok to leave at RHS of house…" at bounding box center [331, 109] width 379 height 36
type input "Stephen"
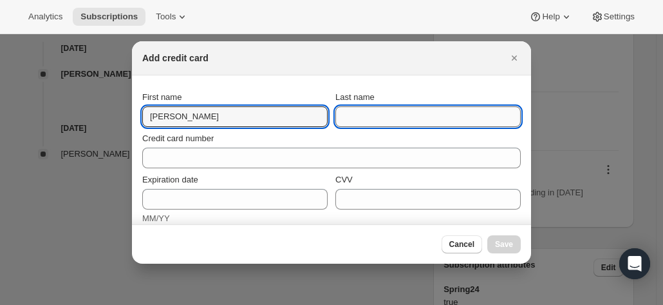
click at [382, 109] on input "Last name" at bounding box center [427, 116] width 185 height 21
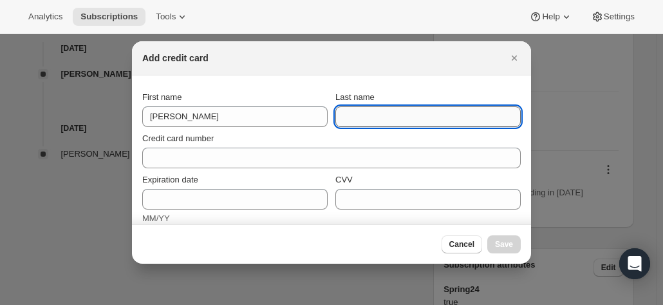
paste input "Stephen Tattersall 121 Annandale Street *Ok to leave at RHS of house Annandale …"
drag, startPoint x: 376, startPoint y: 115, endPoint x: 666, endPoint y: 95, distance: 291.1
click at [662, 110] on html "Analytics Subscriptions Tools Help Settings Skip to content Subscription #17716…" at bounding box center [331, 152] width 663 height 305
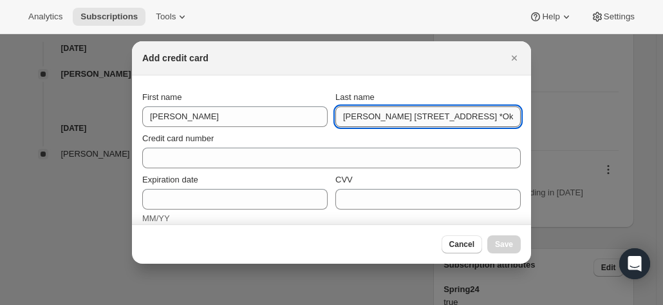
drag, startPoint x: 510, startPoint y: 119, endPoint x: 407, endPoint y: 120, distance: 103.0
click at [407, 120] on input "Stephen Tattersall 121 Annandale Street *Ok to leave at RHS of house Annandale …" at bounding box center [427, 116] width 185 height 21
drag, startPoint x: 373, startPoint y: 117, endPoint x: 297, endPoint y: 113, distance: 76.1
click at [297, 113] on div "First name Stephen Last name Stephen Tattersall" at bounding box center [331, 109] width 379 height 36
type input "Tattersall"
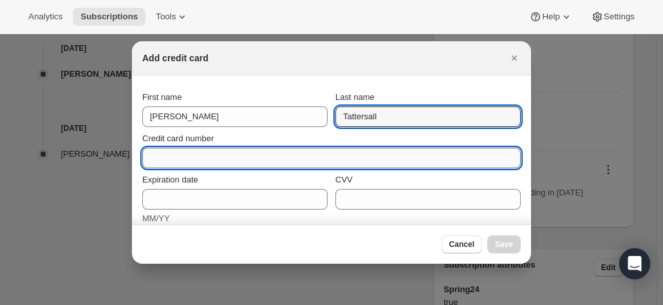
click at [234, 157] on input "Credit card number" at bounding box center [326, 157] width 368 height 21
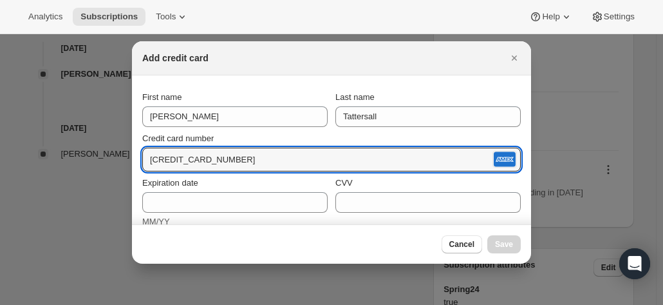
type input "3760 390166 62037"
click at [303, 135] on div "Credit card number" at bounding box center [331, 138] width 379 height 13
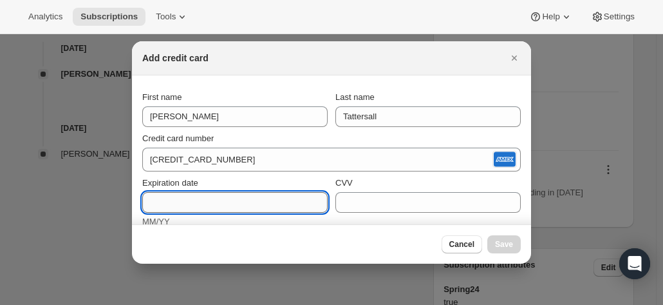
click at [196, 192] on input "Expiration date" at bounding box center [234, 202] width 185 height 21
type input "01/29"
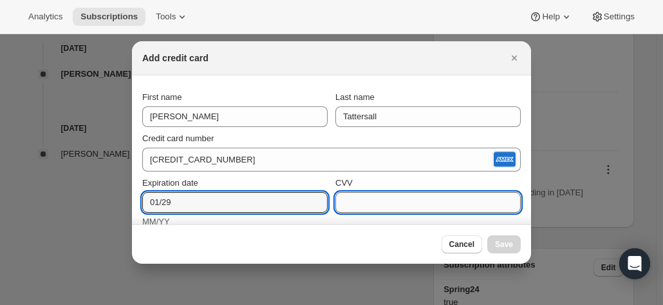
click at [380, 203] on input "CVV" at bounding box center [427, 202] width 185 height 21
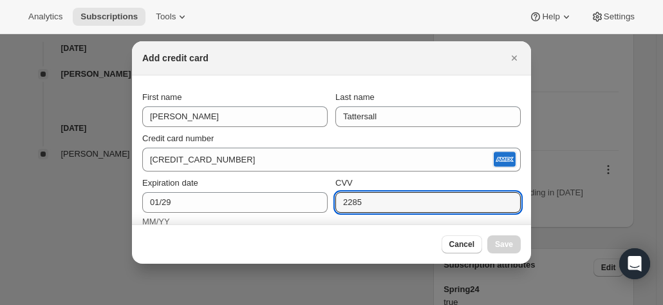
type input "2285"
click at [379, 180] on div "CVV" at bounding box center [427, 182] width 185 height 13
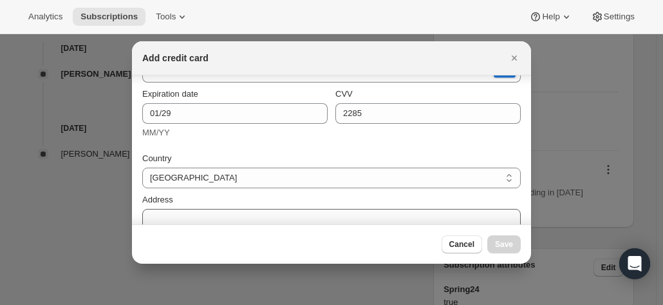
scroll to position [129, 0]
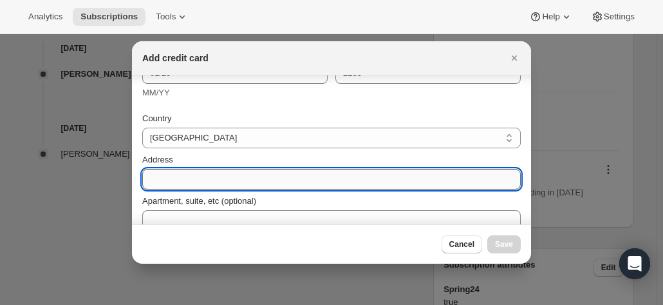
click at [194, 176] on input "Address" at bounding box center [331, 179] width 379 height 21
paste input "Stephen Tattersall 121 Annandale Street *Ok to leave at RHS of house Annandale …"
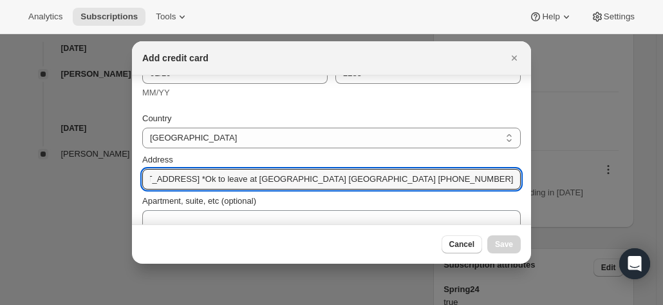
scroll to position [0, 0]
drag, startPoint x: 178, startPoint y: 176, endPoint x: -3, endPoint y: 165, distance: 180.6
click at [0, 165] on html "Analytics Subscriptions Tools Help Settings Skip to content Subscription #17716…" at bounding box center [331, 152] width 663 height 305
click at [219, 178] on input "Stephen Tattersall 121 Annandale Street *Ok to leave at RHS of house Annandale …" at bounding box center [331, 179] width 379 height 21
drag, startPoint x: 216, startPoint y: 178, endPoint x: 97, endPoint y: 176, distance: 119.8
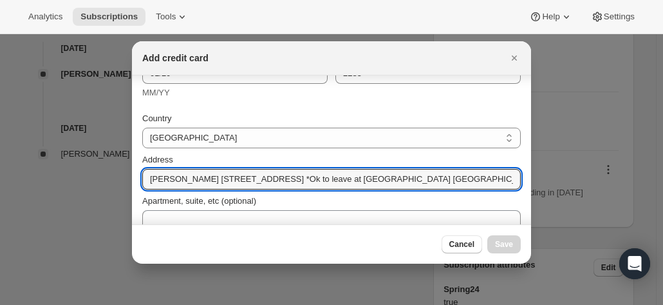
drag, startPoint x: 232, startPoint y: 178, endPoint x: 573, endPoint y: 182, distance: 340.6
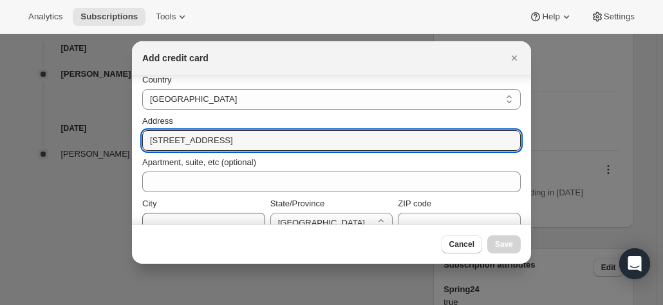
scroll to position [193, 0]
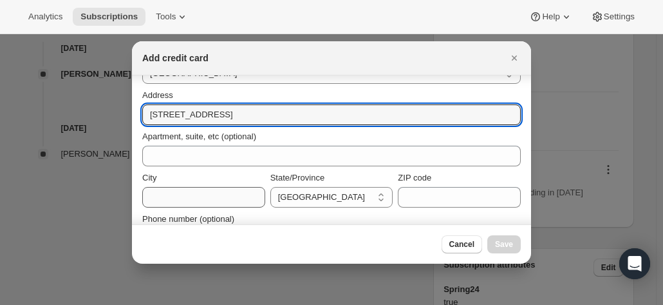
type input "121 Annandale Street"
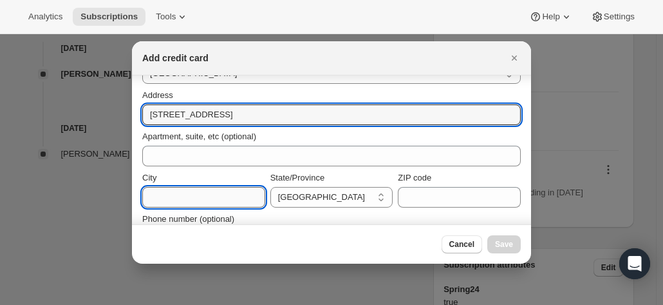
click at [173, 188] on input "City" at bounding box center [203, 197] width 123 height 21
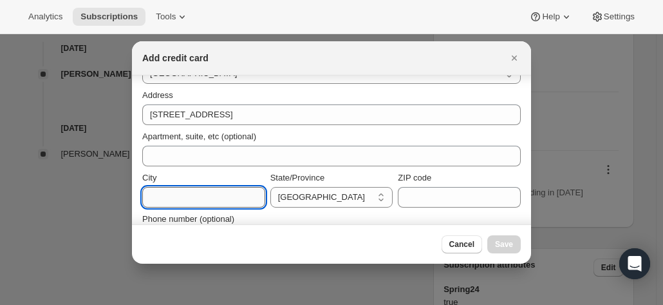
paste input "Stephen Tattersall 121 Annandale Street *Ok to leave at RHS of house Annandale …"
drag, startPoint x: 174, startPoint y: 193, endPoint x: 120, endPoint y: 178, distance: 56.5
click at [0, 174] on html "Analytics Subscriptions Tools Help Settings Skip to content Subscription #17716…" at bounding box center [331, 152] width 663 height 305
drag, startPoint x: 214, startPoint y: 193, endPoint x: 221, endPoint y: 193, distance: 7.8
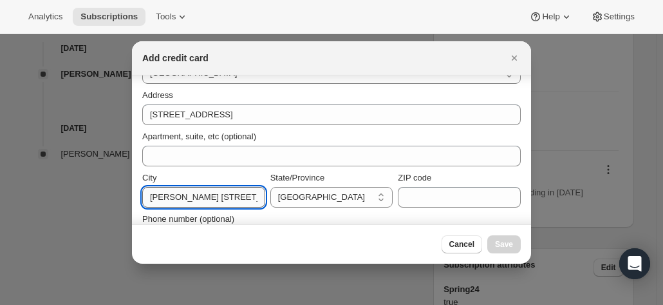
click at [214, 193] on input "Stephen Tattersall 121 Annandale Street *Ok to leave at RHS of house Annandale …" at bounding box center [203, 197] width 123 height 21
click at [221, 197] on input "Stephen Tattersall 121 Annandale Street *Ok to leave at RHS of house Annandale …" at bounding box center [203, 197] width 123 height 21
drag, startPoint x: 221, startPoint y: 196, endPoint x: 46, endPoint y: 178, distance: 176.0
drag, startPoint x: 222, startPoint y: 196, endPoint x: 102, endPoint y: 193, distance: 119.8
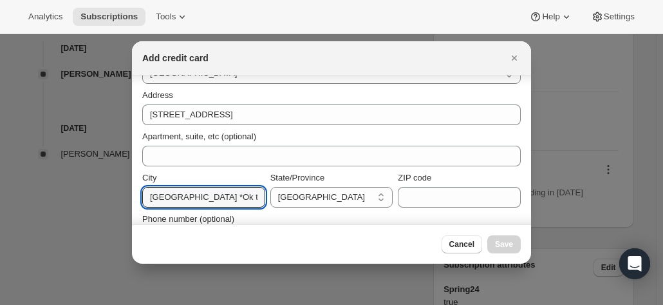
drag, startPoint x: 215, startPoint y: 200, endPoint x: 75, endPoint y: 187, distance: 140.9
drag, startPoint x: 192, startPoint y: 196, endPoint x: 46, endPoint y: 195, distance: 145.5
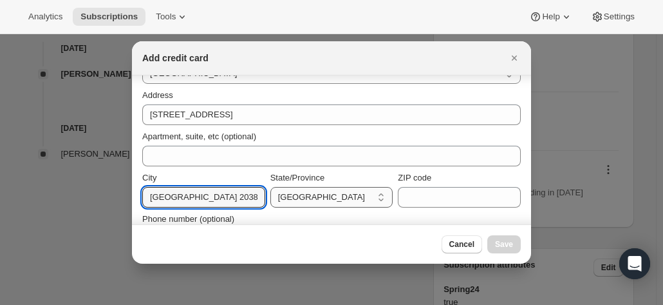
scroll to position [0, 120]
drag, startPoint x: 191, startPoint y: 198, endPoint x: 324, endPoint y: 202, distance: 133.3
click at [324, 202] on div "City Annandale New South Wales 2038 Australia +61 411 126 498 State/Province Au…" at bounding box center [331, 189] width 379 height 36
type input "Annandale"
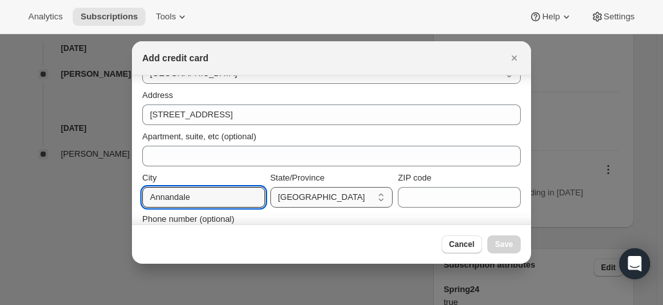
click at [306, 196] on select "Australian Capital Territory New South Wales Northern Territory Queensland Sout…" at bounding box center [331, 197] width 123 height 21
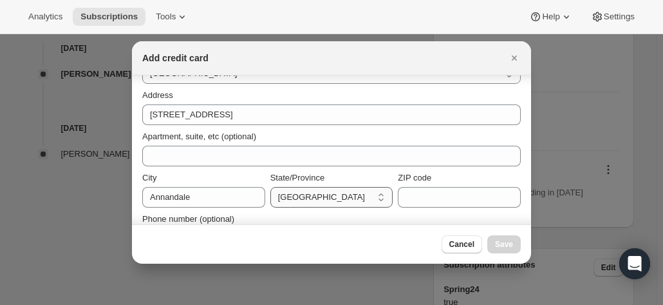
select select "NSW"
click at [270, 187] on select "Australian Capital Territory New South Wales Northern Territory Queensland Sout…" at bounding box center [331, 197] width 123 height 21
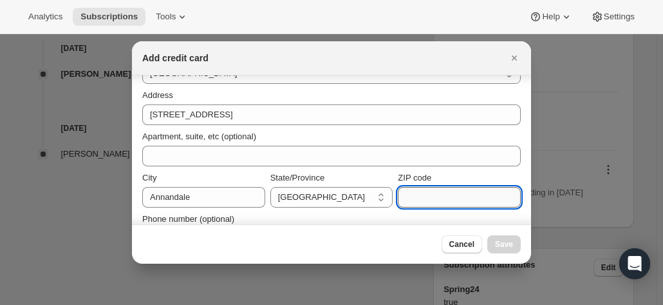
click at [398, 193] on input "ZIP code" at bounding box center [459, 197] width 123 height 21
paste input "Stephen Tattersall 121 Annandale Street *Ok to leave at RHS of house Annandale …"
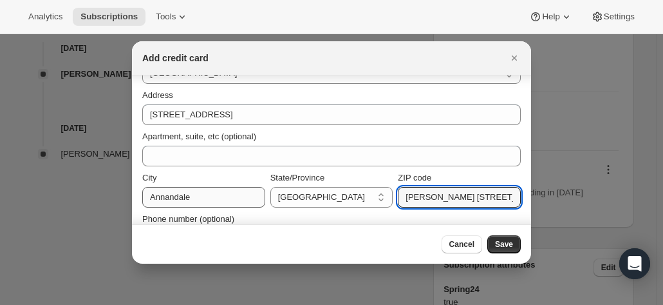
drag, startPoint x: 465, startPoint y: 194, endPoint x: 234, endPoint y: 187, distance: 231.3
click at [234, 187] on div "City Annandale State/Province Australian Capital Territory New South Wales Nort…" at bounding box center [331, 189] width 379 height 36
click at [433, 200] on input "Stephen Tattersall 121 Annandale Street *Ok to leave at RHS of house Annandale …" at bounding box center [459, 197] width 123 height 21
click at [424, 197] on input "Stephen Tattersall 121 Annandale Street *Ok to leave at RHS of house Annandale …" at bounding box center [459, 197] width 123 height 21
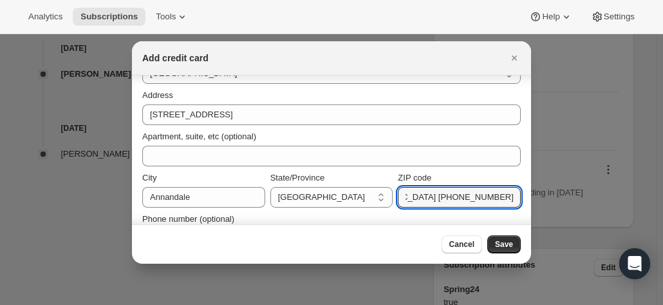
drag, startPoint x: 421, startPoint y: 194, endPoint x: 520, endPoint y: 199, distance: 99.3
click at [520, 199] on section "First name Stephen Last name Tattersall Credit card number 3760 390166 62037 Ex…" at bounding box center [331, 70] width 399 height 377
click at [449, 196] on input "Stephen Tattersall 121 Annandale Street *Ok to leave at RHS of house Annandale …" at bounding box center [459, 197] width 123 height 21
click at [448, 195] on input "Stephen Tattersall 121 Annandale Street *Ok to leave at RHS of house Annandale …" at bounding box center [459, 197] width 123 height 21
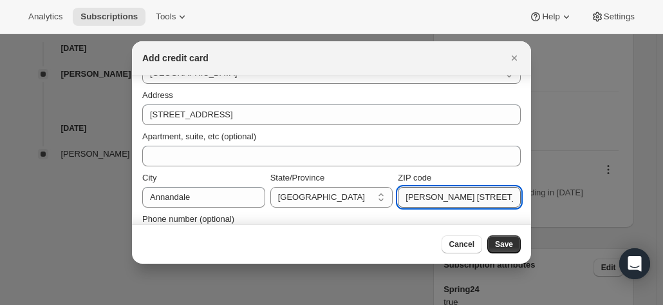
click at [448, 195] on input "Stephen Tattersall 121 Annandale Street *Ok to leave at RHS of house Annandale …" at bounding box center [459, 197] width 123 height 21
click at [470, 196] on input "Stephen Tattersall 121 Annandale Street *Ok to leave at RHS of house Annandale …" at bounding box center [459, 197] width 123 height 21
drag, startPoint x: 484, startPoint y: 195, endPoint x: 318, endPoint y: 195, distance: 165.5
click at [318, 195] on div "City Annandale State/Province Australian Capital Territory New South Wales Nort…" at bounding box center [331, 189] width 379 height 36
drag, startPoint x: 462, startPoint y: 198, endPoint x: 361, endPoint y: 190, distance: 102.1
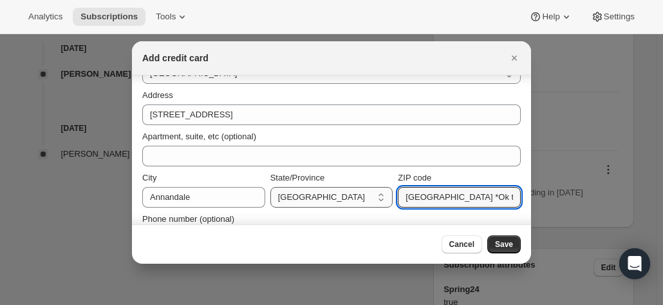
click at [361, 190] on div "City Annandale State/Province Australian Capital Territory New South Wales Nort…" at bounding box center [331, 189] width 379 height 36
drag, startPoint x: 460, startPoint y: 196, endPoint x: 364, endPoint y: 198, distance: 95.9
click at [282, 196] on div "City Annandale State/Province Australian Capital Territory New South Wales Nort…" at bounding box center [331, 189] width 379 height 36
drag, startPoint x: 451, startPoint y: 198, endPoint x: 329, endPoint y: 198, distance: 122.3
click at [329, 198] on div "City Annandale State/Province Australian Capital Territory New South Wales Nort…" at bounding box center [331, 189] width 379 height 36
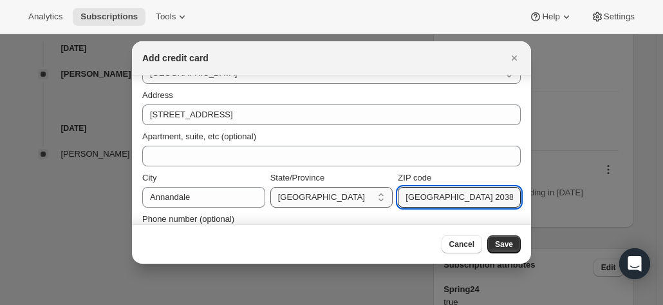
drag, startPoint x: 440, startPoint y: 196, endPoint x: 328, endPoint y: 199, distance: 111.4
click at [328, 199] on div "City Annandale State/Province Australian Capital Territory New South Wales Nort…" at bounding box center [331, 189] width 379 height 36
drag, startPoint x: 442, startPoint y: 196, endPoint x: 285, endPoint y: 197, distance: 157.1
click at [286, 197] on div "City Annandale State/Province Australian Capital Territory New South Wales Nort…" at bounding box center [331, 189] width 379 height 36
click at [428, 199] on input "2038 Australia +61 411 126 498" at bounding box center [459, 197] width 123 height 21
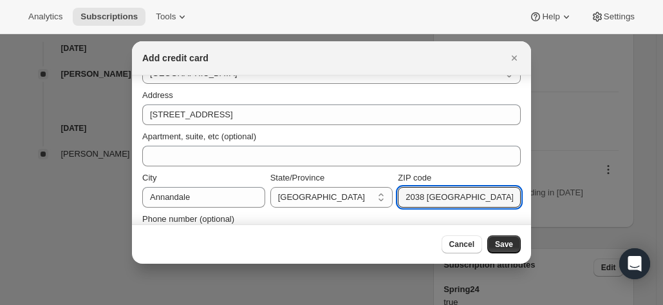
scroll to position [0, 14]
drag, startPoint x: 424, startPoint y: 199, endPoint x: 561, endPoint y: 200, distance: 137.1
click at [406, 196] on input "2038" at bounding box center [459, 197] width 123 height 21
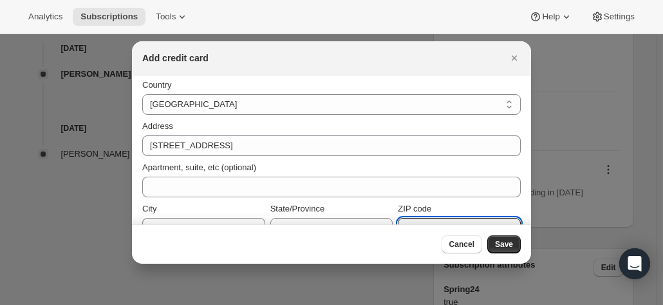
scroll to position [227, 0]
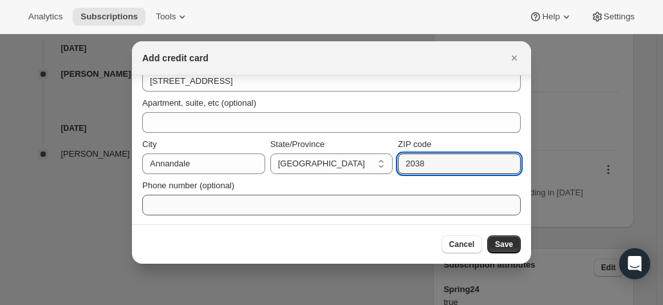
type input "2038"
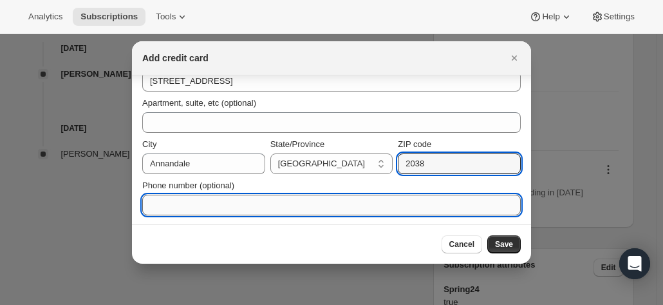
click at [202, 196] on input "Phone number (optional)" at bounding box center [331, 204] width 379 height 21
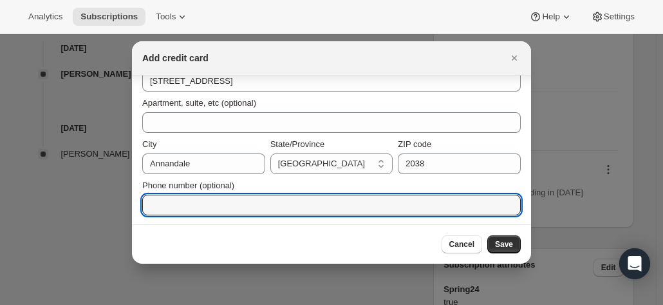
paste input "Stephen Tattersall 121 Annandale Street *Ok to leave at RHS of house Annandale …"
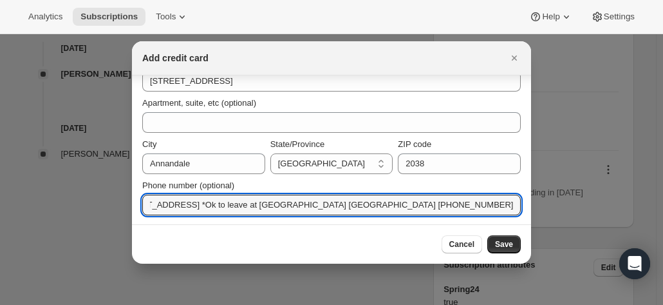
scroll to position [0, 0]
drag, startPoint x: 443, startPoint y: 204, endPoint x: 158, endPoint y: 199, distance: 285.3
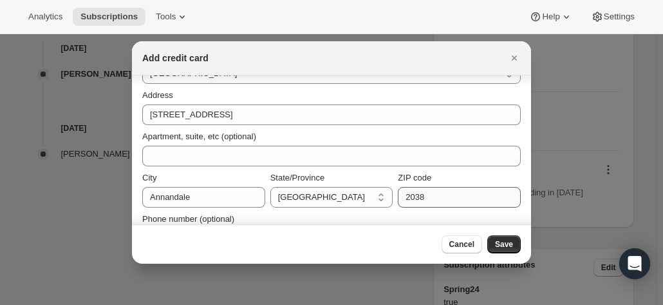
scroll to position [227, 0]
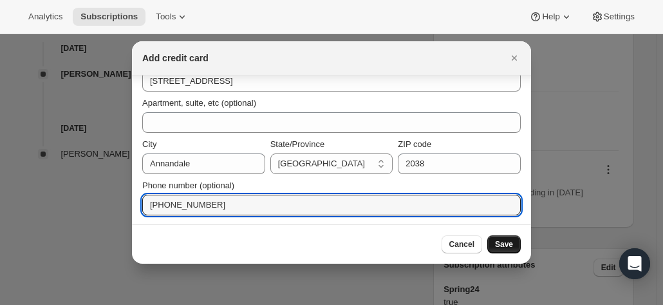
type input "+61 411 126 498"
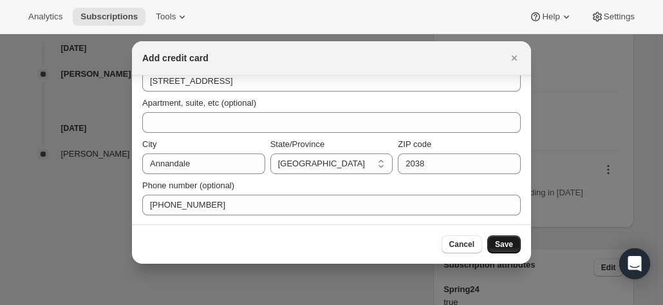
click at [507, 242] on span "Save" at bounding box center [504, 244] width 18 height 10
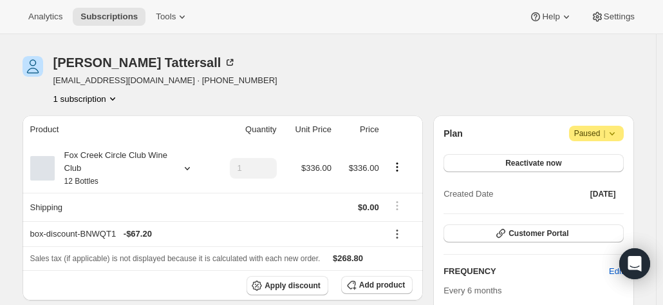
scroll to position [0, 0]
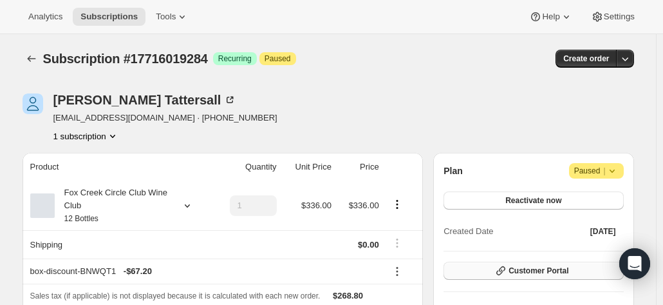
click at [520, 272] on span "Customer Portal" at bounding box center [539, 270] width 60 height 10
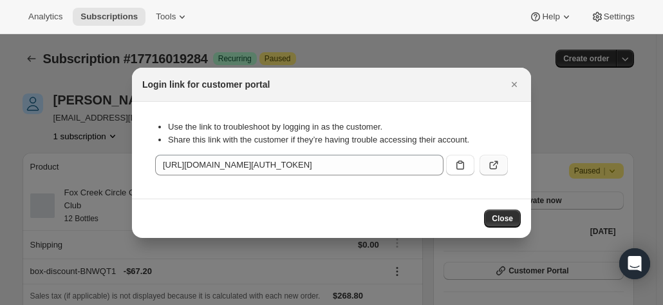
click at [498, 169] on icon ":rdr:" at bounding box center [493, 164] width 13 height 13
drag, startPoint x: 507, startPoint y: 79, endPoint x: 407, endPoint y: 99, distance: 102.4
click at [507, 79] on button "Close" at bounding box center [514, 84] width 18 height 18
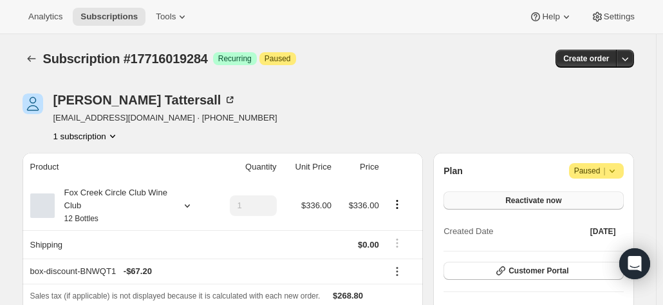
click at [497, 197] on button "Reactivate now" at bounding box center [534, 200] width 180 height 18
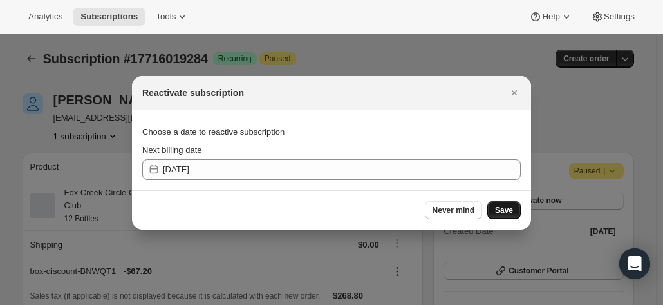
click at [512, 205] on span "Save" at bounding box center [504, 210] width 18 height 10
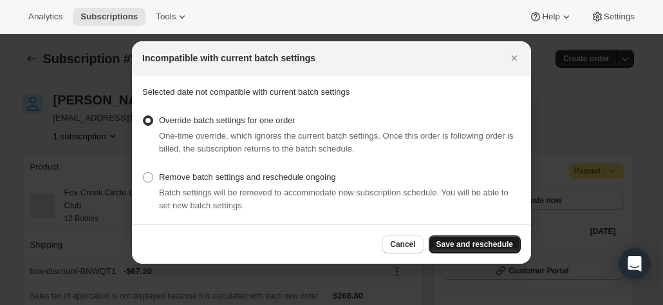
click at [478, 241] on span "Save and reschedule" at bounding box center [475, 244] width 77 height 10
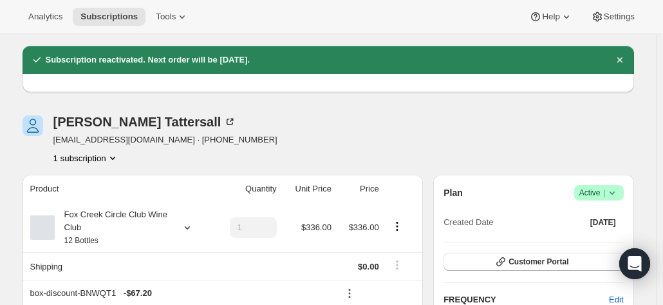
scroll to position [64, 0]
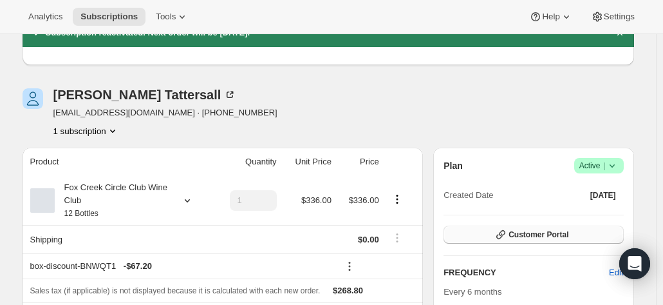
click at [540, 228] on button "Customer Portal" at bounding box center [534, 234] width 180 height 18
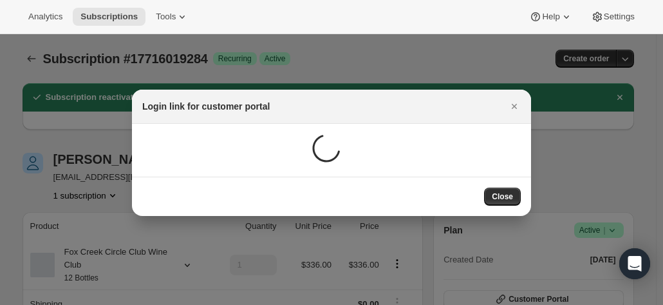
scroll to position [0, 0]
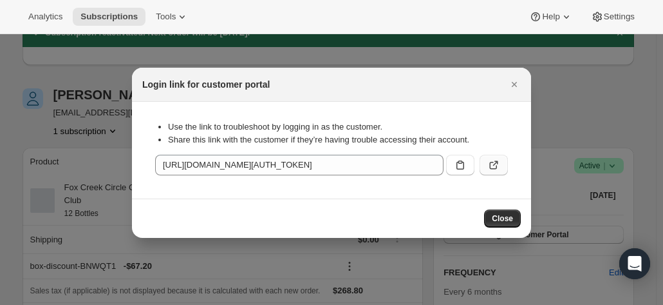
click at [487, 166] on button ":rgk:" at bounding box center [494, 165] width 28 height 21
drag, startPoint x: 510, startPoint y: 84, endPoint x: 91, endPoint y: 1, distance: 426.8
click at [509, 83] on icon "Close" at bounding box center [514, 84] width 13 height 13
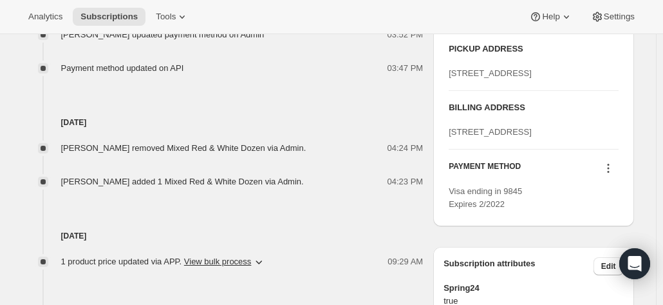
scroll to position [579, 0]
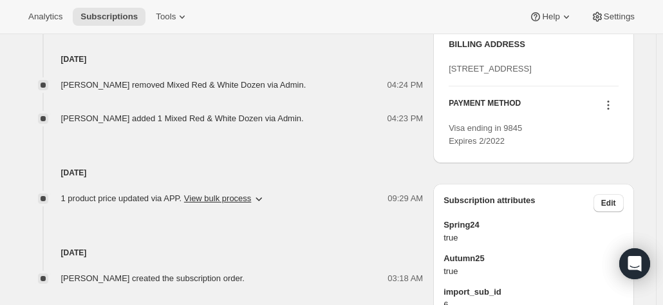
click at [615, 111] on icon at bounding box center [608, 105] width 13 height 13
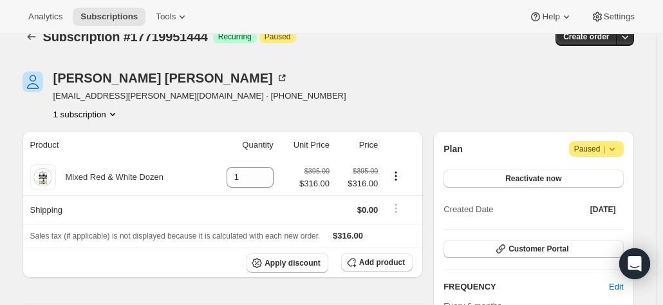
scroll to position [0, 0]
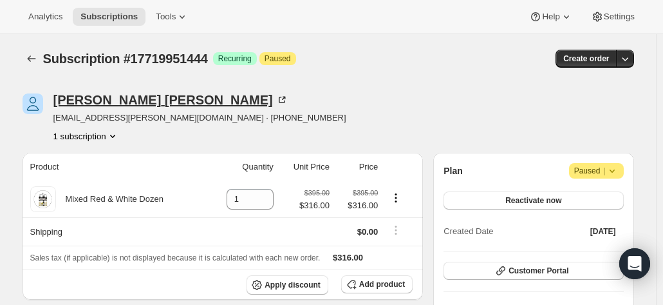
click at [276, 100] on icon at bounding box center [282, 99] width 13 height 13
click at [541, 267] on span "Customer Portal" at bounding box center [539, 270] width 60 height 10
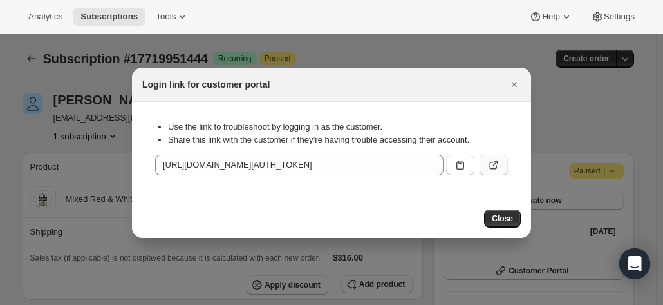
click at [491, 165] on icon ":r1f:" at bounding box center [494, 166] width 8 height 8
click at [512, 82] on icon "Close" at bounding box center [514, 84] width 5 height 5
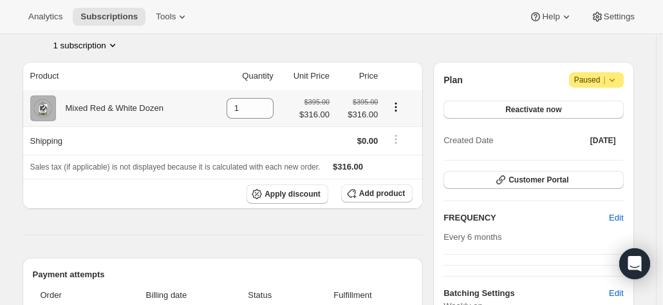
scroll to position [64, 0]
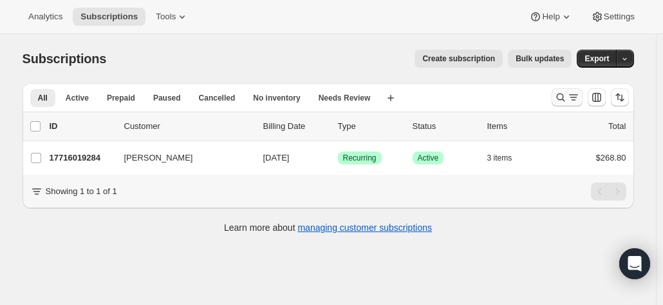
click at [563, 99] on icon "Search and filter results" at bounding box center [560, 97] width 13 height 13
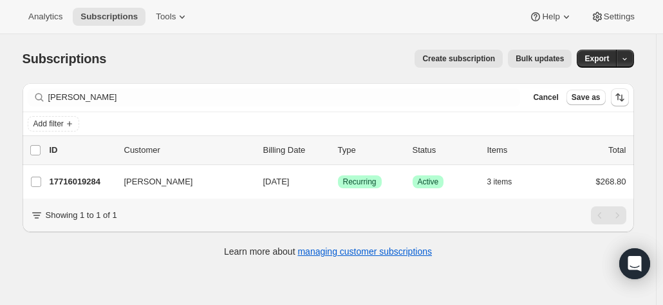
drag, startPoint x: 157, startPoint y: 106, endPoint x: 32, endPoint y: 89, distance: 126.1
click at [26, 97] on div "Filter subscribers [PERSON_NAME] Cancel Save as" at bounding box center [329, 97] width 612 height 28
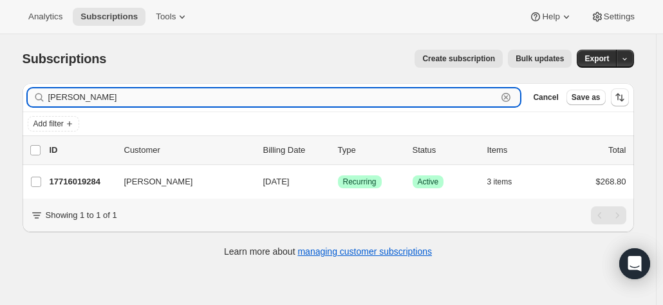
click at [111, 98] on input "[PERSON_NAME]" at bounding box center [272, 97] width 449 height 18
drag, startPoint x: 44, startPoint y: 93, endPoint x: 27, endPoint y: 97, distance: 17.3
click at [33, 93] on div "[PERSON_NAME]" at bounding box center [274, 97] width 493 height 18
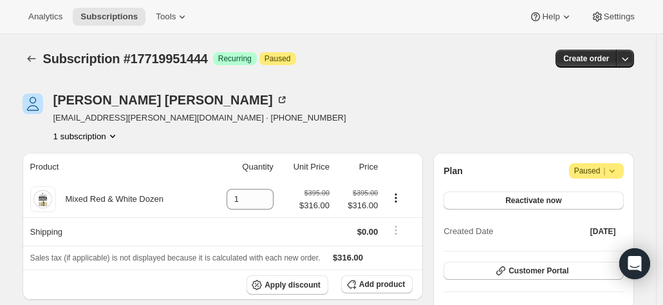
scroll to position [64, 0]
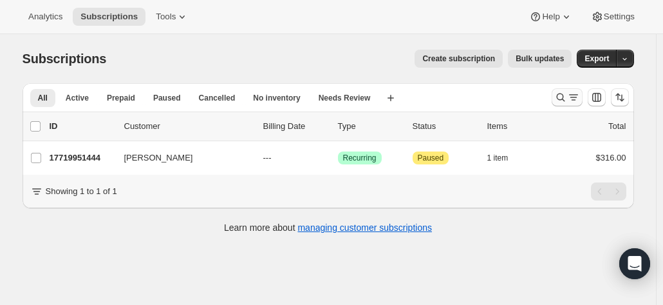
click at [563, 97] on icon "Search and filter results" at bounding box center [560, 97] width 13 height 13
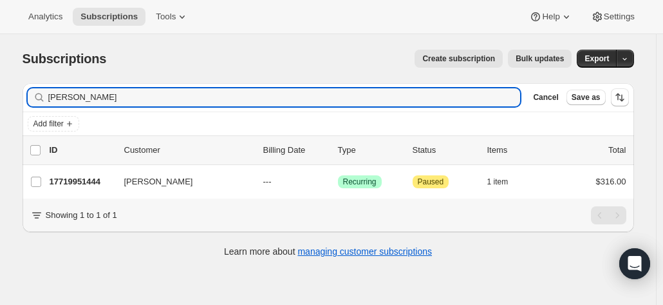
drag, startPoint x: 200, startPoint y: 100, endPoint x: -33, endPoint y: 80, distance: 234.0
click at [0, 80] on html "Analytics Subscriptions Tools Help Settings Skip to content Subscriptions. This…" at bounding box center [331, 152] width 663 height 305
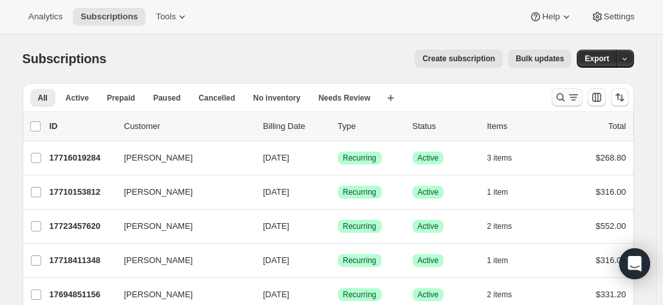
click at [561, 99] on icon "Search and filter results" at bounding box center [560, 97] width 8 height 8
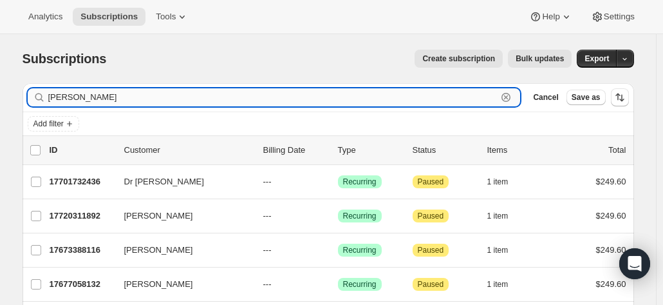
click at [171, 93] on input "[PERSON_NAME]" at bounding box center [272, 97] width 449 height 18
click at [84, 97] on input "[PERSON_NAME]" at bounding box center [272, 97] width 449 height 18
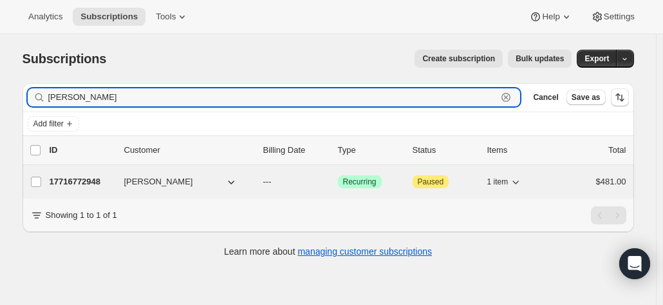
type input "[PERSON_NAME]"
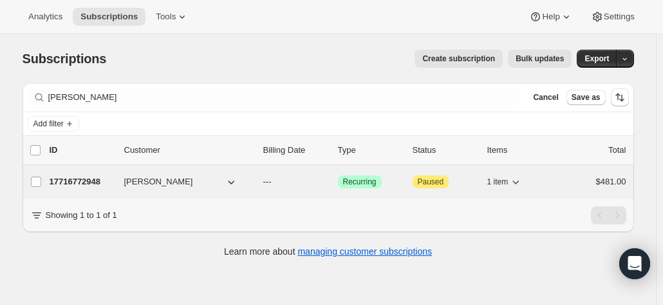
click at [77, 178] on p "17716772948" at bounding box center [82, 181] width 64 height 13
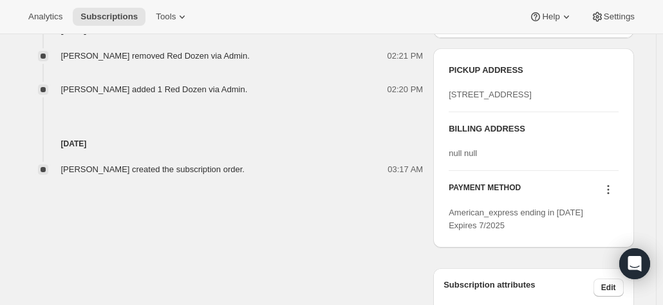
scroll to position [515, 0]
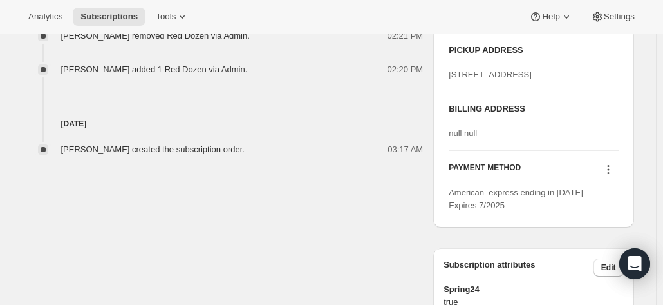
click at [608, 176] on icon at bounding box center [608, 169] width 13 height 13
click at [612, 176] on icon at bounding box center [608, 169] width 13 height 13
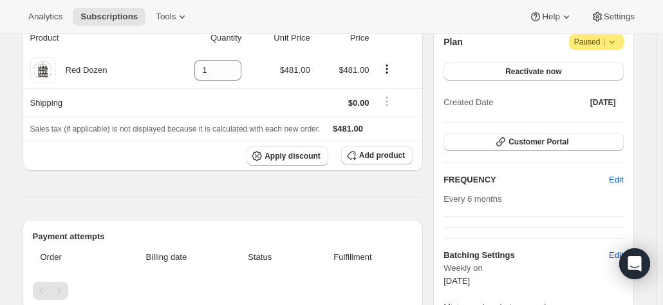
scroll to position [0, 0]
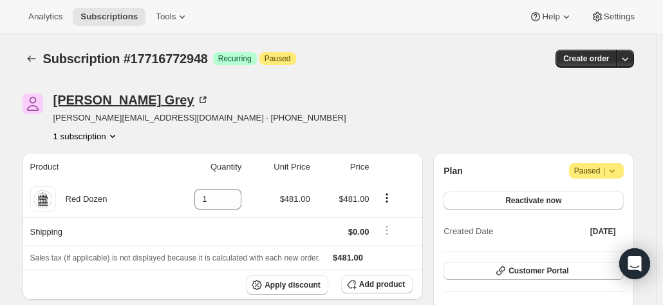
click at [196, 96] on icon at bounding box center [202, 99] width 13 height 13
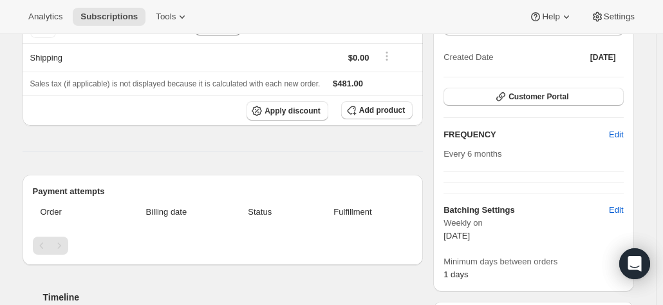
scroll to position [129, 0]
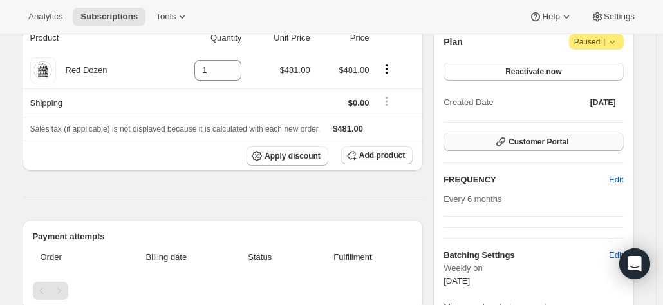
click at [518, 142] on span "Customer Portal" at bounding box center [539, 141] width 60 height 10
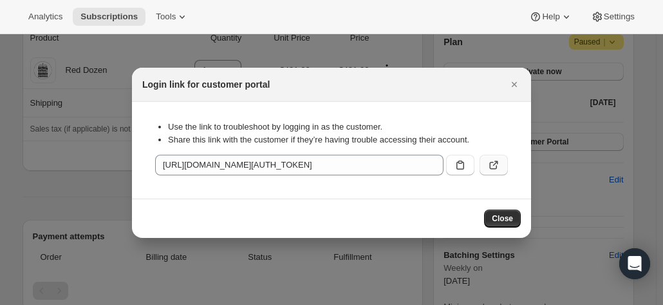
click at [494, 167] on icon ":rpa:" at bounding box center [493, 164] width 13 height 13
click at [511, 83] on icon "Close" at bounding box center [514, 84] width 13 height 13
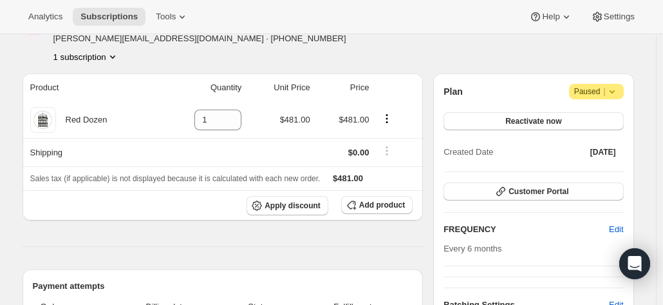
scroll to position [0, 0]
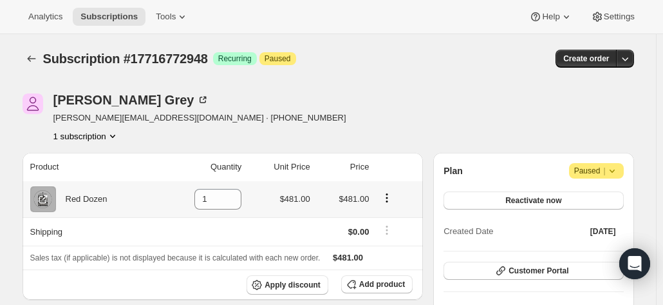
click at [384, 199] on icon "Product actions" at bounding box center [387, 197] width 13 height 13
click at [387, 194] on icon "Product actions" at bounding box center [387, 197] width 13 height 13
click at [386, 198] on icon "Product actions" at bounding box center [387, 197] width 13 height 13
click at [377, 283] on span "Add product" at bounding box center [382, 284] width 46 height 10
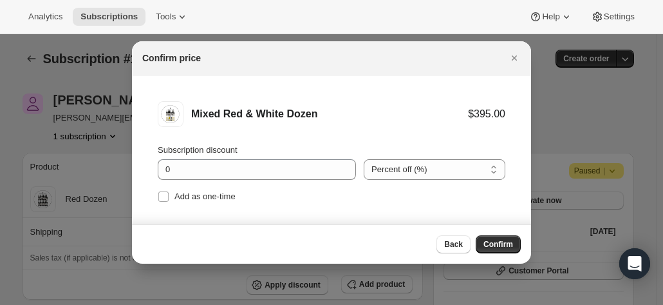
click at [500, 241] on span "Confirm" at bounding box center [499, 244] width 30 height 10
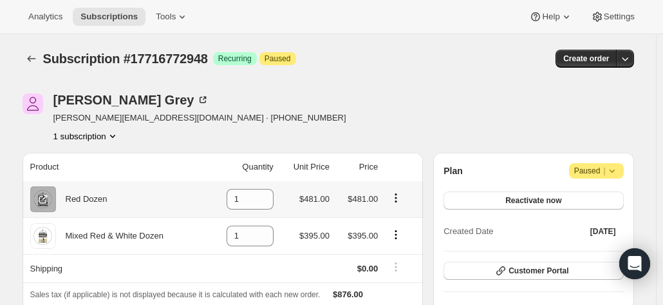
click at [397, 198] on icon "Product actions" at bounding box center [396, 197] width 2 height 2
drag, startPoint x: 271, startPoint y: 196, endPoint x: 264, endPoint y: 198, distance: 7.2
click at [270, 196] on icon at bounding box center [264, 202] width 13 height 13
type input "0"
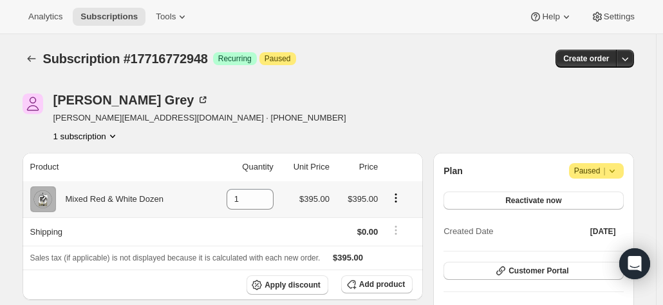
click at [399, 200] on icon "Product actions" at bounding box center [396, 197] width 13 height 13
click at [368, 281] on span "Add product" at bounding box center [382, 284] width 46 height 10
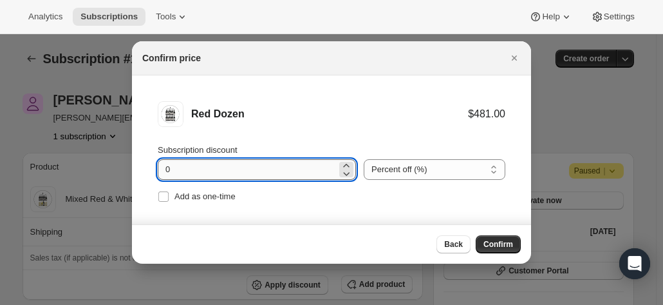
click at [279, 174] on input "0" at bounding box center [247, 169] width 179 height 21
drag, startPoint x: 189, startPoint y: 161, endPoint x: 139, endPoint y: 165, distance: 49.7
click at [139, 165] on li "Red Dozen $481.00 Subscription discount 0 Percent off (%) Amount off ($) Percen…" at bounding box center [331, 153] width 399 height 156
type input "20"
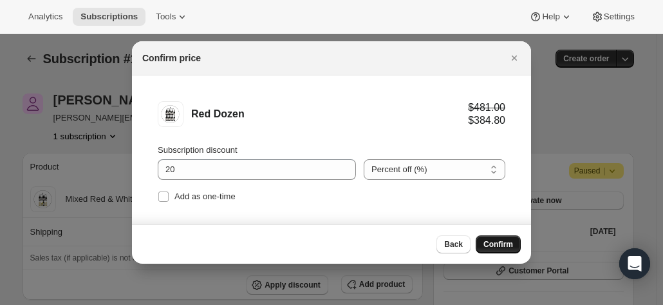
click at [502, 241] on span "Confirm" at bounding box center [499, 244] width 30 height 10
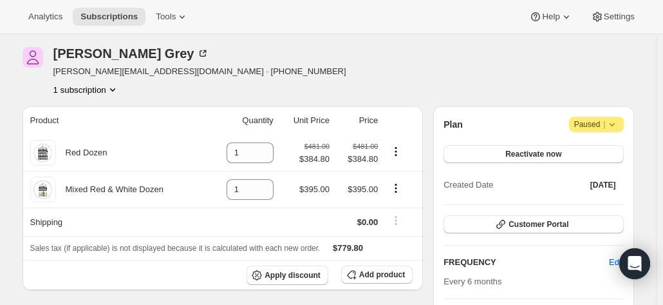
scroll to position [64, 0]
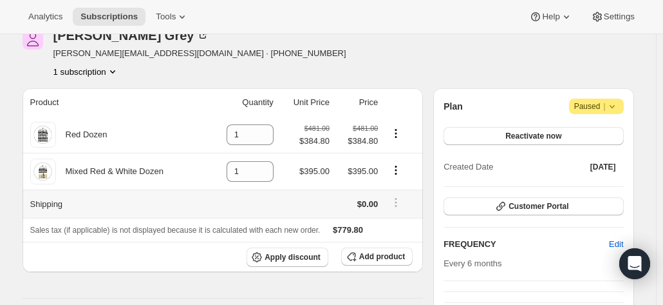
click at [308, 201] on td at bounding box center [305, 203] width 56 height 28
click at [399, 171] on icon "Product actions" at bounding box center [396, 170] width 13 height 13
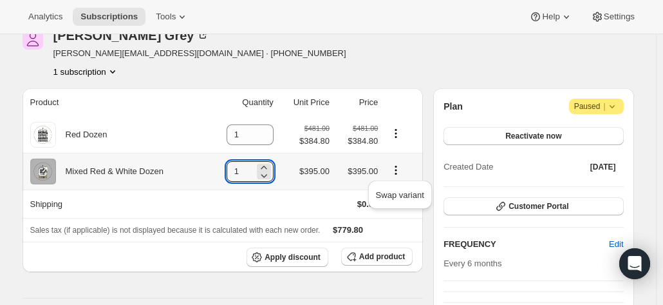
drag, startPoint x: 238, startPoint y: 173, endPoint x: 204, endPoint y: 167, distance: 34.0
click at [203, 171] on tr "Mixed Red & White Dozen 1 $395.00 $395.00" at bounding box center [223, 171] width 401 height 37
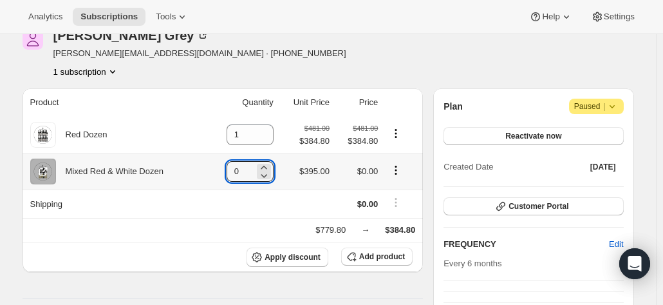
type input "0"
click at [397, 171] on icon "Product actions" at bounding box center [396, 170] width 2 height 2
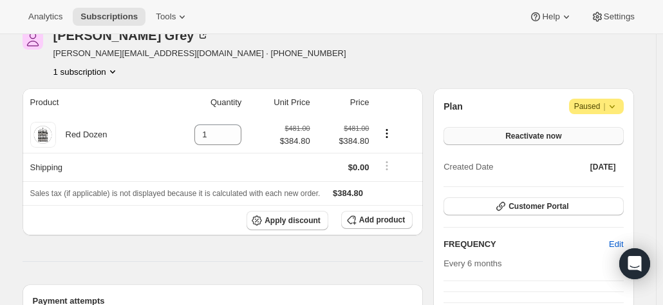
click at [523, 139] on span "Reactivate now" at bounding box center [533, 136] width 56 height 10
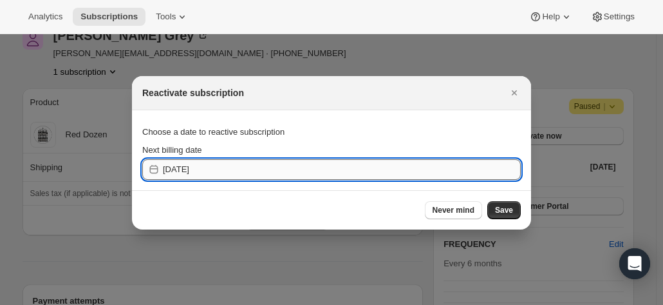
click at [220, 168] on input "2025-09-25" at bounding box center [342, 169] width 358 height 21
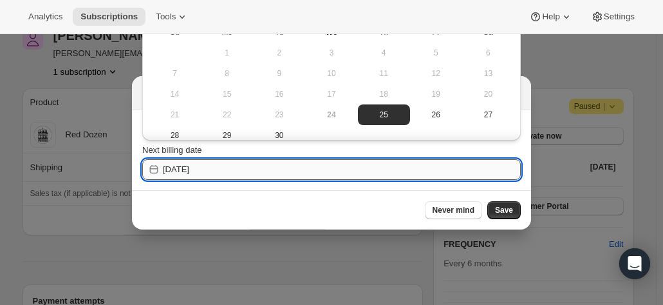
click at [353, 169] on input "2025-09-25" at bounding box center [342, 169] width 358 height 21
click at [192, 171] on input "2025-09-25" at bounding box center [342, 169] width 358 height 21
click at [193, 169] on input "2025-09-25" at bounding box center [342, 169] width 358 height 21
click at [206, 169] on input "2025-09-25" at bounding box center [342, 169] width 358 height 21
click at [191, 171] on input "2025-09-25" at bounding box center [342, 169] width 358 height 21
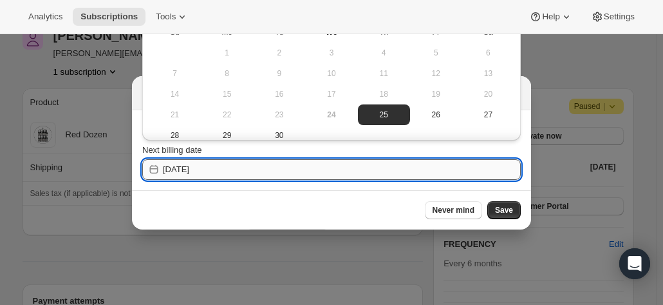
drag, startPoint x: 187, startPoint y: 169, endPoint x: 237, endPoint y: 173, distance: 49.7
click at [237, 173] on input "2025-09-25" at bounding box center [342, 169] width 358 height 21
drag, startPoint x: 211, startPoint y: 167, endPoint x: 156, endPoint y: 163, distance: 55.6
click at [156, 163] on div "2025-09-25" at bounding box center [331, 169] width 379 height 21
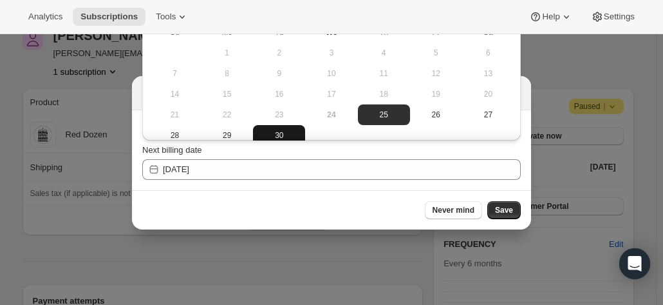
click at [275, 138] on span "30" at bounding box center [279, 135] width 42 height 10
type input "2025-09-29"
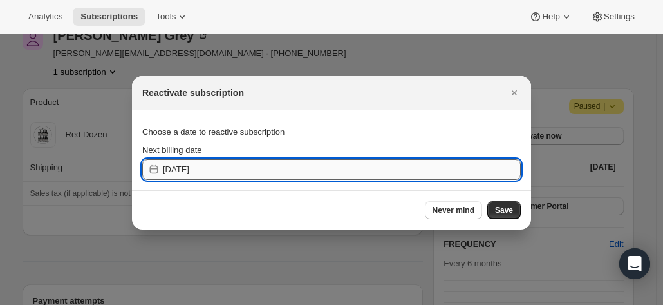
click at [259, 173] on input "2025-09-29" at bounding box center [342, 169] width 358 height 21
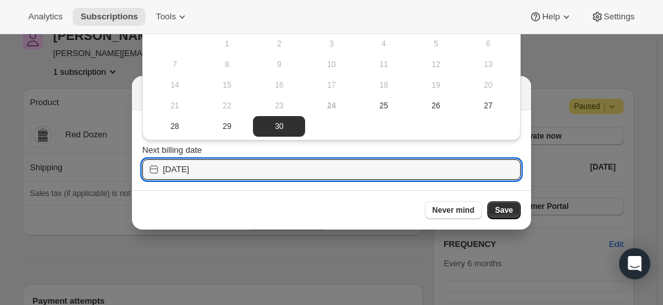
scroll to position [12, 0]
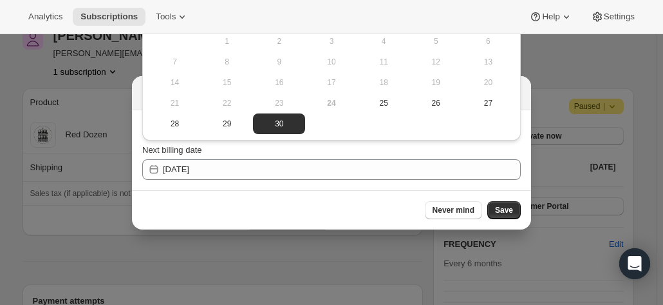
drag, startPoint x: 510, startPoint y: 207, endPoint x: 484, endPoint y: 203, distance: 26.0
click at [509, 208] on span "Save" at bounding box center [504, 210] width 18 height 10
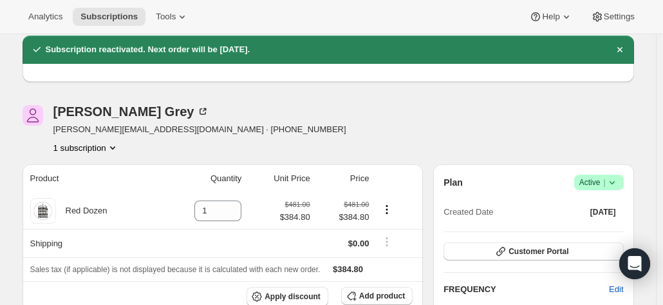
scroll to position [64, 0]
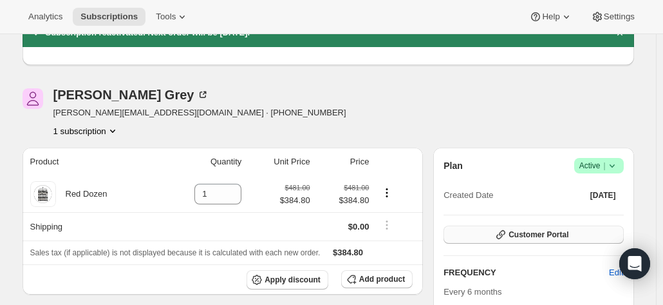
click at [534, 229] on span "Customer Portal" at bounding box center [539, 234] width 60 height 10
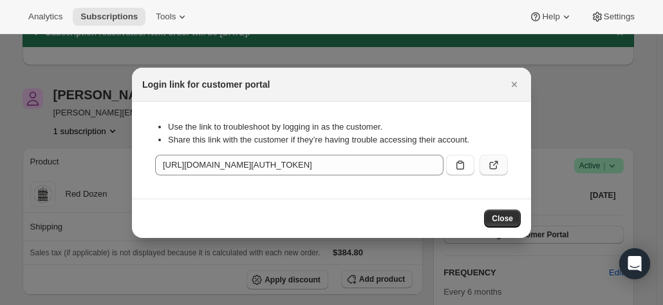
click at [493, 164] on icon ":r15v:" at bounding box center [493, 164] width 13 height 13
click at [509, 79] on icon "Close" at bounding box center [514, 84] width 13 height 13
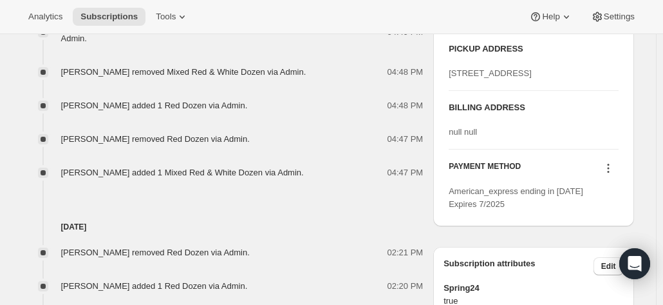
scroll to position [579, 0]
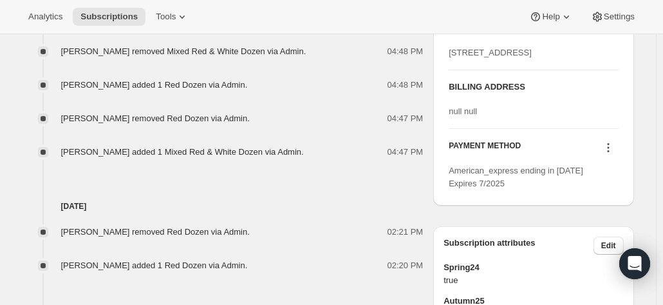
click at [610, 154] on icon at bounding box center [608, 147] width 13 height 13
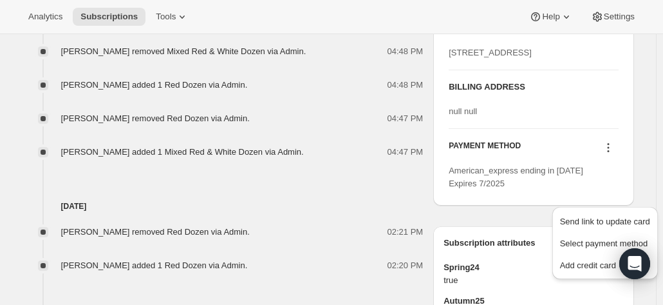
click at [610, 154] on icon at bounding box center [608, 147] width 13 height 13
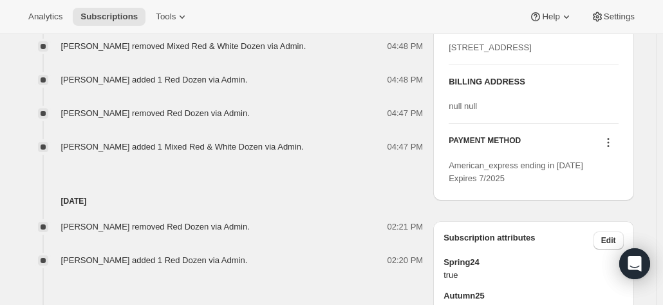
scroll to position [644, 0]
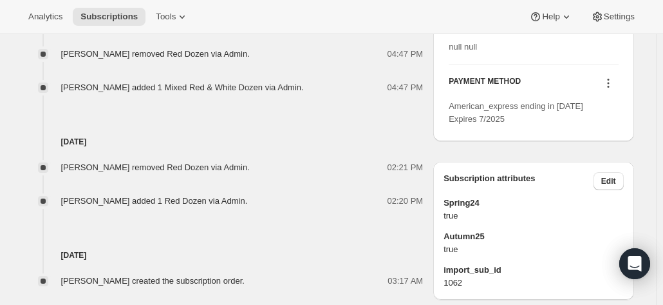
click at [613, 89] on icon at bounding box center [608, 83] width 13 height 13
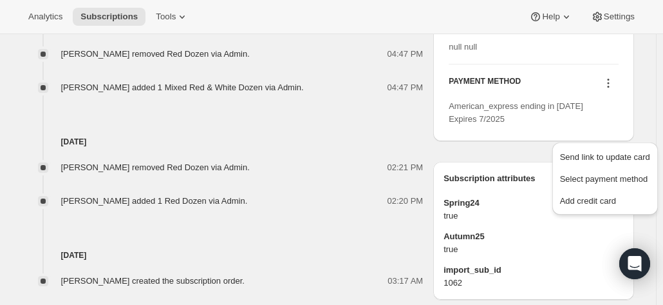
drag, startPoint x: 578, startPoint y: 196, endPoint x: 382, endPoint y: 159, distance: 199.3
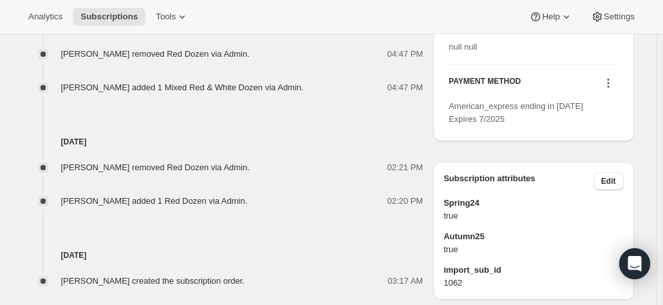
drag, startPoint x: 612, startPoint y: 131, endPoint x: 606, endPoint y: 134, distance: 6.6
click at [612, 89] on icon at bounding box center [608, 83] width 13 height 13
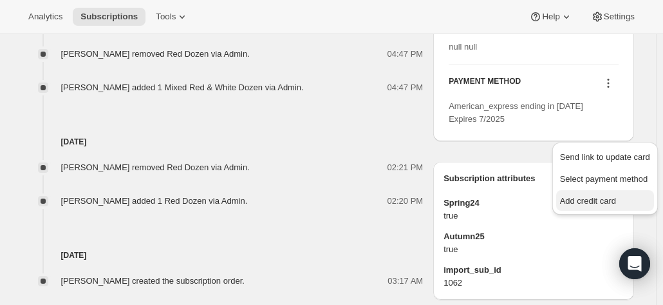
click at [574, 203] on span "Add credit card" at bounding box center [588, 201] width 56 height 10
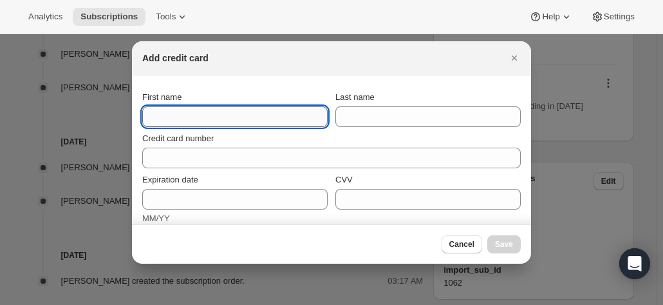
click at [176, 119] on input "First name" at bounding box center [234, 116] width 185 height 21
type input "Paul"
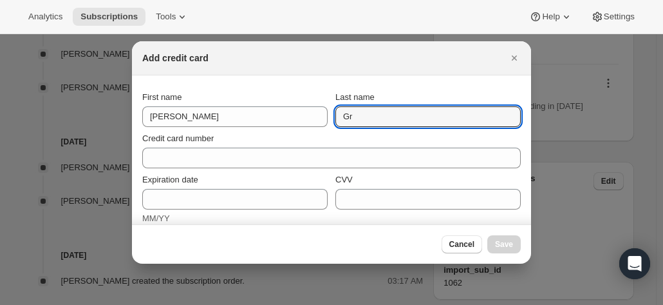
type input "G"
type input "Grey"
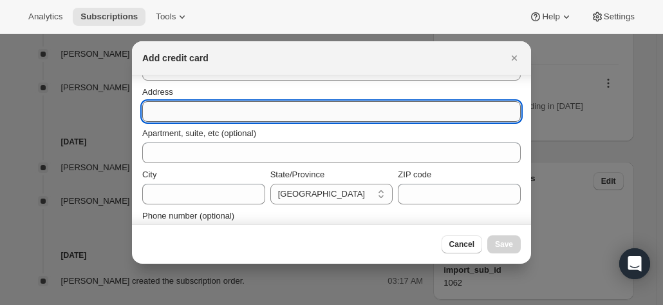
click at [180, 112] on input "Address" at bounding box center [331, 111] width 379 height 21
paste input "Paul Grey Apartment 601/6 Murphy Street *Leave in foyer South Yarra Victoria 31…"
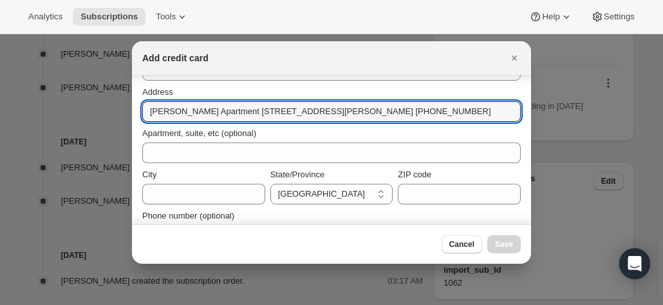
scroll to position [0, 0]
drag, startPoint x: 183, startPoint y: 106, endPoint x: 37, endPoint y: 91, distance: 146.9
click at [191, 114] on input "Paul Grey Apartment 601/6 Murphy Street *Leave in foyer South Yarra Victoria 31…" at bounding box center [331, 111] width 379 height 21
click at [185, 110] on input "Paul Grey Apartment 601/6 Murphy Street *Leave in foyer South Yarra Victoria 31…" at bounding box center [331, 111] width 379 height 21
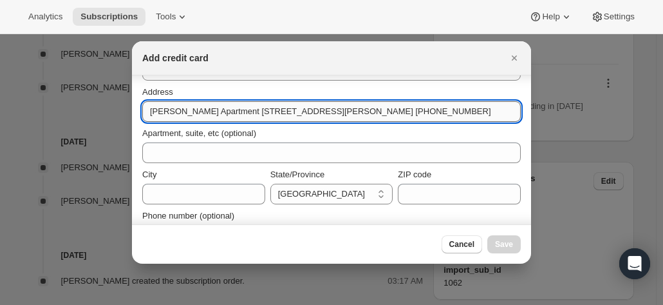
click at [178, 109] on input "Paul Grey Apartment 601/6 Murphy Street *Leave in foyer South Yarra Victoria 31…" at bounding box center [331, 111] width 379 height 21
drag, startPoint x: 187, startPoint y: 109, endPoint x: 122, endPoint y: 108, distance: 65.0
drag, startPoint x: 270, startPoint y: 114, endPoint x: 554, endPoint y: 109, distance: 284.6
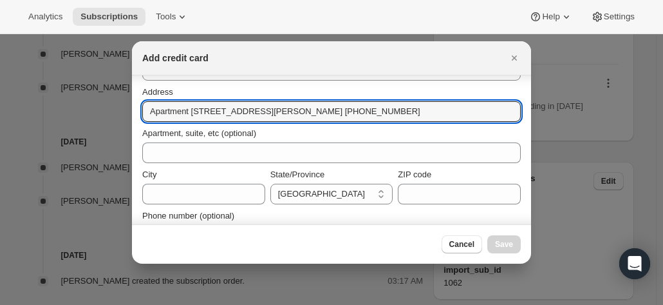
type input "Apartment 601/6 Murphy Street"
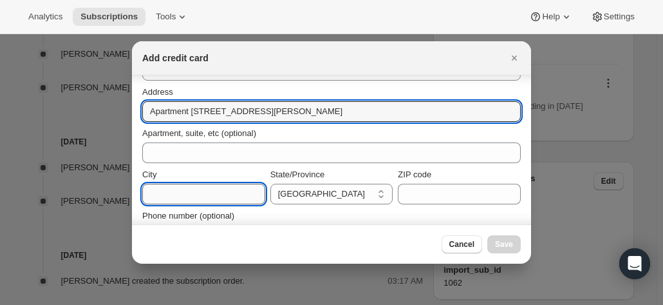
click at [165, 186] on input "City" at bounding box center [203, 193] width 123 height 21
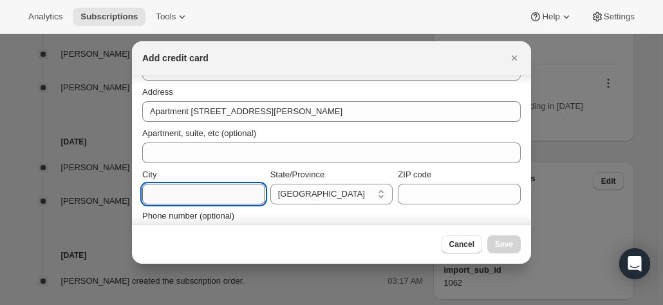
paste input "Paul Grey Apartment 601/6 Murphy Street *Leave in foyer South Yarra Victoria 31…"
drag, startPoint x: 219, startPoint y: 191, endPoint x: 169, endPoint y: 182, distance: 50.4
click at [169, 182] on div "City Paul Grey Apartment 601/6 Murphy Street *Leave in foyer South Yarra Victor…" at bounding box center [203, 186] width 123 height 36
click at [191, 193] on input "Paul Grey Apartment 601/6 Murphy Street *Leave in foyer South Yarra Victoria 31…" at bounding box center [203, 193] width 123 height 21
click at [198, 200] on input "Paul Grey Apartment 601/6 Murphy Street *Leave in foyer South Yarra Victoria 31…" at bounding box center [203, 193] width 123 height 21
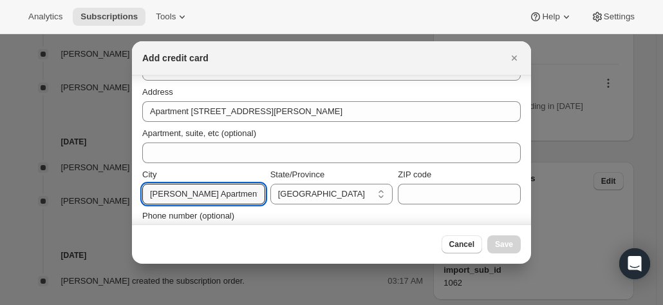
drag, startPoint x: 209, startPoint y: 194, endPoint x: 120, endPoint y: 187, distance: 89.1
drag, startPoint x: 202, startPoint y: 193, endPoint x: 135, endPoint y: 191, distance: 66.3
click at [135, 191] on section "First name Paul Last name Grey Credit card number Invalid card number Expiratio…" at bounding box center [331, 61] width 399 height 389
drag, startPoint x: 207, startPoint y: 194, endPoint x: 120, endPoint y: 188, distance: 87.8
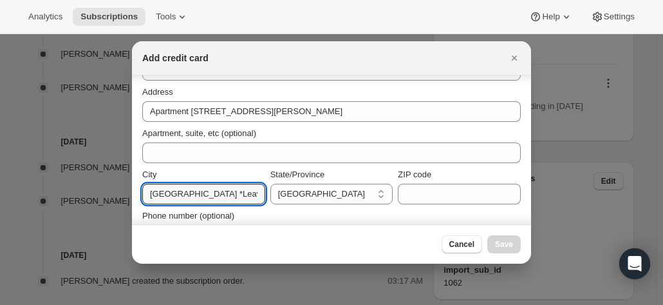
drag, startPoint x: 206, startPoint y: 192, endPoint x: 194, endPoint y: 193, distance: 12.2
click at [194, 193] on input "ave in foyer South Yarra Victoria 3141 Australia +61 401 637 023" at bounding box center [203, 193] width 123 height 21
click at [194, 194] on input "ave in foyer South Yarra Victoria 3141 Australia +61 401 637 023" at bounding box center [203, 193] width 123 height 21
drag, startPoint x: 196, startPoint y: 194, endPoint x: 97, endPoint y: 187, distance: 98.8
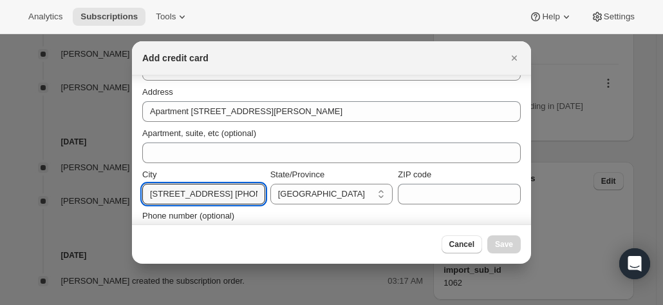
click at [184, 197] on input "ave in foyer South Yarra Victoria 3141 Australia +61 401 637 023" at bounding box center [203, 193] width 123 height 21
drag, startPoint x: 193, startPoint y: 193, endPoint x: 105, endPoint y: 193, distance: 88.2
click at [153, 192] on input "South Yarra Victoria 3141 Australia +61 401 637 023" at bounding box center [203, 193] width 123 height 21
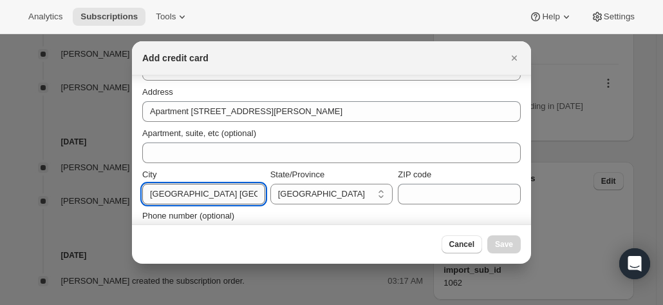
scroll to position [0, 86]
drag, startPoint x: 193, startPoint y: 196, endPoint x: 271, endPoint y: 203, distance: 78.8
click at [271, 203] on div "City South Yarra Victoria 3141 Australia +61 401 637 023 State/Province Austral…" at bounding box center [331, 186] width 379 height 36
type input "South Yarra"
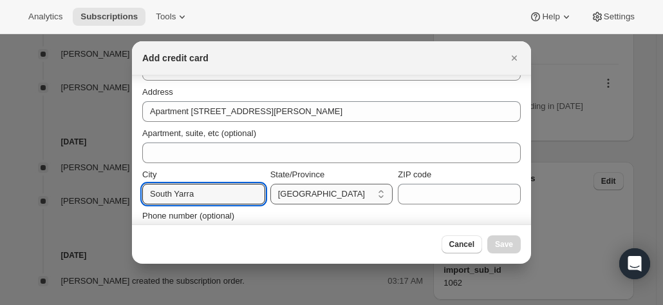
click at [313, 193] on select "Australian Capital Territory New South Wales Northern Territory Queensland Sout…" at bounding box center [331, 193] width 123 height 21
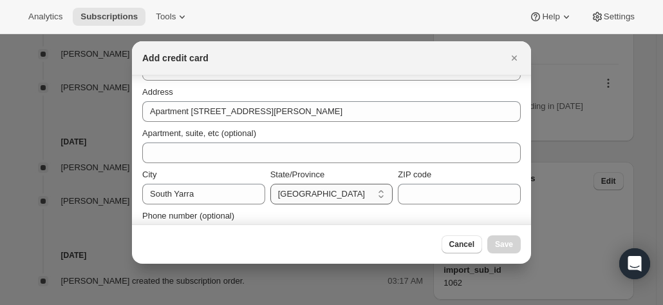
select select "VIC"
click at [270, 183] on select "Australian Capital Territory New South Wales Northern Territory Queensland Sout…" at bounding box center [331, 193] width 123 height 21
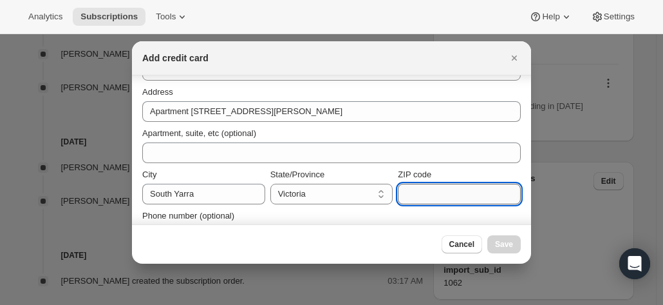
click at [421, 191] on input "ZIP code" at bounding box center [459, 193] width 123 height 21
paste input "Paul Grey Apartment 601/6 Murphy Street *Leave in foyer South Yarra Victoria 31…"
click at [318, 179] on div "City South Yarra State/Province Australian Capital Territory New South Wales No…" at bounding box center [331, 186] width 379 height 36
click at [462, 196] on input "Paul Grey Apartment 601/6 Murphy Street *Leave in foyer South Yarra Victoria 31…" at bounding box center [459, 193] width 123 height 21
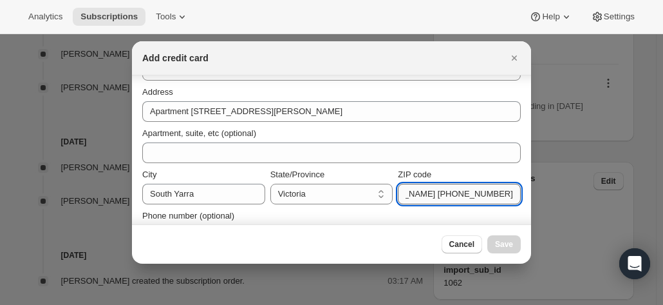
drag, startPoint x: 447, startPoint y: 199, endPoint x: 501, endPoint y: 198, distance: 54.1
click at [516, 198] on section "First name Paul Last name Grey Credit card number Invalid card number Expiratio…" at bounding box center [331, 61] width 399 height 389
click at [438, 196] on input "Paul Grey Apartment 601/6 Murphy Street *Leave in foyer South Yarra Victoria 31…" at bounding box center [459, 193] width 123 height 21
drag, startPoint x: 416, startPoint y: 196, endPoint x: 425, endPoint y: 198, distance: 9.1
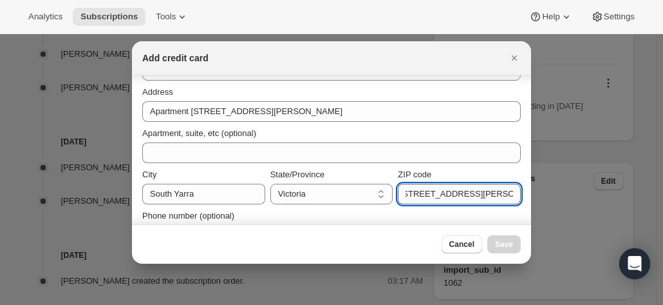
click at [429, 198] on input "Paul Grey Apartment 601/6 Murphy Street *Leave in foyer South Yarra Victoria 31…" at bounding box center [459, 193] width 123 height 21
click at [458, 193] on input "Paul Grey Apartment 601/6 Murphy Street *Leave in foyer South Yarra Victoria 31…" at bounding box center [459, 193] width 123 height 21
drag, startPoint x: 462, startPoint y: 193, endPoint x: 315, endPoint y: 186, distance: 146.3
click at [315, 186] on div "City South Yarra State/Province Australian Capital Territory New South Wales No…" at bounding box center [331, 186] width 379 height 36
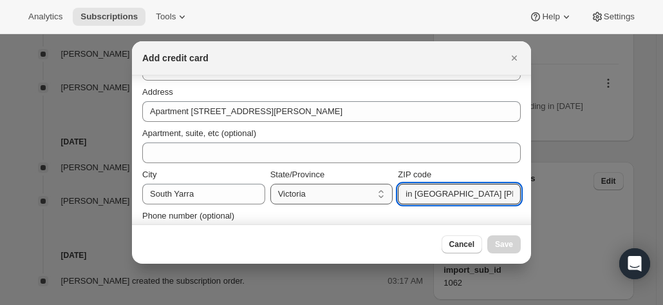
drag, startPoint x: 451, startPoint y: 198, endPoint x: 361, endPoint y: 194, distance: 90.2
click at [359, 194] on div "City South Yarra State/Province Australian Capital Territory New South Wales No…" at bounding box center [331, 186] width 379 height 36
drag, startPoint x: 403, startPoint y: 193, endPoint x: 317, endPoint y: 194, distance: 85.6
click at [317, 194] on div "City South Yarra State/Province Australian Capital Territory New South Wales No…" at bounding box center [331, 186] width 379 height 36
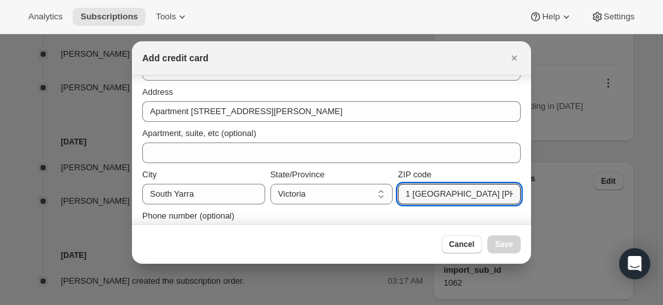
drag, startPoint x: 424, startPoint y: 195, endPoint x: 516, endPoint y: 204, distance: 93.1
click at [519, 204] on section "First name Paul Last name Grey Credit card number Invalid card number Expiratio…" at bounding box center [331, 61] width 399 height 389
click at [407, 193] on input "3141" at bounding box center [459, 193] width 123 height 21
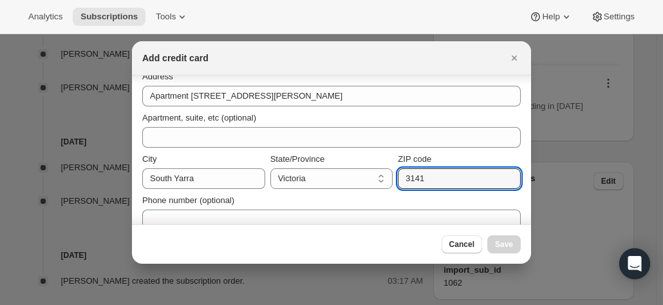
scroll to position [240, 0]
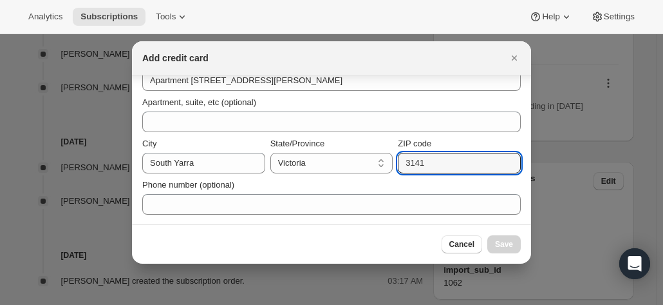
type input "3141"
click at [209, 191] on label "Phone number (optional)" at bounding box center [188, 184] width 92 height 13
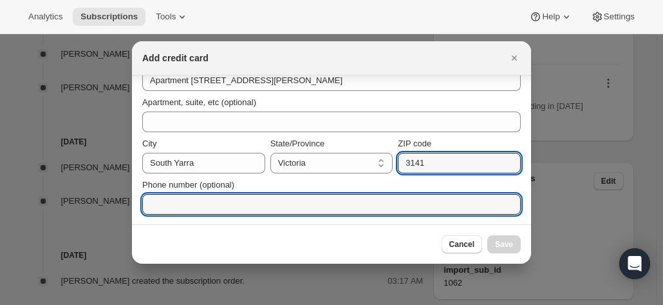
click at [209, 194] on input "Phone number (optional)" at bounding box center [331, 204] width 379 height 21
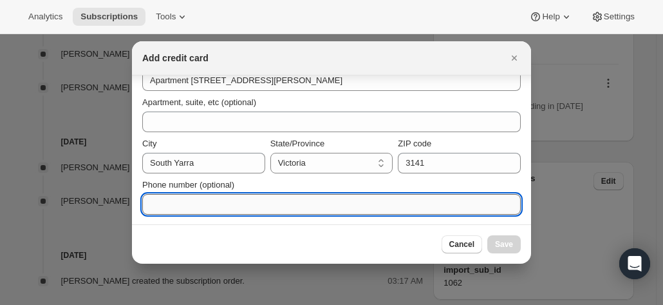
click at [191, 200] on input "Phone number (optional)" at bounding box center [331, 204] width 379 height 21
paste input "Paul Grey Apartment 601/6 Murphy Street *Leave in foyer South Yarra Victoria 31…"
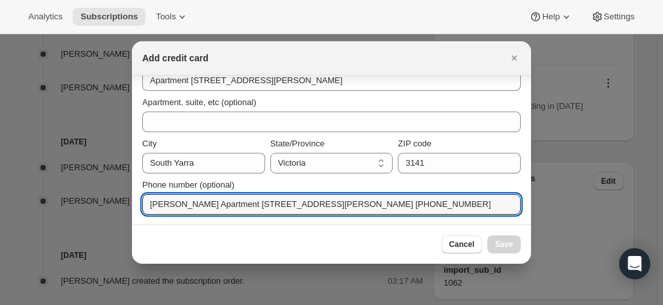
scroll to position [0, 0]
drag, startPoint x: 442, startPoint y: 203, endPoint x: 69, endPoint y: 198, distance: 372.8
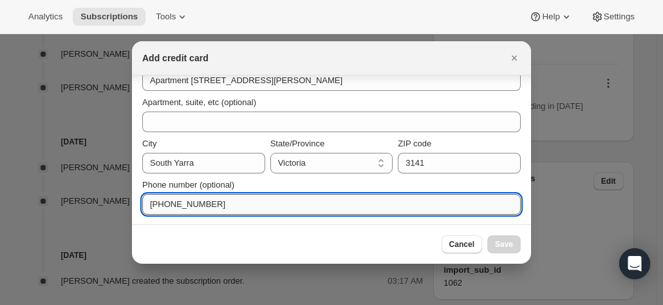
click at [153, 204] on input "+61 401 637 023" at bounding box center [331, 204] width 379 height 21
click at [246, 208] on input "+61 401 637 023" at bounding box center [331, 204] width 379 height 21
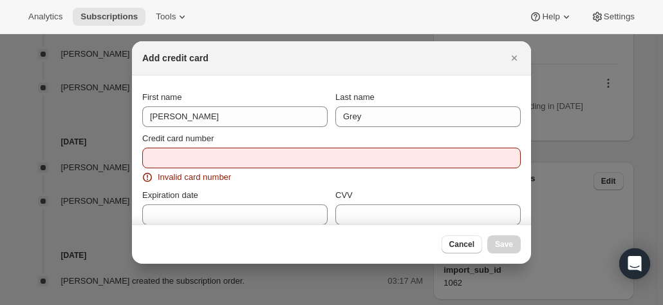
type input "+61 401 637 023"
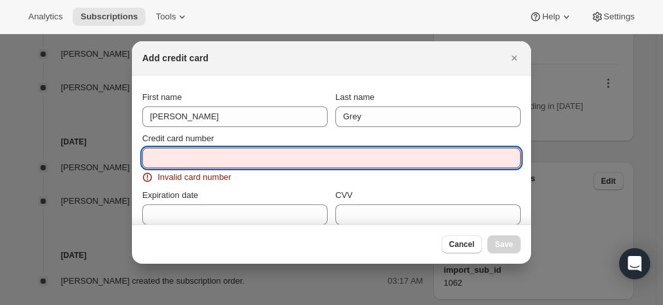
click at [193, 167] on input "Credit card number" at bounding box center [326, 157] width 368 height 21
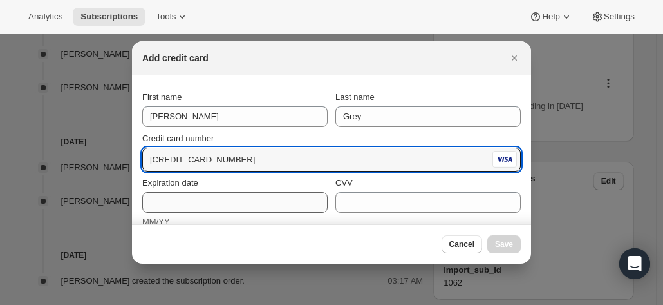
type input "4531 5000 0001 1733"
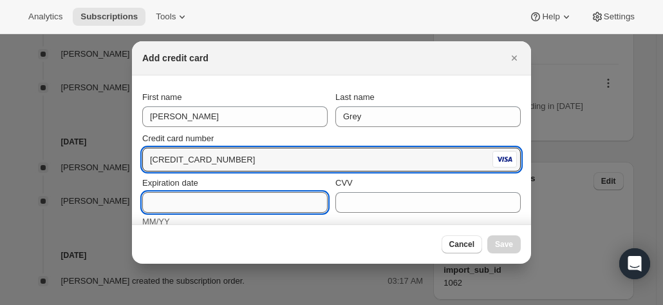
click at [214, 200] on input "Expiration date" at bounding box center [234, 202] width 185 height 21
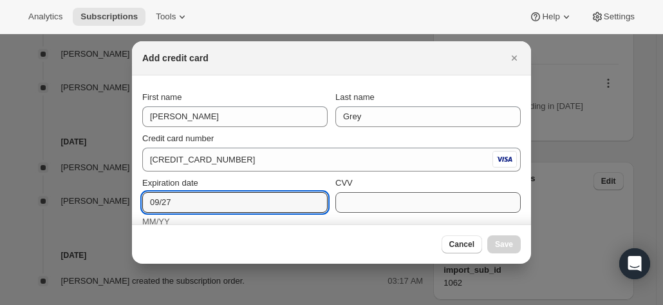
type input "09/27"
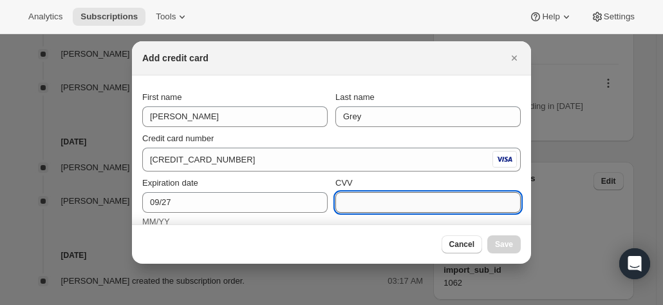
click at [372, 205] on input "CVV" at bounding box center [427, 202] width 185 height 21
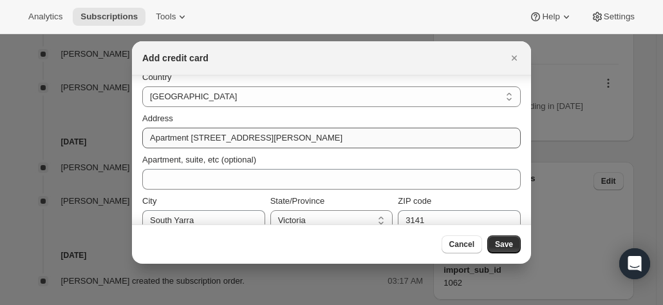
scroll to position [227, 0]
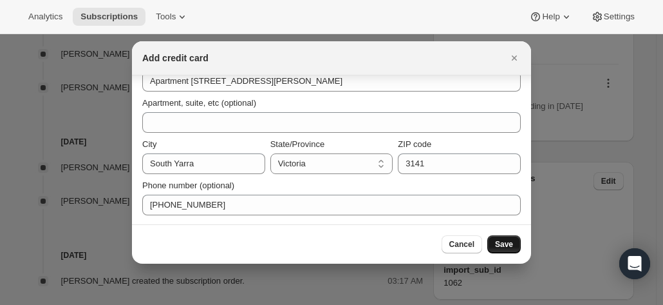
type input "275"
drag, startPoint x: 506, startPoint y: 243, endPoint x: 461, endPoint y: 159, distance: 95.1
click at [464, 160] on div "Add credit card First name Paul Last name Grey Credit card number 4531 5000 000…" at bounding box center [331, 152] width 399 height 222
click at [501, 245] on span "Save" at bounding box center [504, 244] width 18 height 10
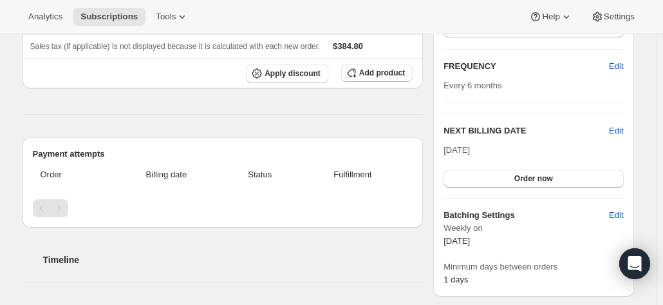
scroll to position [0, 0]
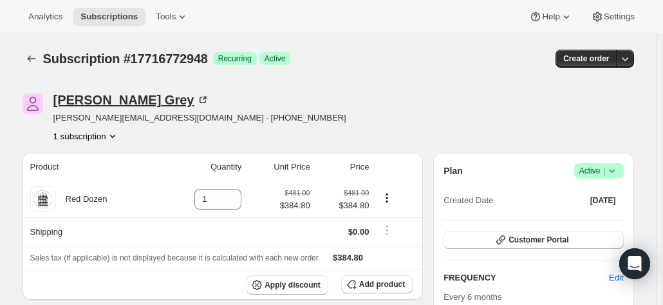
click at [196, 98] on icon at bounding box center [202, 99] width 13 height 13
click at [512, 237] on button "Customer Portal" at bounding box center [534, 239] width 180 height 18
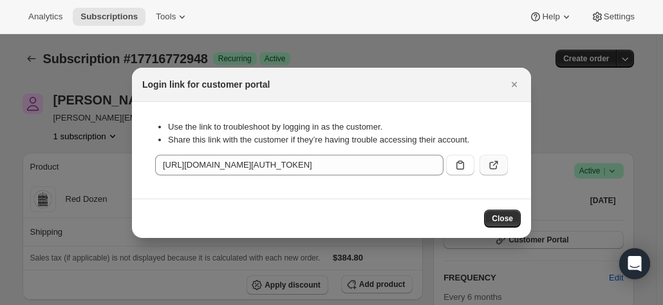
click at [492, 162] on icon ":r4e:" at bounding box center [493, 164] width 13 height 13
click at [509, 84] on icon "Close" at bounding box center [514, 84] width 13 height 13
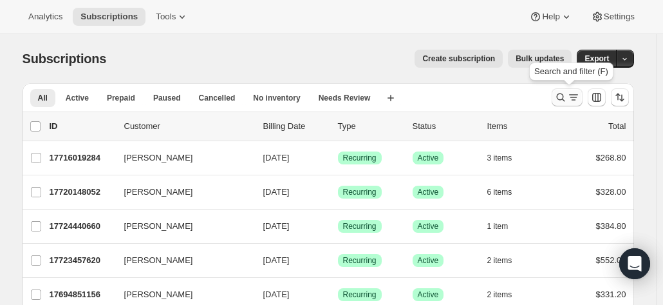
click at [563, 100] on icon "Search and filter results" at bounding box center [560, 97] width 8 height 8
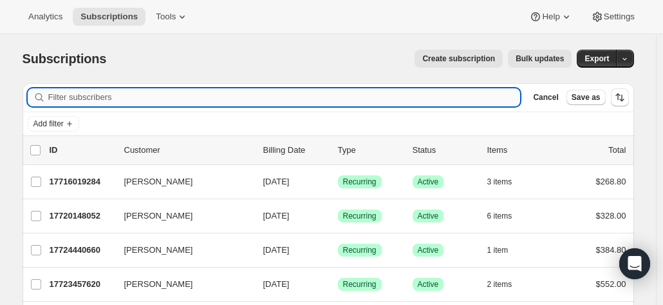
click at [106, 97] on input "Filter subscribers" at bounding box center [284, 97] width 473 height 18
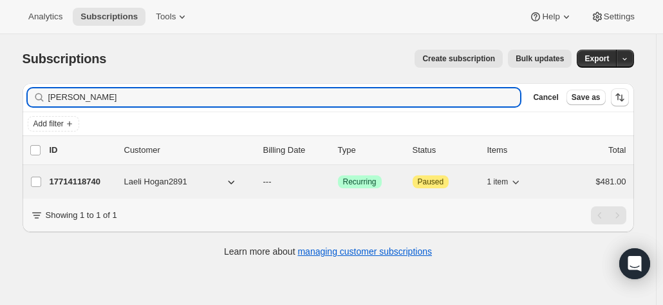
type input "[PERSON_NAME]"
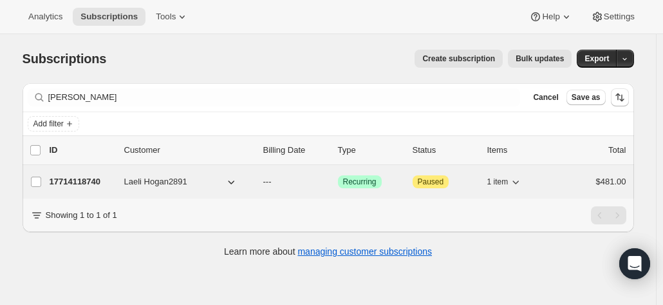
click at [102, 177] on p "17714118740" at bounding box center [82, 181] width 64 height 13
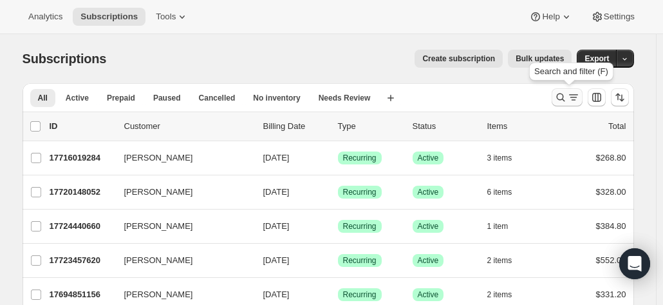
click at [567, 96] on icon "Search and filter results" at bounding box center [560, 97] width 13 height 13
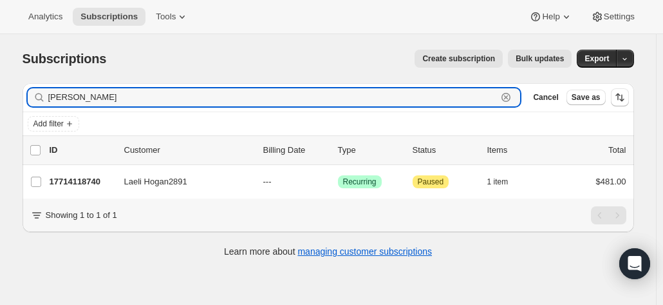
drag, startPoint x: 97, startPoint y: 97, endPoint x: 41, endPoint y: 93, distance: 56.8
click at [41, 93] on div "Laeli Hogan Clear" at bounding box center [274, 97] width 493 height 18
paste input "Hazel Pearce"
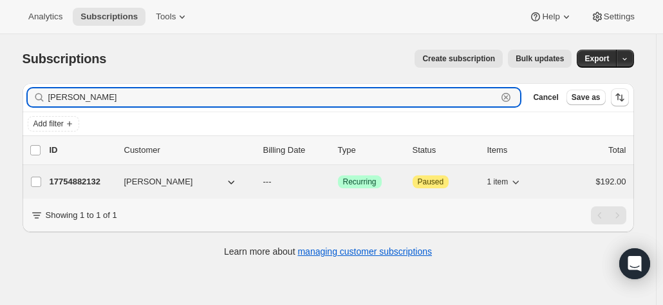
type input "Hazel Pearce"
click at [86, 179] on p "17754882132" at bounding box center [82, 181] width 64 height 13
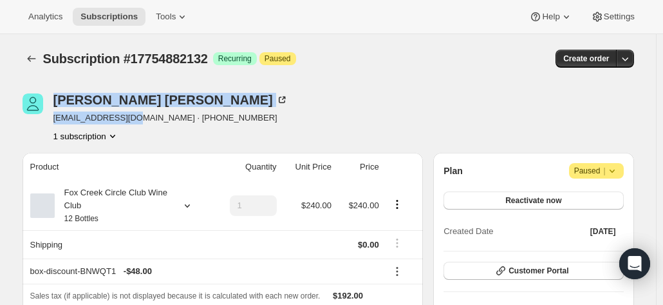
drag, startPoint x: 129, startPoint y: 117, endPoint x: 46, endPoint y: 117, distance: 83.1
click at [46, 117] on div "Hazel Pearce zarraffa@gmail.com · +61407714117 1 subscription" at bounding box center [237, 117] width 428 height 49
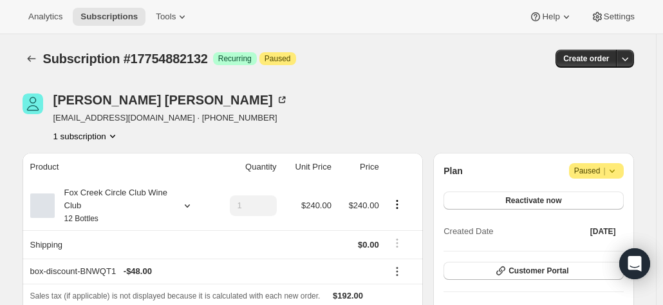
click at [146, 141] on div "1 subscription" at bounding box center [170, 135] width 235 height 13
drag, startPoint x: 130, startPoint y: 118, endPoint x: 52, endPoint y: 117, distance: 78.6
click at [52, 117] on div "Hazel Pearce zarraffa@gmail.com · +61407714117 1 subscription" at bounding box center [237, 117] width 428 height 49
copy span "zarraffa@gmail.com"
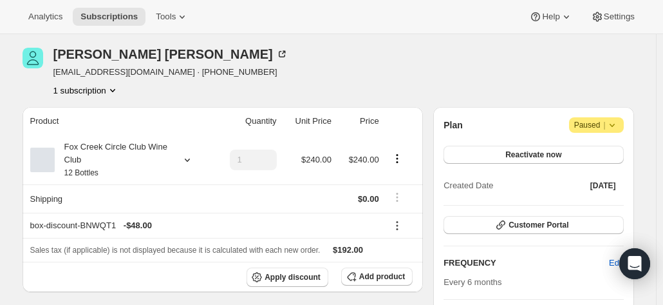
scroll to position [64, 0]
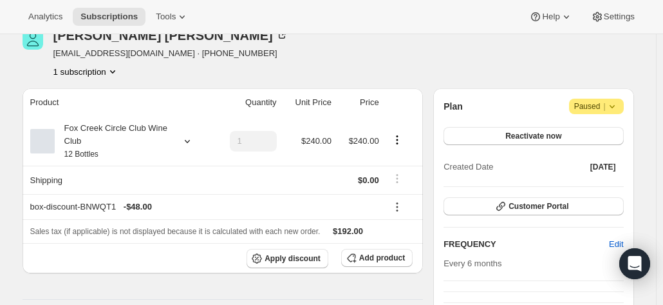
click at [600, 102] on span "Paused |" at bounding box center [596, 106] width 44 height 13
click at [581, 128] on span "Cancel subscription" at bounding box center [601, 131] width 73 height 10
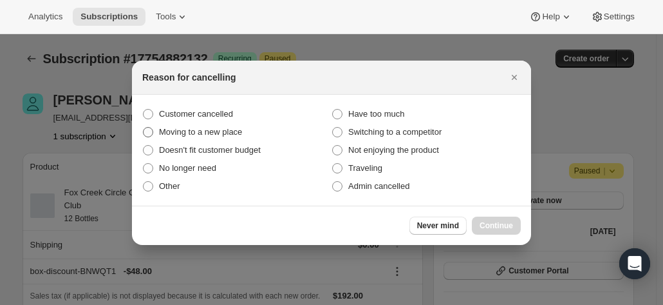
scroll to position [0, 0]
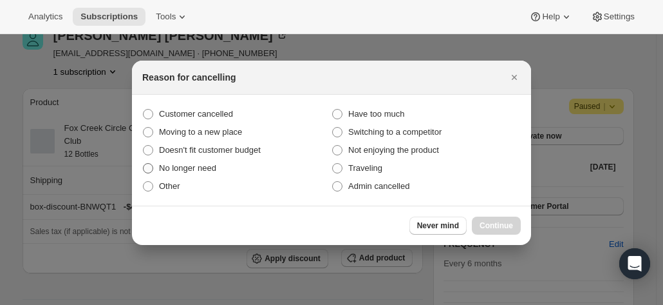
click at [183, 168] on span "No longer need" at bounding box center [187, 168] width 57 height 10
click at [144, 164] on input "No longer need" at bounding box center [143, 163] width 1 height 1
radio input "true"
click at [497, 221] on span "Continue" at bounding box center [496, 225] width 33 height 10
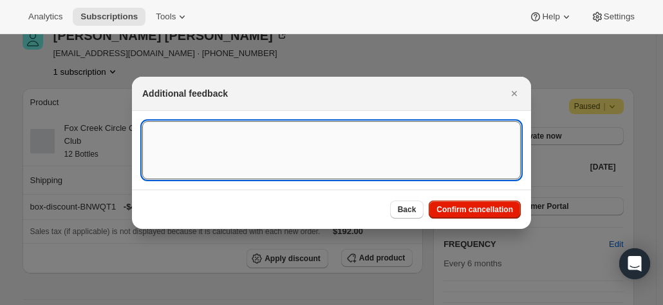
click at [221, 149] on textarea ":r148:" at bounding box center [331, 150] width 379 height 58
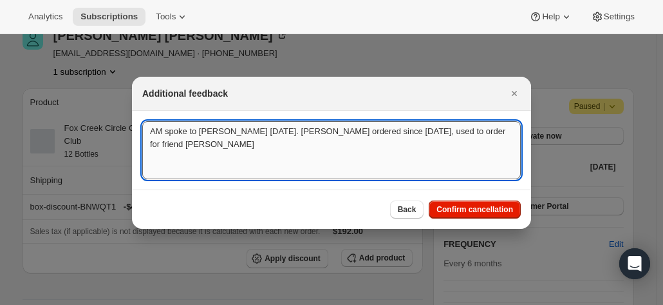
paste textarea "zarraffa@gmail.com"
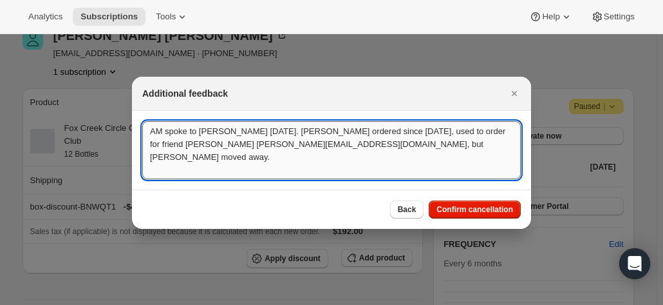
click at [147, 142] on textarea "AM spoke to Hazel 24.9.25. hasnt ordered since 2024, used to order for friend K…" at bounding box center [331, 150] width 379 height 58
drag, startPoint x: 201, startPoint y: 109, endPoint x: 84, endPoint y: 90, distance: 118.1
drag, startPoint x: 366, startPoint y: 151, endPoint x: 392, endPoint y: 151, distance: 26.4
click at [367, 151] on textarea "AM spoke to Hazel 24.9.25. hasnt ordered since 2024, used to order for friend K…" at bounding box center [331, 150] width 379 height 58
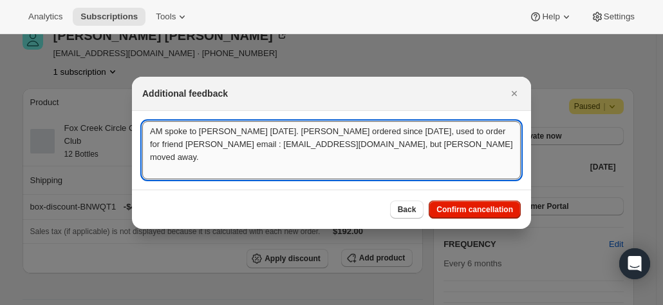
click at [416, 151] on textarea "AM spoke to Hazel 24.9.25. hasnt ordered since 2024, used to order for friend K…" at bounding box center [331, 150] width 379 height 58
click at [403, 144] on textarea "AM spoke to Hazel 24.9.25. hasnt ordered since 2024, used to order for friend K…" at bounding box center [331, 150] width 379 height 58
type textarea "AM spoke to Hazel 24.9.25. hasnt ordered since 2024, used to order for friend K…"
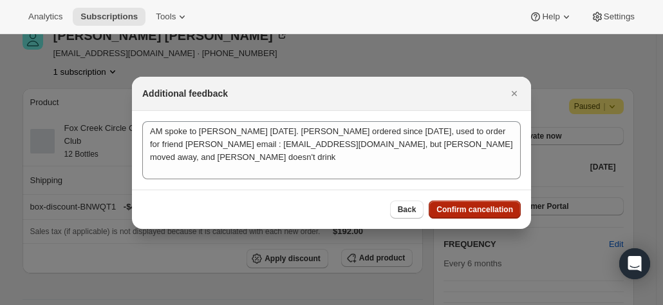
drag, startPoint x: 464, startPoint y: 197, endPoint x: 464, endPoint y: 212, distance: 14.8
click at [464, 212] on div "Back Confirm cancellation" at bounding box center [331, 208] width 399 height 39
drag, startPoint x: 464, startPoint y: 212, endPoint x: 453, endPoint y: 212, distance: 10.3
click at [462, 211] on span "Confirm cancellation" at bounding box center [475, 209] width 77 height 10
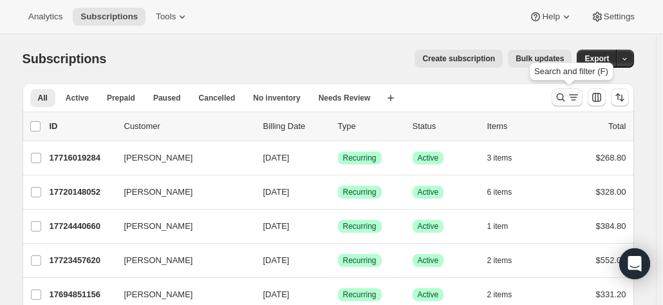
click at [555, 96] on button "Search and filter results" at bounding box center [567, 97] width 31 height 18
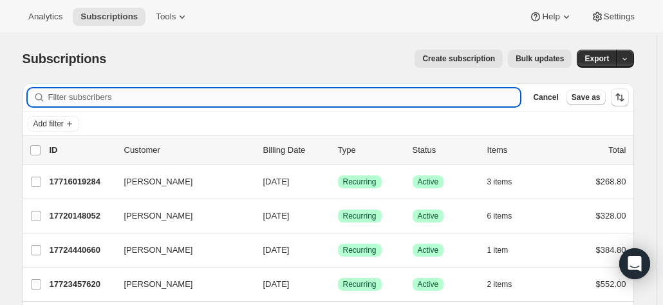
click at [63, 97] on input "Filter subscribers" at bounding box center [284, 97] width 473 height 18
click at [122, 102] on input "Filter subscribers" at bounding box center [284, 97] width 473 height 18
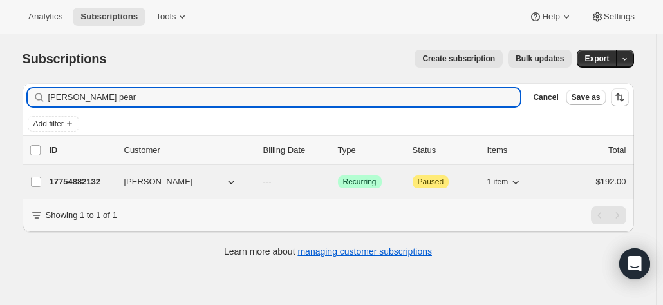
type input "[PERSON_NAME] pear"
click at [71, 178] on p "17754882132" at bounding box center [82, 181] width 64 height 13
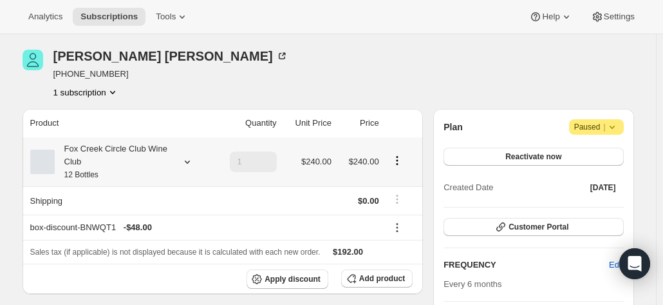
scroll to position [64, 0]
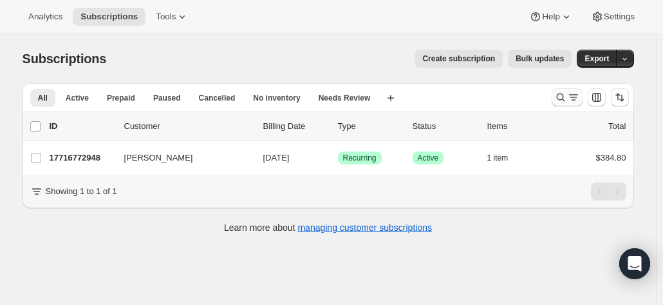
click at [560, 98] on icon "Search and filter results" at bounding box center [560, 97] width 8 height 8
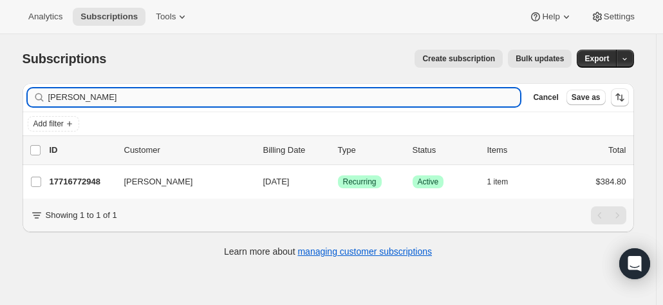
drag, startPoint x: 94, startPoint y: 98, endPoint x: 68, endPoint y: 80, distance: 31.1
click at [65, 97] on input "paul grey" at bounding box center [284, 97] width 473 height 18
type input "p"
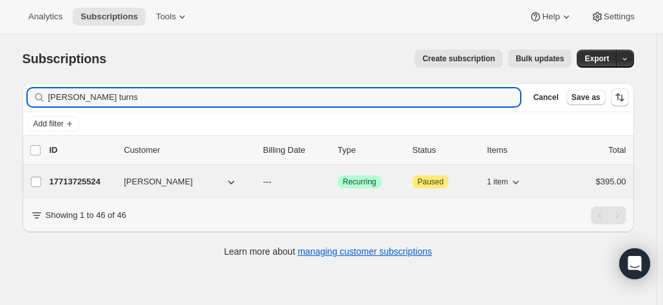
type input "robert turns"
click at [97, 177] on p "17713725524" at bounding box center [82, 181] width 64 height 13
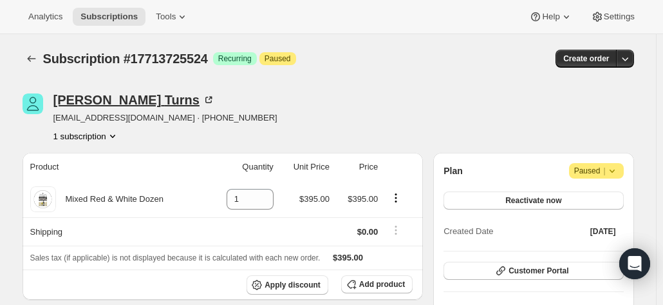
click at [209, 97] on icon at bounding box center [211, 99] width 4 height 4
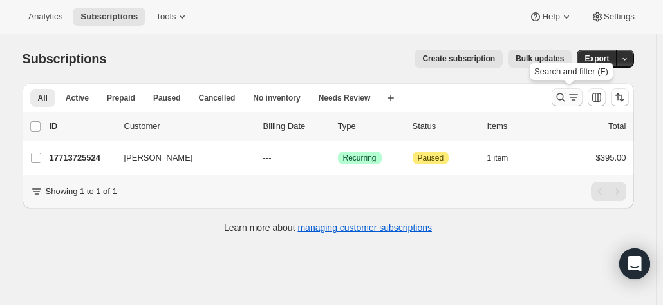
click at [565, 97] on icon "Search and filter results" at bounding box center [560, 97] width 13 height 13
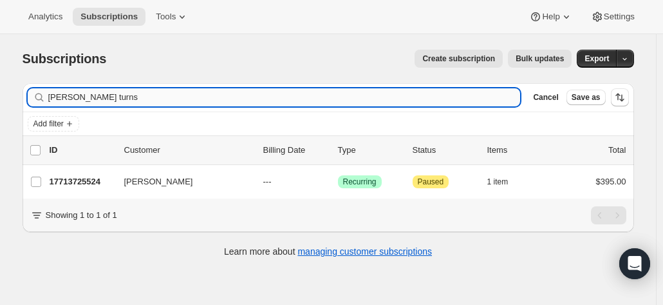
click at [153, 89] on input "robert turns" at bounding box center [284, 97] width 473 height 18
drag, startPoint x: 125, startPoint y: 97, endPoint x: -35, endPoint y: 87, distance: 160.0
click at [0, 87] on html "Analytics Subscriptions Tools Help Settings Skip to content Subscriptions. This…" at bounding box center [331, 152] width 663 height 305
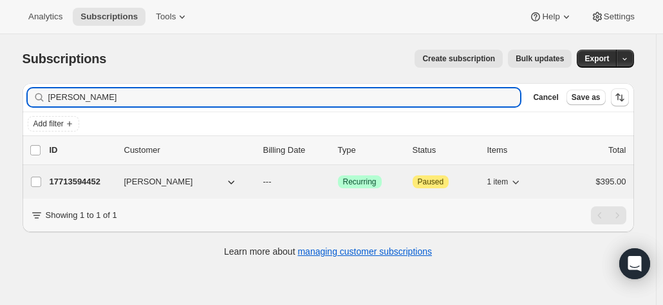
type input "[PERSON_NAME]"
click at [95, 178] on p "17713594452" at bounding box center [82, 181] width 64 height 13
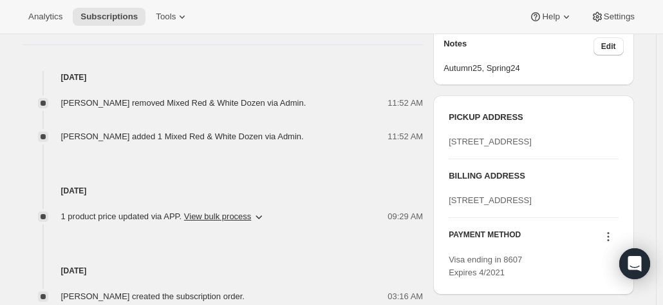
scroll to position [515, 0]
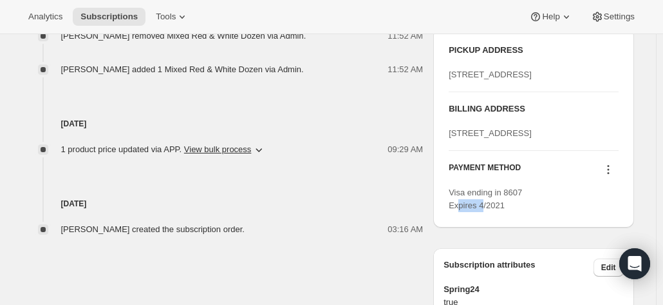
drag, startPoint x: 483, startPoint y: 257, endPoint x: 458, endPoint y: 254, distance: 24.6
click at [458, 210] on span "Visa ending in 8607 Expires 4/2021" at bounding box center [485, 198] width 73 height 23
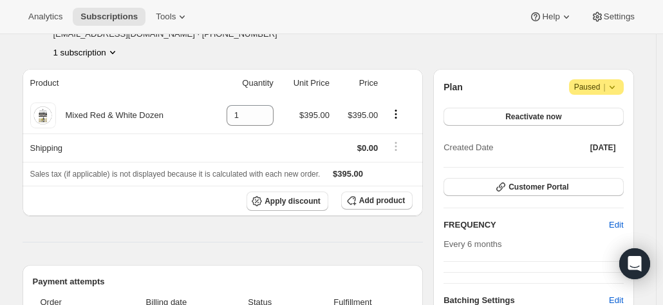
scroll to position [64, 0]
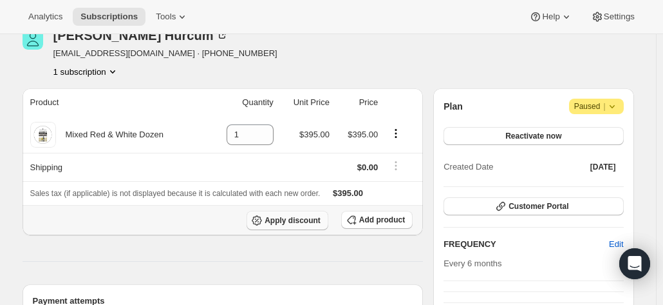
click at [297, 222] on span "Apply discount" at bounding box center [293, 220] width 56 height 10
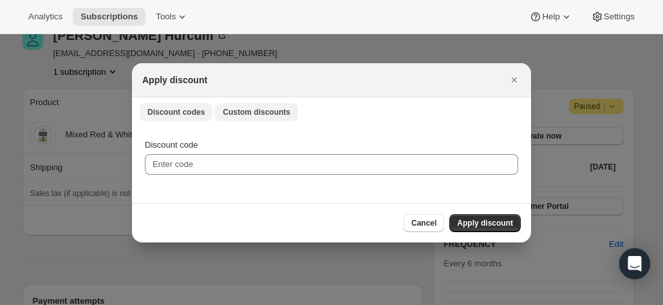
click at [248, 110] on span "Custom discounts" at bounding box center [257, 112] width 68 height 10
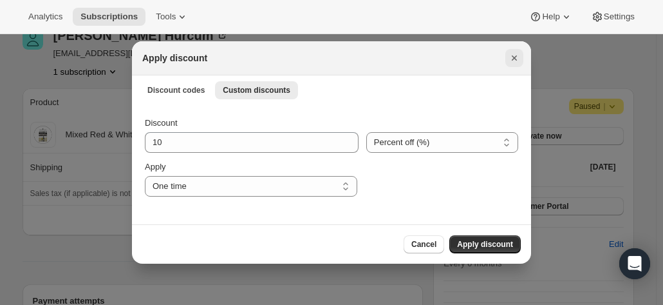
click at [517, 55] on icon "Close" at bounding box center [514, 58] width 13 height 13
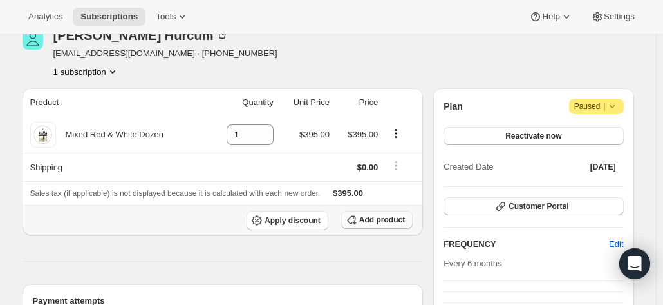
click at [377, 219] on span "Add product" at bounding box center [382, 219] width 46 height 10
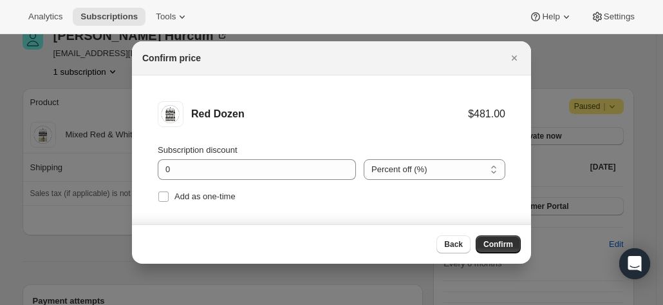
click at [489, 235] on button "Confirm" at bounding box center [498, 244] width 45 height 18
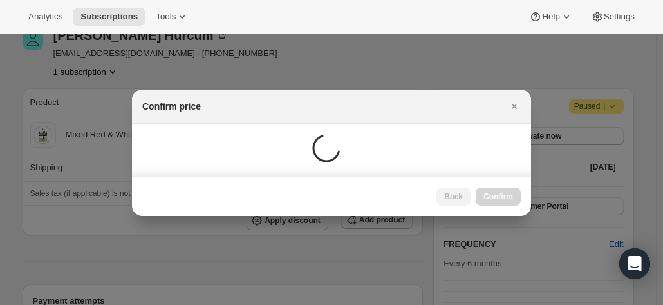
scroll to position [64, 0]
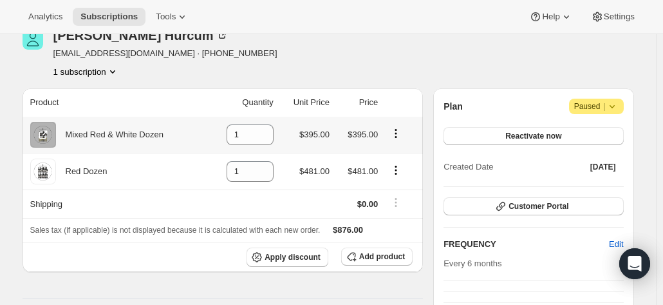
click at [399, 132] on icon "Product actions" at bounding box center [396, 133] width 13 height 13
drag, startPoint x: 253, startPoint y: 135, endPoint x: 219, endPoint y: 134, distance: 34.1
click at [219, 134] on td "1" at bounding box center [242, 135] width 70 height 36
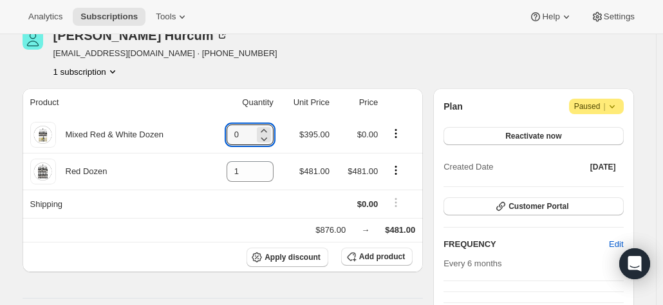
type input "0"
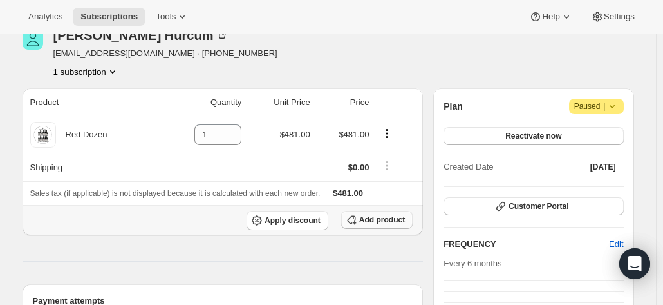
click at [373, 218] on span "Add product" at bounding box center [382, 219] width 46 height 10
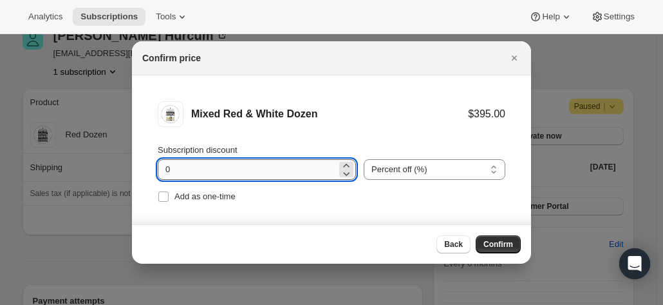
click at [259, 172] on input "0" at bounding box center [247, 169] width 179 height 21
drag, startPoint x: 197, startPoint y: 165, endPoint x: 176, endPoint y: 117, distance: 52.8
click at [145, 159] on li "Mixed Red & White Dozen $395.00 Subscription discount 0 Percent off (%) Amount …" at bounding box center [331, 153] width 399 height 156
type input "20"
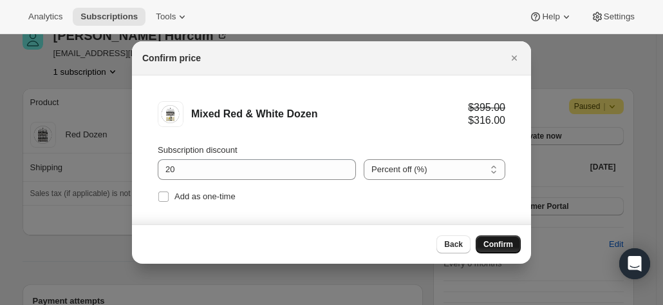
click at [490, 245] on span "Confirm" at bounding box center [499, 244] width 30 height 10
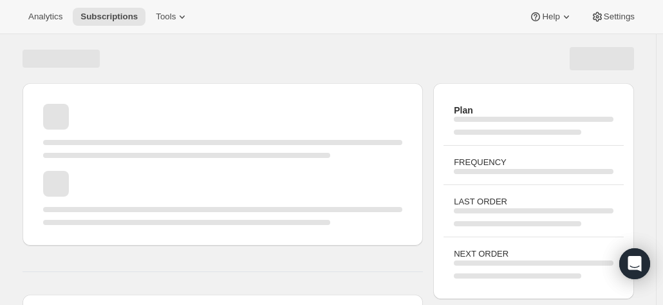
scroll to position [64, 0]
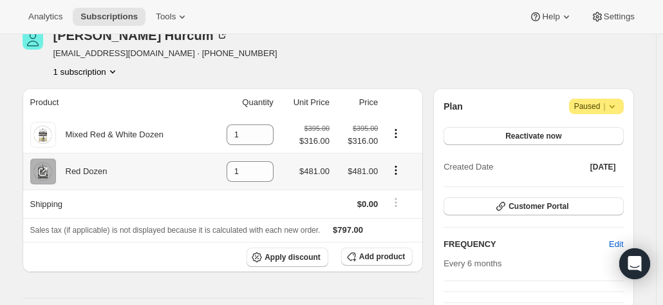
click at [402, 172] on icon "Product actions" at bounding box center [396, 170] width 13 height 13
drag, startPoint x: 235, startPoint y: 172, endPoint x: 225, endPoint y: 167, distance: 11.5
click at [227, 171] on td "1" at bounding box center [242, 171] width 70 height 37
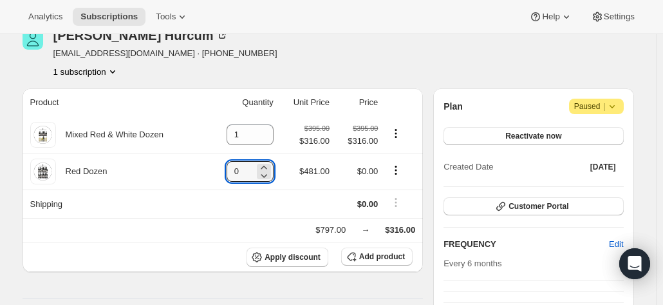
type input "0"
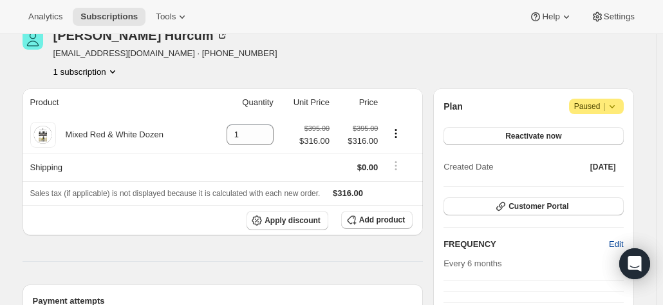
click at [615, 242] on span "Edit" at bounding box center [616, 244] width 14 height 13
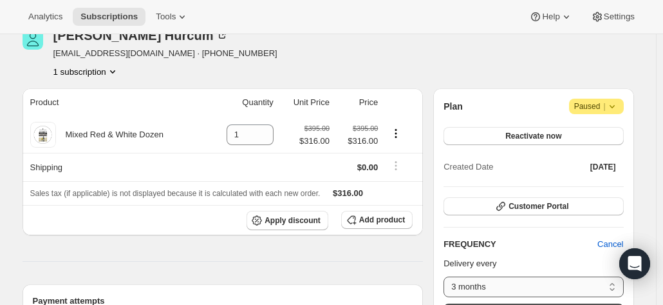
click at [484, 281] on select "3 months 4 months 6 months Custom..." at bounding box center [534, 286] width 180 height 21
select select "MONTH#4"
click at [447, 276] on select "3 months 4 months 6 months Custom..." at bounding box center [534, 286] width 180 height 21
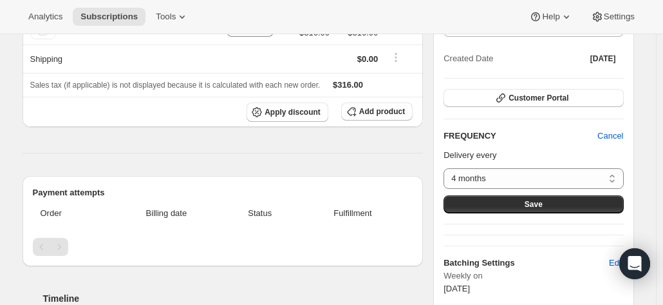
scroll to position [193, 0]
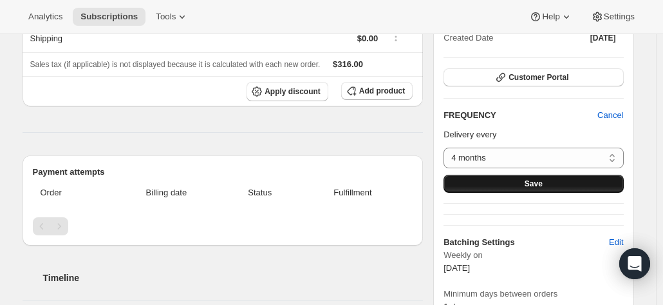
click at [487, 183] on button "Save" at bounding box center [534, 183] width 180 height 18
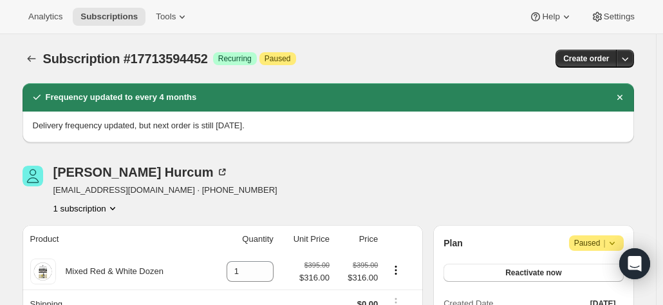
scroll to position [64, 0]
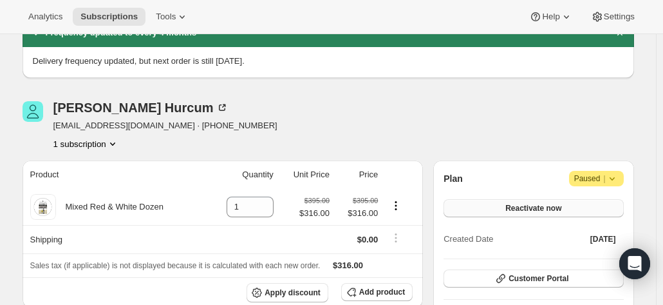
click at [514, 206] on span "Reactivate now" at bounding box center [533, 208] width 56 height 10
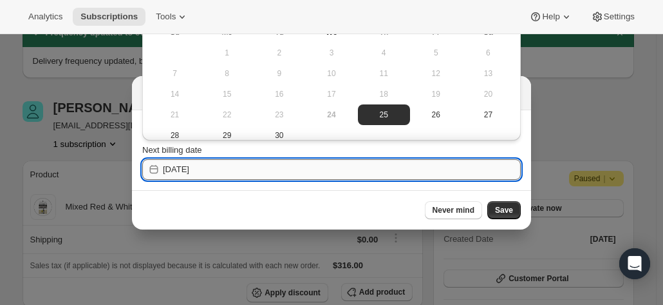
click at [245, 164] on input "2025-09-25" at bounding box center [342, 169] width 358 height 21
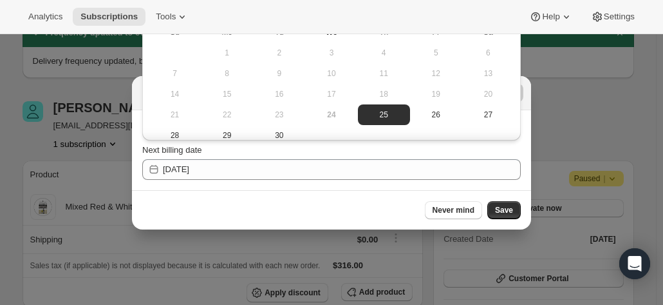
click at [562, 101] on div at bounding box center [331, 152] width 663 height 305
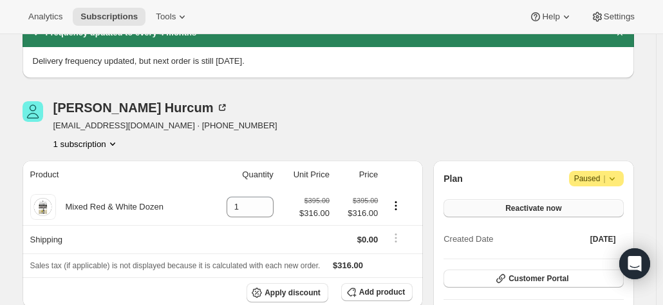
click at [516, 203] on span "Reactivate now" at bounding box center [533, 208] width 56 height 10
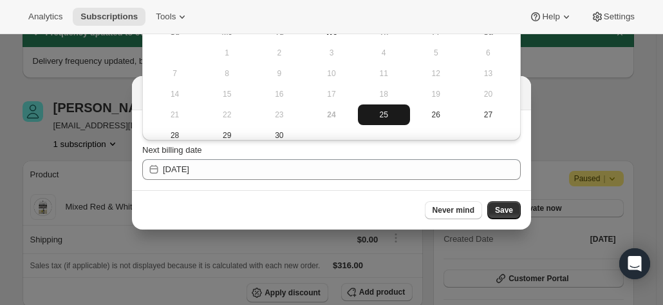
click at [388, 118] on span "25" at bounding box center [384, 114] width 42 height 10
type input "2025-09-24"
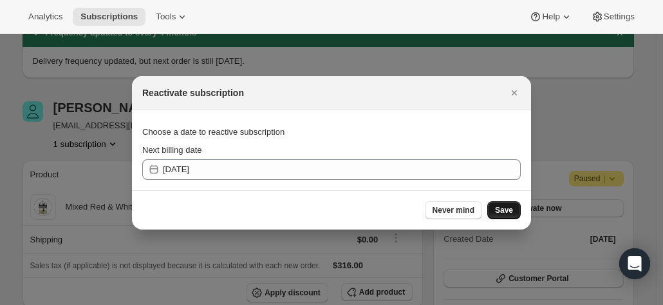
click at [502, 210] on span "Save" at bounding box center [504, 210] width 18 height 10
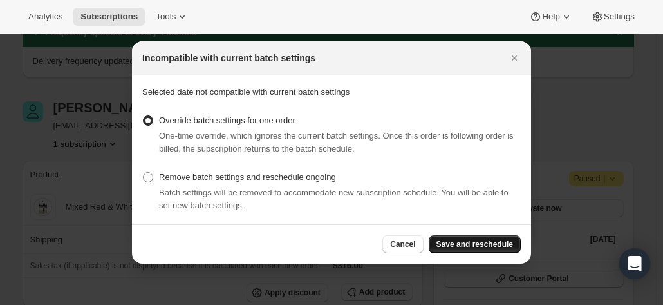
click at [491, 243] on span "Save and reschedule" at bounding box center [475, 244] width 77 height 10
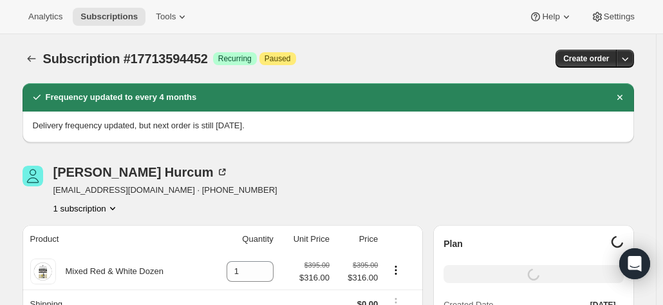
scroll to position [64, 0]
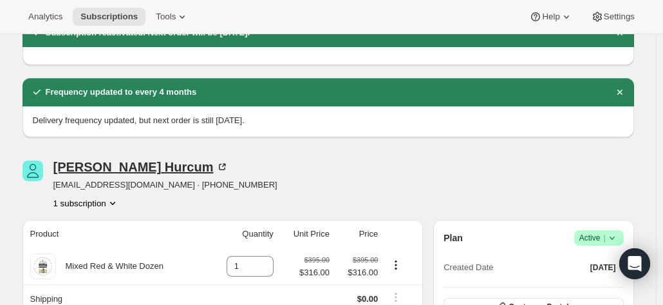
click at [219, 164] on icon at bounding box center [222, 167] width 6 height 6
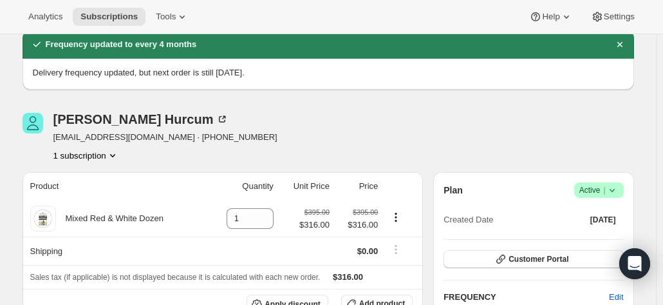
scroll to position [193, 0]
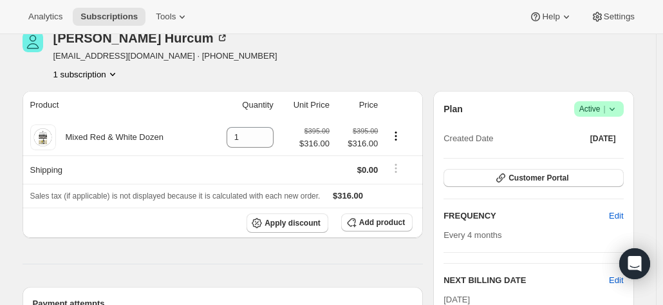
click at [538, 166] on div "Plan Success Active | Created Date Sep 11, 2025 Customer Portal FREQUENCY Edit …" at bounding box center [534, 268] width 180 height 334
click at [531, 177] on span "Customer Portal" at bounding box center [539, 178] width 60 height 10
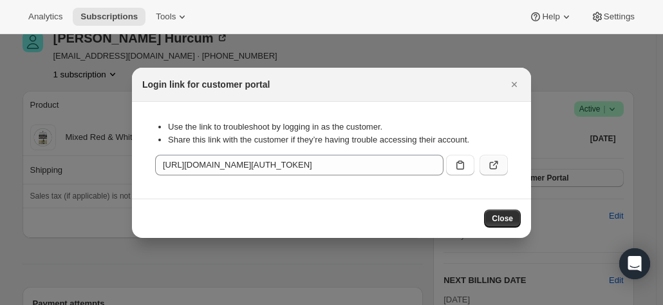
click at [496, 163] on icon ":rlk:" at bounding box center [495, 162] width 5 height 5
click at [518, 80] on icon "Close" at bounding box center [514, 84] width 13 height 13
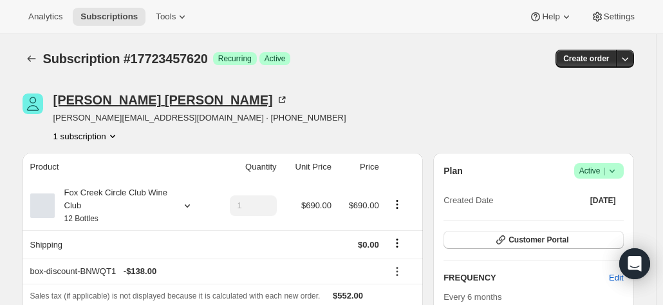
click at [282, 99] on icon at bounding box center [284, 99] width 4 height 4
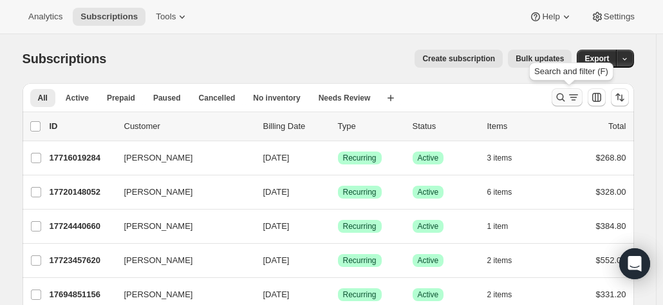
click at [563, 97] on icon "Search and filter results" at bounding box center [560, 97] width 13 height 13
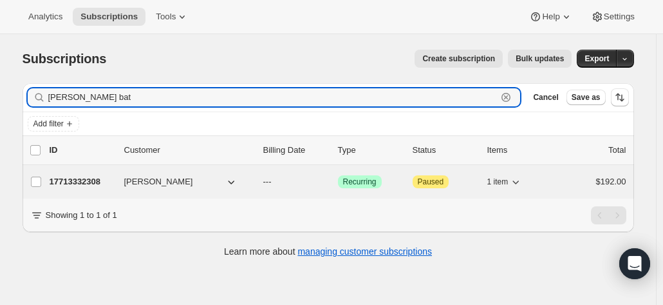
type input "[PERSON_NAME] bat"
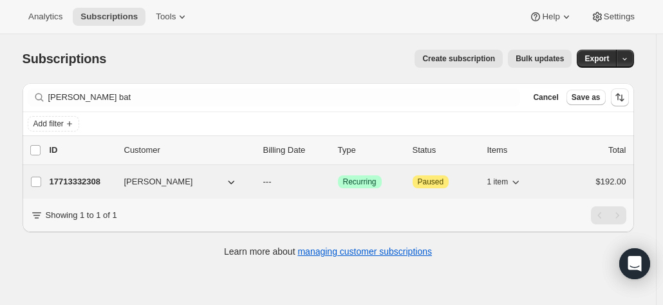
click at [90, 179] on p "17713332308" at bounding box center [82, 181] width 64 height 13
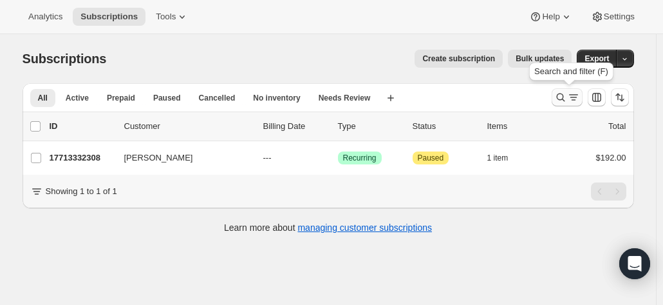
click at [556, 96] on button "Search and filter results" at bounding box center [567, 97] width 31 height 18
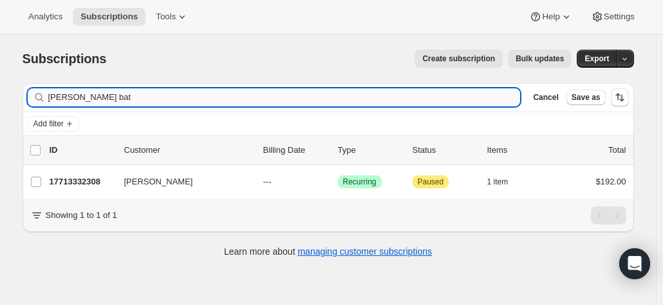
drag, startPoint x: 117, startPoint y: 98, endPoint x: 97, endPoint y: 88, distance: 23.0
click at [41, 96] on div "[PERSON_NAME] bat Clear" at bounding box center [274, 97] width 493 height 18
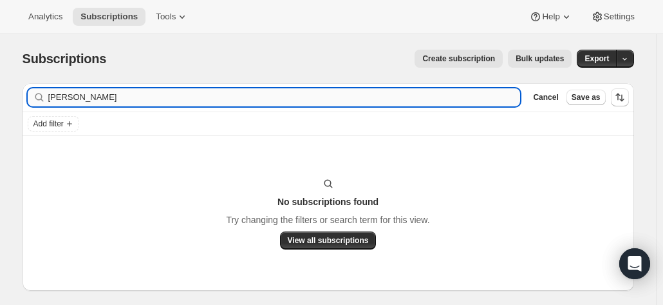
click at [111, 99] on input "[PERSON_NAME]" at bounding box center [284, 97] width 473 height 18
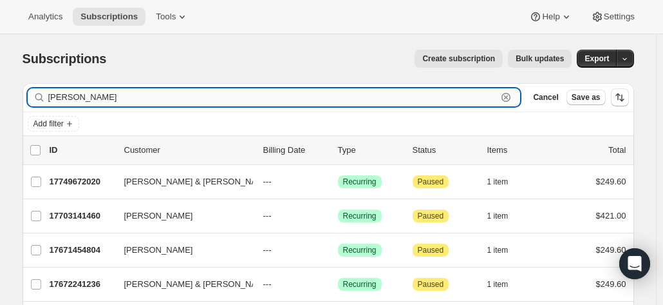
click at [88, 97] on input "[PERSON_NAME]" at bounding box center [272, 97] width 449 height 18
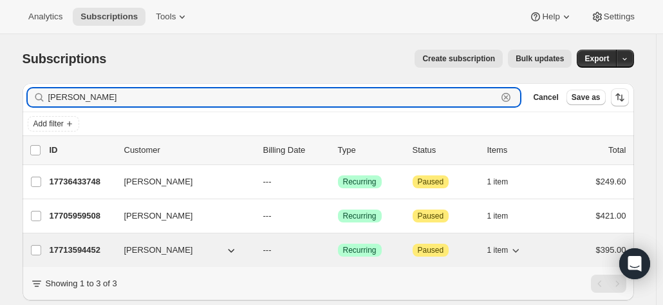
type input "[PERSON_NAME]"
click at [96, 245] on p "17713594452" at bounding box center [82, 249] width 64 height 13
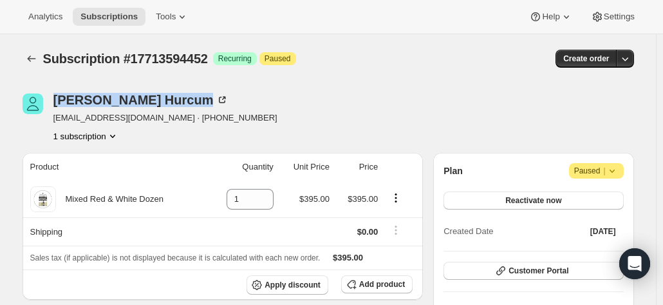
drag, startPoint x: 140, startPoint y: 100, endPoint x: 52, endPoint y: 99, distance: 88.9
click at [52, 99] on div "[PERSON_NAME] [EMAIL_ADDRESS][DOMAIN_NAME] · [PHONE_NUMBER] 1 subscription" at bounding box center [237, 117] width 428 height 49
copy div "[PERSON_NAME]"
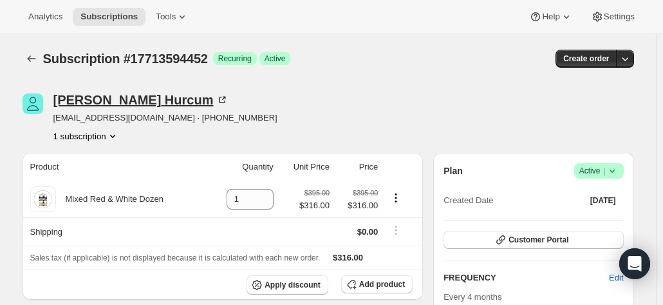
click at [216, 98] on icon at bounding box center [222, 99] width 13 height 13
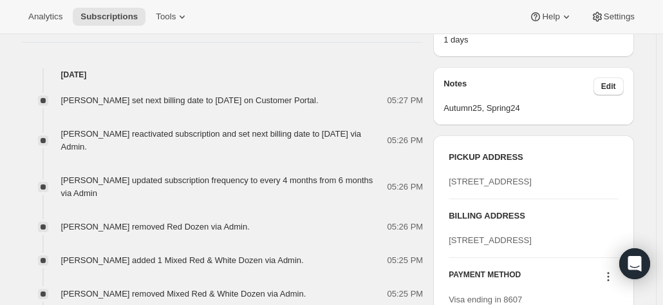
scroll to position [515, 0]
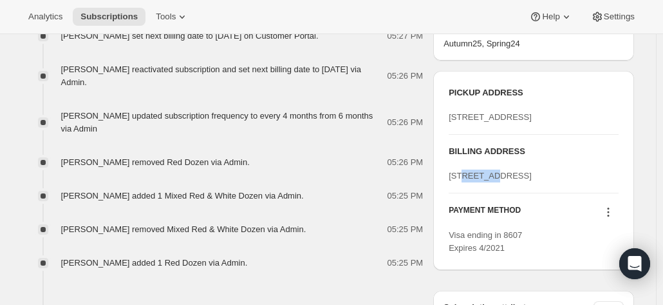
drag, startPoint x: 499, startPoint y: 221, endPoint x: 467, endPoint y: 211, distance: 33.0
click at [467, 182] on div "[STREET_ADDRESS]" at bounding box center [533, 175] width 169 height 13
click at [464, 180] on span "[STREET_ADDRESS]" at bounding box center [490, 176] width 83 height 10
drag, startPoint x: 452, startPoint y: 209, endPoint x: 531, endPoint y: 229, distance: 81.0
click at [531, 182] on div "[STREET_ADDRESS]" at bounding box center [533, 175] width 169 height 13
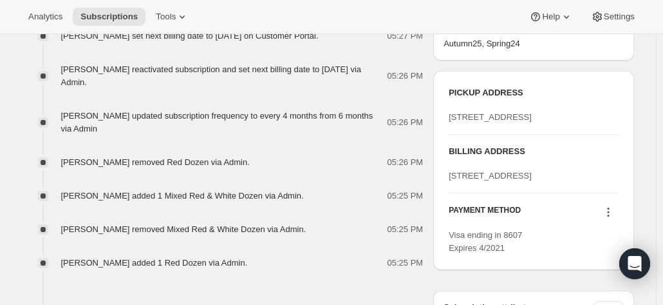
copy span "[STREET_ADDRESS]"
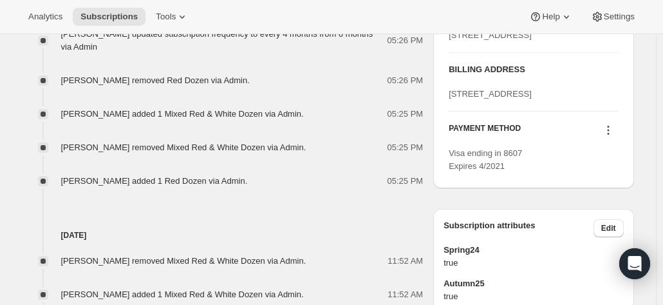
scroll to position [644, 0]
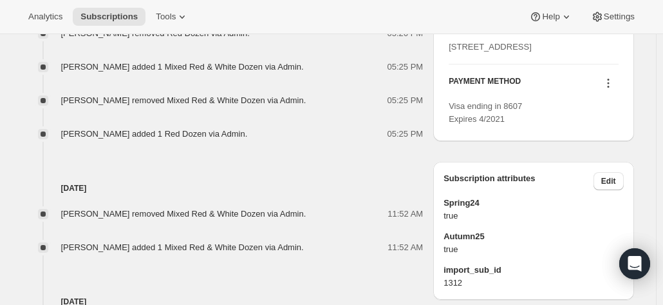
click at [610, 89] on icon at bounding box center [608, 83] width 13 height 13
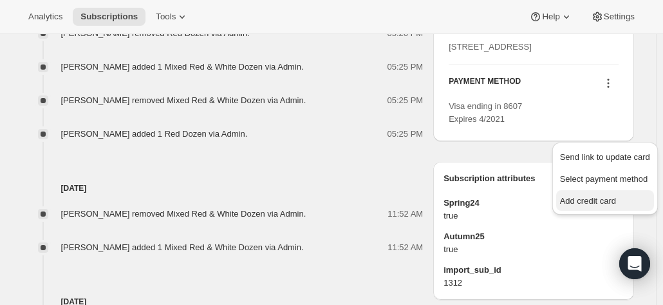
click at [578, 196] on span "Add credit card" at bounding box center [588, 201] width 56 height 10
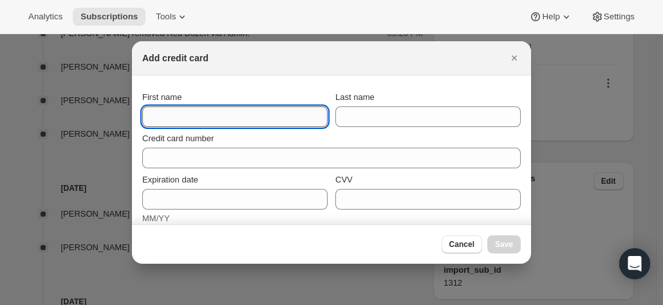
click at [223, 113] on input "First name" at bounding box center [234, 116] width 185 height 21
paste input "[PERSON_NAME] [STREET_ADDRESS] [PHONE_NUMBER]"
drag, startPoint x: 223, startPoint y: 113, endPoint x: 162, endPoint y: 112, distance: 60.5
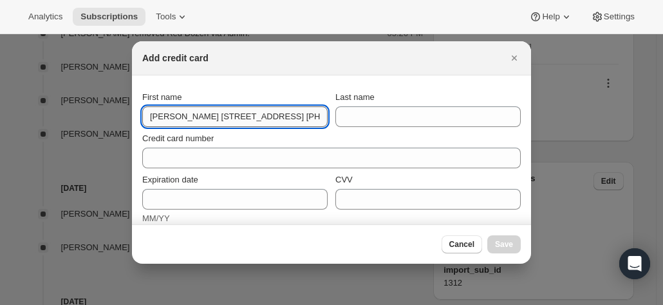
click at [183, 117] on input "[PERSON_NAME] [STREET_ADDRESS] [PHONE_NUMBER]" at bounding box center [234, 116] width 185 height 21
drag, startPoint x: 178, startPoint y: 118, endPoint x: 447, endPoint y: 120, distance: 269.1
click at [447, 120] on div "First name [PERSON_NAME] [STREET_ADDRESS] [PHONE_NUMBER] Last name" at bounding box center [331, 109] width 379 height 36
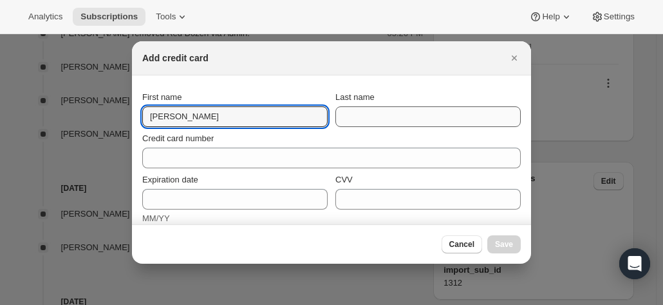
type input "[PERSON_NAME]"
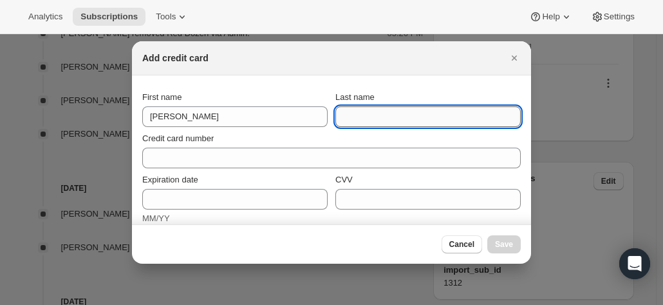
click at [414, 117] on input "Last name" at bounding box center [427, 116] width 185 height 21
paste input "[PERSON_NAME] [STREET_ADDRESS] [PHONE_NUMBER]"
drag, startPoint x: 505, startPoint y: 115, endPoint x: 402, endPoint y: 117, distance: 103.0
click at [402, 117] on input "[PERSON_NAME] [STREET_ADDRESS] [PHONE_NUMBER]" at bounding box center [427, 116] width 185 height 21
drag, startPoint x: 370, startPoint y: 118, endPoint x: 333, endPoint y: 120, distance: 36.7
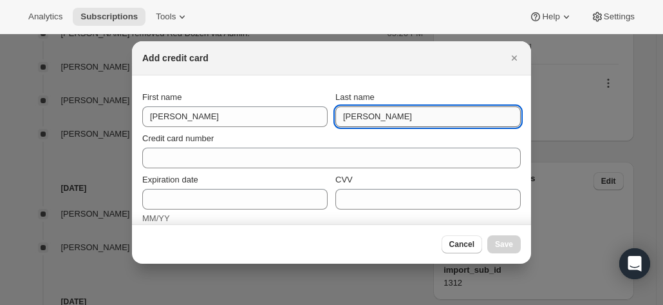
click at [335, 120] on input "[PERSON_NAME]" at bounding box center [427, 116] width 185 height 21
click at [370, 115] on input "[PERSON_NAME]" at bounding box center [427, 116] width 185 height 21
click at [370, 116] on input "[PERSON_NAME]" at bounding box center [427, 116] width 185 height 21
click at [372, 116] on input "[PERSON_NAME]" at bounding box center [427, 116] width 185 height 21
type input "Hurcum"
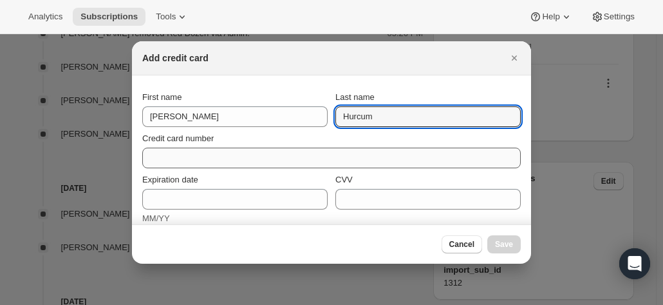
click at [220, 147] on div "Credit card number" at bounding box center [331, 150] width 379 height 36
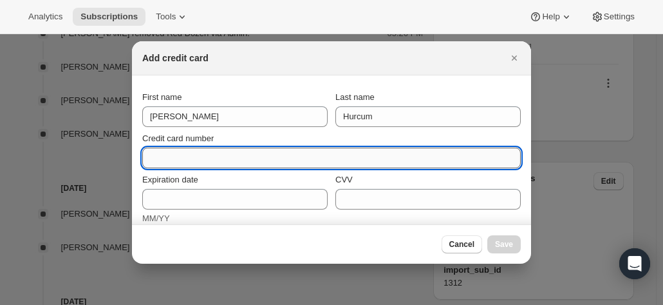
click at [185, 159] on input "Credit card number" at bounding box center [326, 157] width 368 height 21
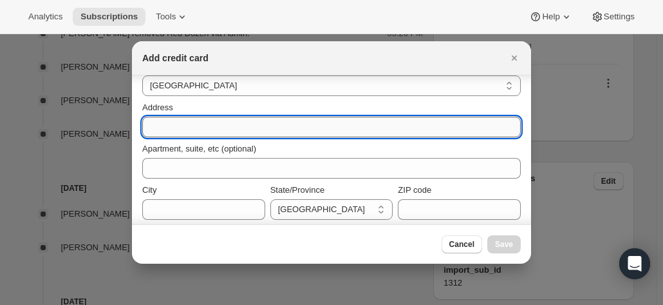
click at [170, 117] on input "Address" at bounding box center [331, 127] width 379 height 21
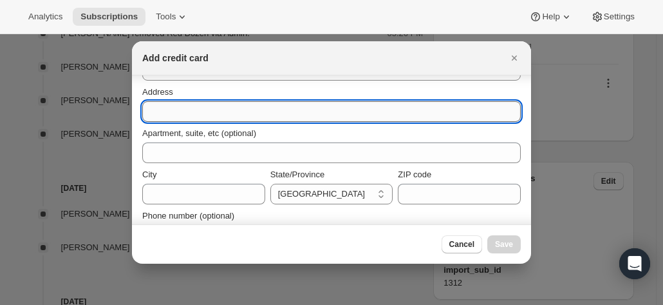
paste input "[PERSON_NAME] [STREET_ADDRESS] [PHONE_NUMBER]"
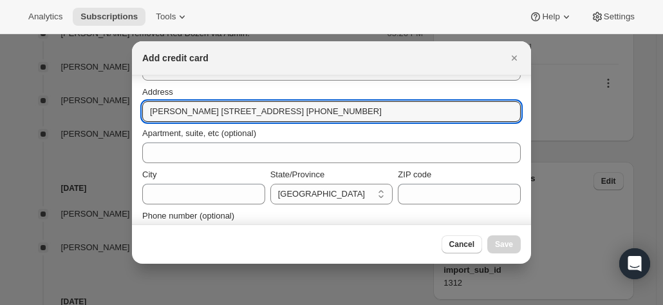
drag, startPoint x: 212, startPoint y: 111, endPoint x: 83, endPoint y: 111, distance: 129.4
drag, startPoint x: 196, startPoint y: 113, endPoint x: 424, endPoint y: 112, distance: 227.9
click at [422, 112] on input "[STREET_ADDRESS] [PHONE_NUMBER]" at bounding box center [331, 111] width 379 height 21
type input "PO Box 974"
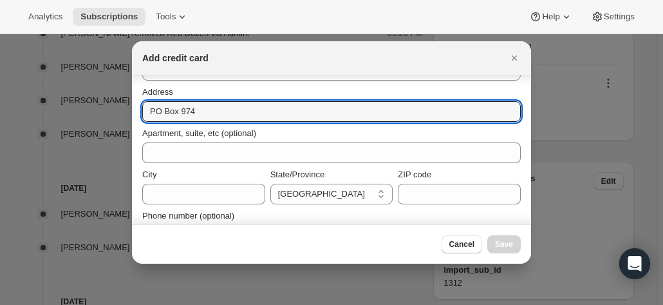
click at [175, 182] on div "City" at bounding box center [203, 186] width 123 height 36
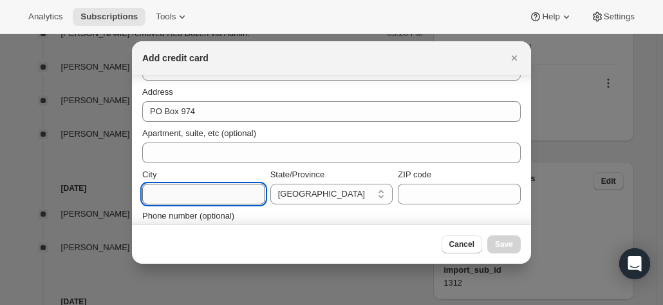
click at [164, 195] on input "City" at bounding box center [203, 193] width 123 height 21
paste input "[GEOGRAPHIC_DATA] 2460 [GEOGRAPHIC_DATA] [PHONE_NUMBER]"
drag, startPoint x: 252, startPoint y: 193, endPoint x: 181, endPoint y: 189, distance: 71.6
click at [181, 189] on input "[GEOGRAPHIC_DATA] 2460 [GEOGRAPHIC_DATA] [PHONE_NUMBER]" at bounding box center [203, 193] width 123 height 21
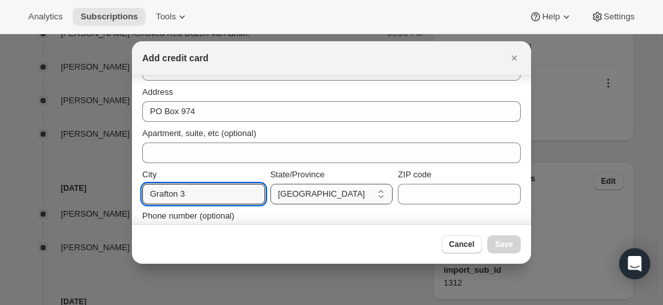
type input "Grafton 3"
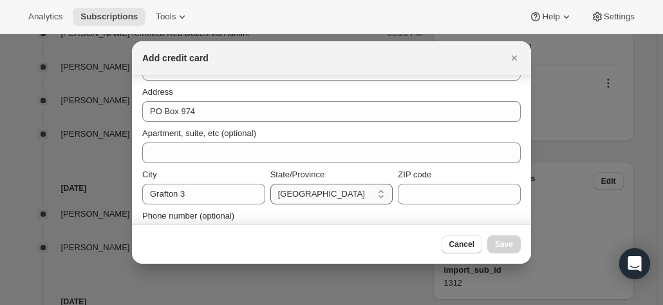
click at [315, 196] on select "[GEOGRAPHIC_DATA] [GEOGRAPHIC_DATA] [GEOGRAPHIC_DATA] [GEOGRAPHIC_DATA] [GEOGRA…" at bounding box center [331, 193] width 123 height 21
select select "[GEOGRAPHIC_DATA]"
click at [270, 183] on select "[GEOGRAPHIC_DATA] [GEOGRAPHIC_DATA] [GEOGRAPHIC_DATA] [GEOGRAPHIC_DATA] [GEOGRA…" at bounding box center [331, 193] width 123 height 21
click at [400, 194] on input "ZIP code" at bounding box center [459, 193] width 123 height 21
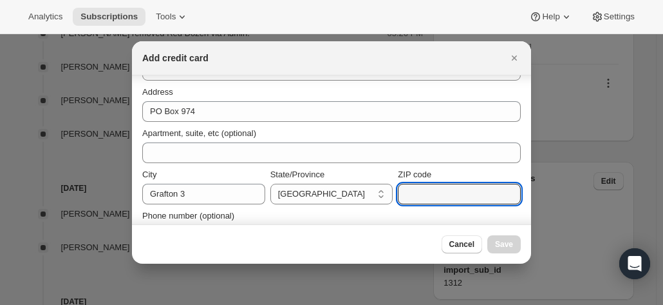
paste input "[GEOGRAPHIC_DATA] 2460 [GEOGRAPHIC_DATA] [PHONE_NUMBER]"
drag, startPoint x: 409, startPoint y: 195, endPoint x: 428, endPoint y: 191, distance: 19.1
click at [415, 191] on input "[GEOGRAPHIC_DATA] 2460 [GEOGRAPHIC_DATA] [PHONE_NUMBER]" at bounding box center [459, 193] width 123 height 21
click at [461, 194] on input "[GEOGRAPHIC_DATA] 2460 [GEOGRAPHIC_DATA] [PHONE_NUMBER]" at bounding box center [459, 193] width 123 height 21
click at [455, 193] on input "[GEOGRAPHIC_DATA] 2460 [GEOGRAPHIC_DATA] [PHONE_NUMBER]" at bounding box center [459, 193] width 123 height 21
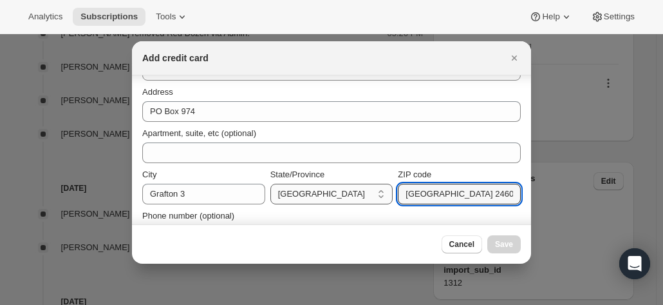
drag, startPoint x: 480, startPoint y: 190, endPoint x: 321, endPoint y: 185, distance: 159.1
click at [323, 184] on div "City [GEOGRAPHIC_DATA] 3 State/Province [GEOGRAPHIC_DATA] [GEOGRAPHIC_DATA] [GE…" at bounding box center [331, 186] width 379 height 36
drag, startPoint x: 418, startPoint y: 194, endPoint x: 361, endPoint y: 193, distance: 57.3
click at [361, 193] on div "City [GEOGRAPHIC_DATA] 3 State/Province [GEOGRAPHIC_DATA] [GEOGRAPHIC_DATA] [GE…" at bounding box center [331, 186] width 379 height 36
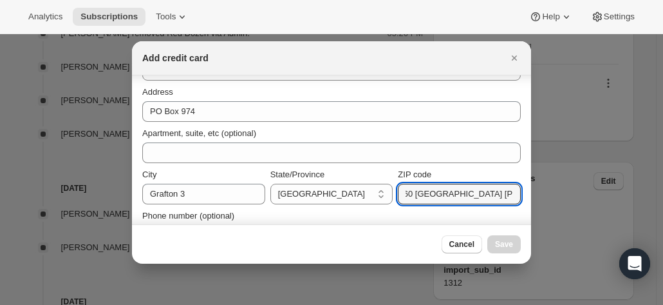
drag, startPoint x: 422, startPoint y: 195, endPoint x: 558, endPoint y: 204, distance: 136.1
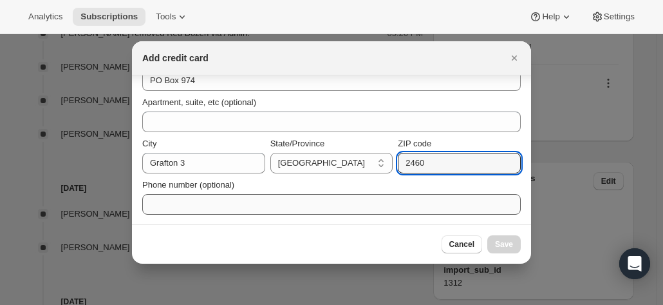
type input "2460"
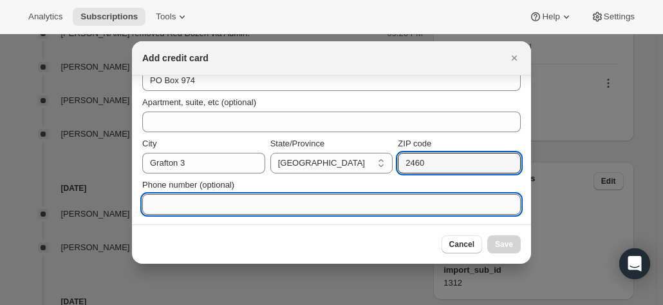
click at [214, 200] on input "Phone number (optional)" at bounding box center [331, 204] width 379 height 21
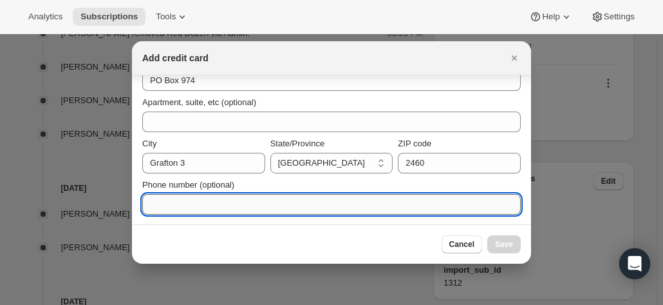
paste input "[GEOGRAPHIC_DATA] 2460 [GEOGRAPHIC_DATA] [PHONE_NUMBER]"
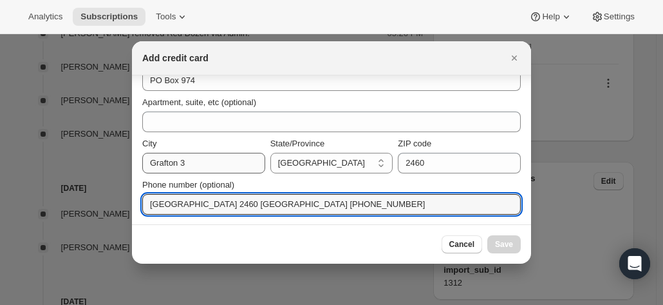
type input "[GEOGRAPHIC_DATA] 2460 [GEOGRAPHIC_DATA] [PHONE_NUMBER]"
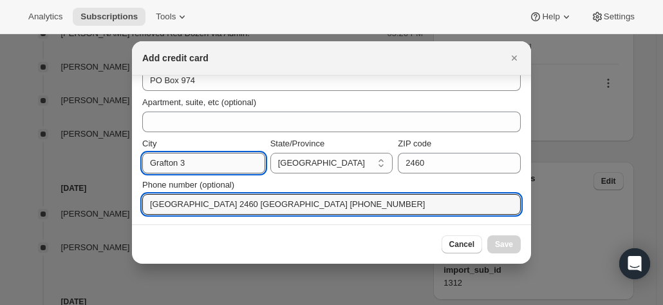
click at [191, 162] on input "Grafton 3" at bounding box center [203, 163] width 123 height 21
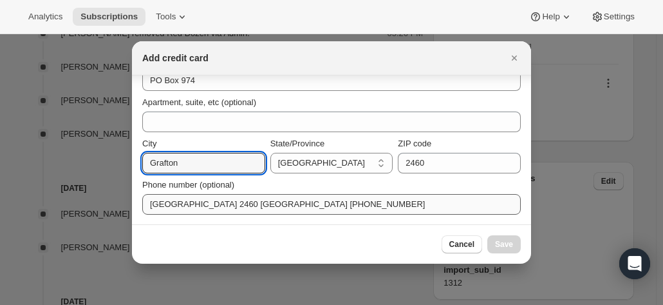
type input "Grafton"
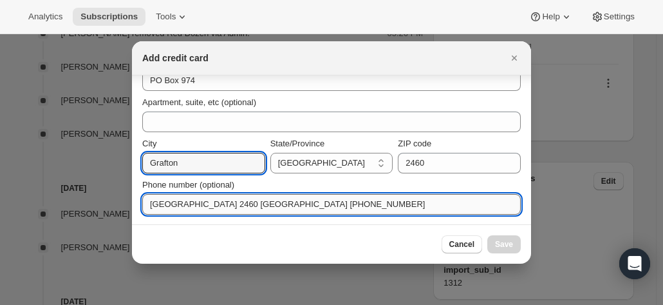
click at [403, 206] on input "[GEOGRAPHIC_DATA] 2460 [GEOGRAPHIC_DATA] [PHONE_NUMBER]" at bounding box center [331, 204] width 379 height 21
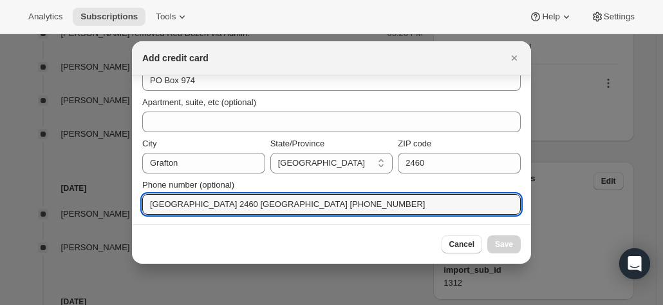
drag, startPoint x: 304, startPoint y: 204, endPoint x: 77, endPoint y: 188, distance: 227.2
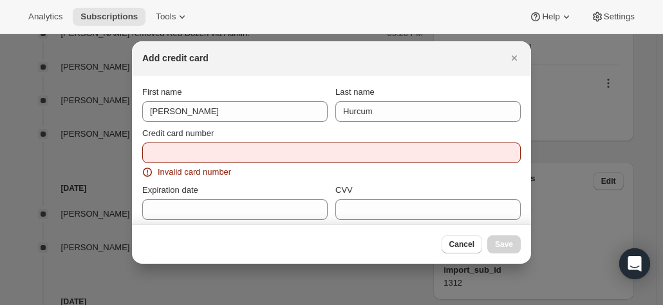
scroll to position [0, 0]
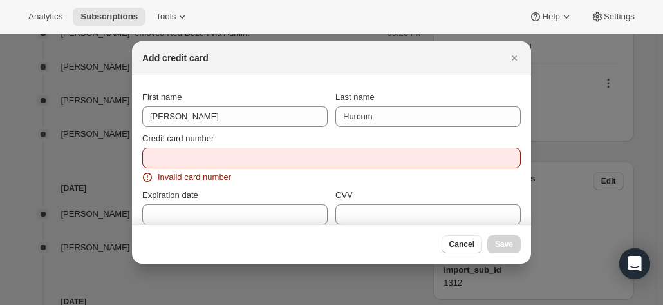
type input "[PHONE_NUMBER]"
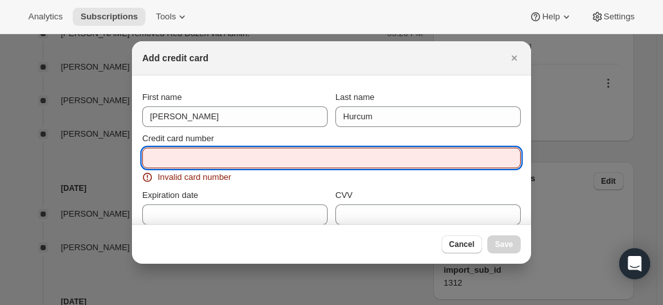
click at [180, 162] on input "Credit card number" at bounding box center [326, 157] width 368 height 21
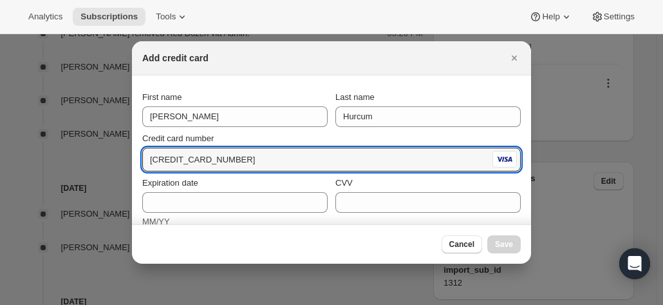
type input "[CREDIT_CARD_NUMBER]"
click at [203, 138] on span "Credit card number" at bounding box center [177, 138] width 71 height 10
click at [203, 149] on input "[CREDIT_CARD_NUMBER]" at bounding box center [316, 159] width 348 height 21
click at [291, 140] on div "Credit card number" at bounding box center [331, 138] width 379 height 13
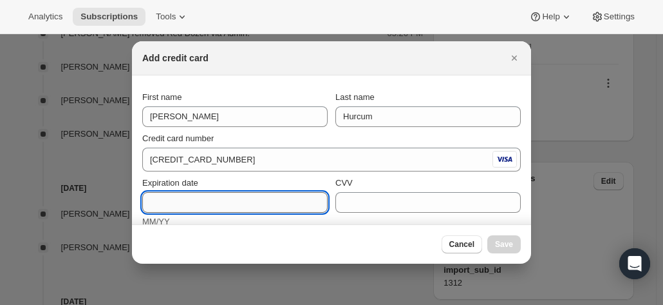
click at [224, 196] on input "Expiration date" at bounding box center [234, 202] width 185 height 21
click at [254, 200] on input "06/2" at bounding box center [234, 202] width 185 height 21
type input "06/27"
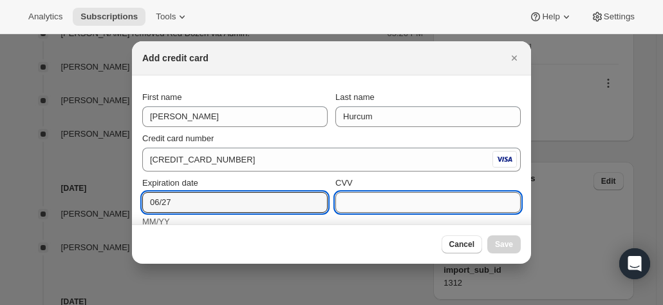
click at [382, 198] on input "CVV" at bounding box center [427, 202] width 185 height 21
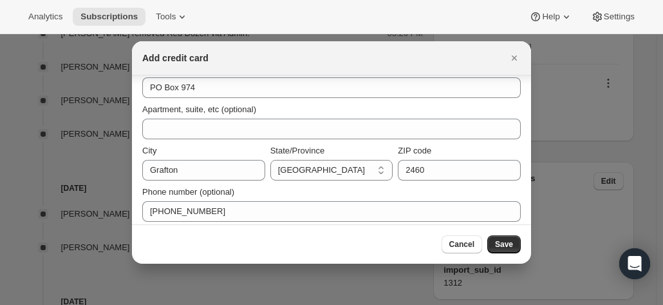
scroll to position [227, 0]
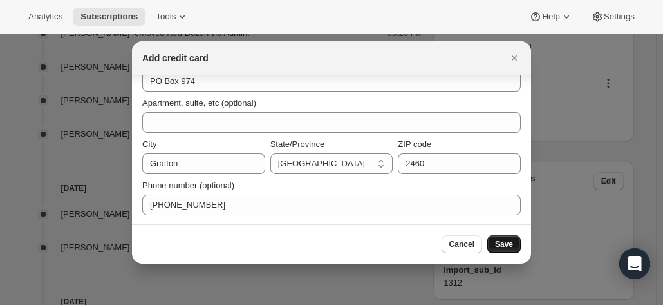
type input "287"
click at [505, 240] on span "Save" at bounding box center [504, 244] width 18 height 10
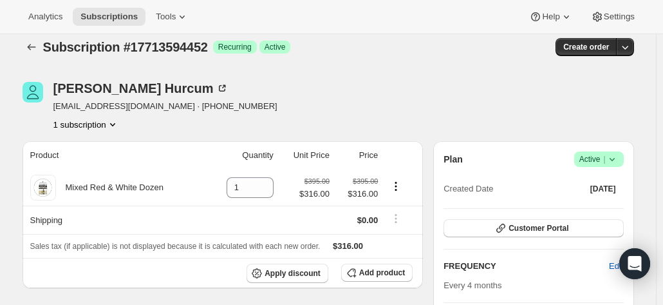
scroll to position [0, 0]
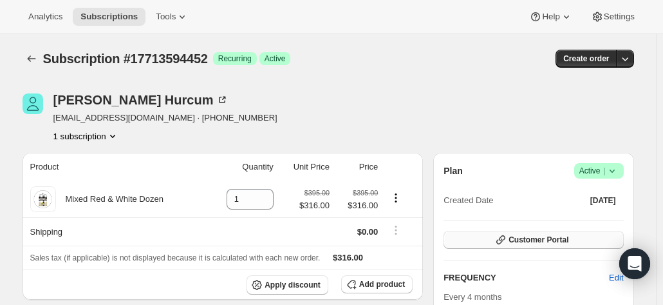
click at [533, 241] on span "Customer Portal" at bounding box center [539, 239] width 60 height 10
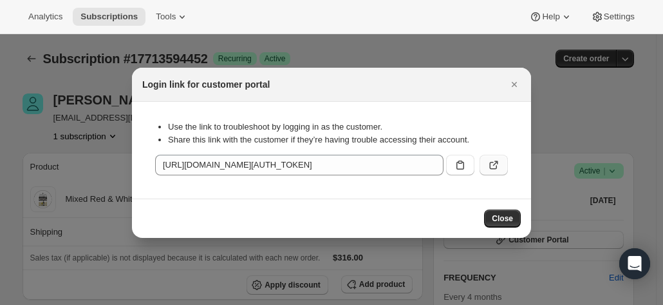
click at [491, 167] on icon ":r4e:" at bounding box center [493, 164] width 13 height 13
drag, startPoint x: 514, startPoint y: 80, endPoint x: 241, endPoint y: 149, distance: 280.8
click at [514, 80] on icon "Close" at bounding box center [514, 84] width 13 height 13
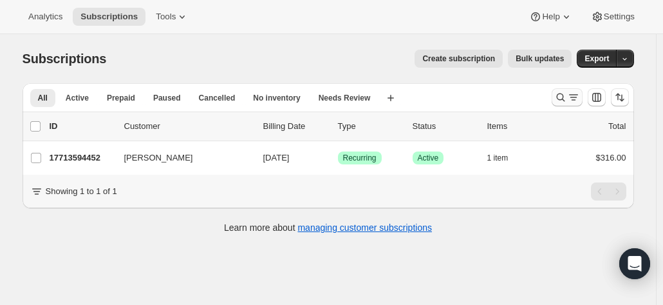
click at [561, 97] on icon "Search and filter results" at bounding box center [560, 97] width 13 height 13
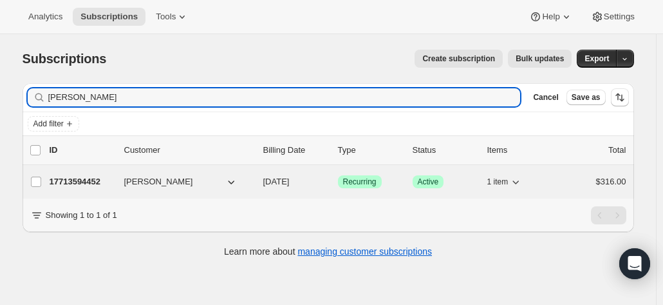
click at [85, 183] on p "17713594452" at bounding box center [82, 181] width 64 height 13
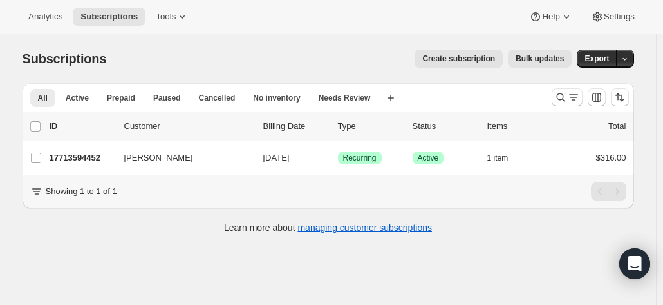
click at [554, 97] on div at bounding box center [591, 97] width 88 height 26
click at [562, 95] on icon "Search and filter results" at bounding box center [560, 97] width 13 height 13
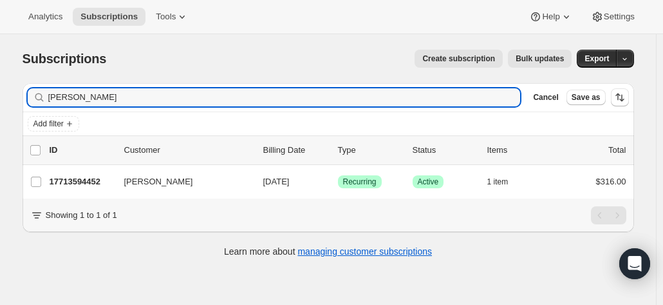
drag, startPoint x: 124, startPoint y: 95, endPoint x: 33, endPoint y: 93, distance: 90.1
click at [33, 93] on div "[PERSON_NAME] Clear" at bounding box center [274, 97] width 493 height 18
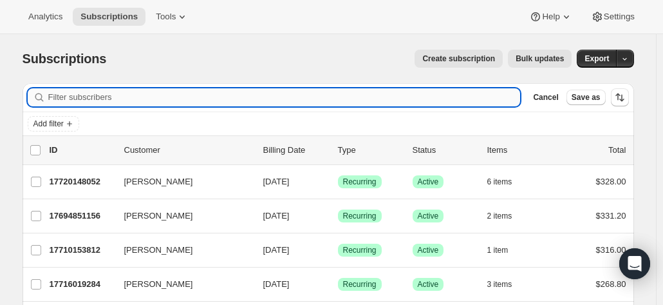
click at [243, 106] on input "Filter subscribers" at bounding box center [284, 97] width 473 height 18
type input "r"
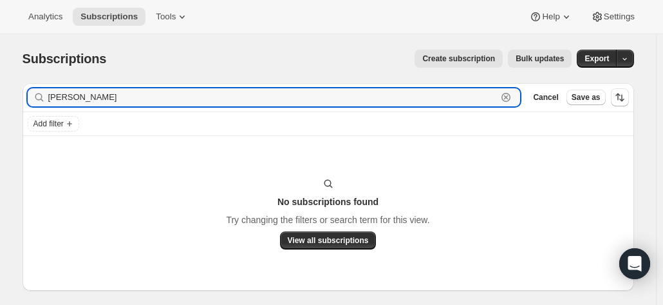
type input "[PERSON_NAME]"
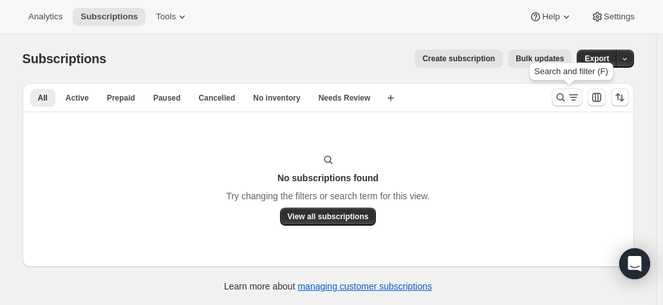
click at [561, 97] on icon "Search and filter results" at bounding box center [560, 97] width 13 height 13
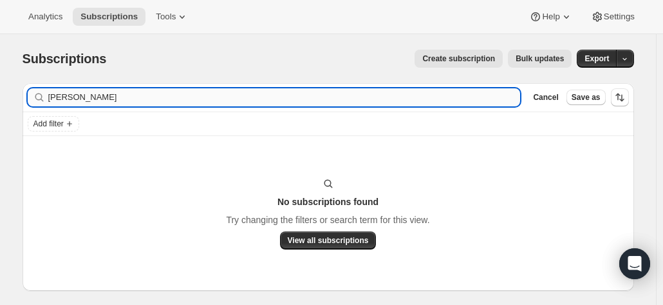
click at [164, 91] on input "[PERSON_NAME]" at bounding box center [284, 97] width 473 height 18
drag, startPoint x: 100, startPoint y: 97, endPoint x: 12, endPoint y: 99, distance: 88.9
click at [12, 99] on div "Subscriptions. This page is ready Subscriptions Create subscription Bulk update…" at bounding box center [328, 181] width 643 height 295
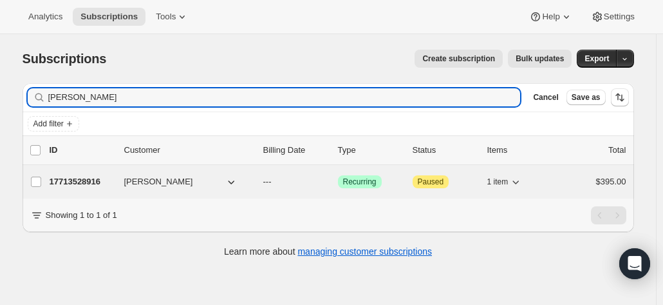
type input "[PERSON_NAME]"
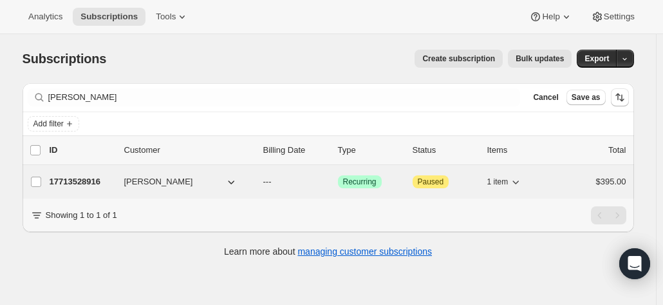
click at [86, 173] on div "17713528916 [PERSON_NAME] --- Success Recurring Attention Paused 1 item $395.00" at bounding box center [338, 182] width 577 height 18
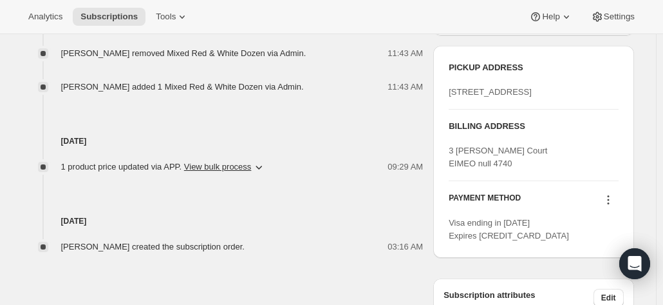
scroll to position [579, 0]
